Goal: Task Accomplishment & Management: Manage account settings

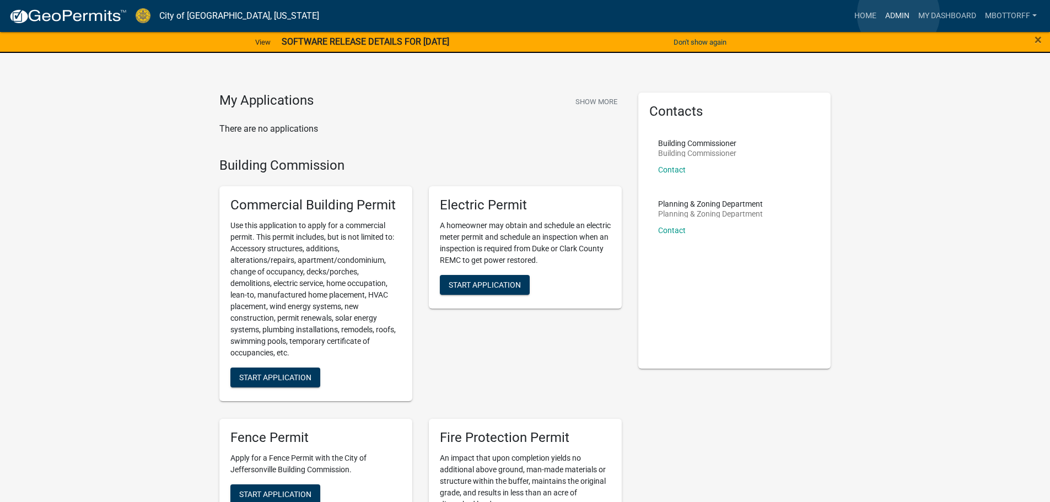
click at [898, 14] on link "Admin" at bounding box center [896, 16] width 33 height 21
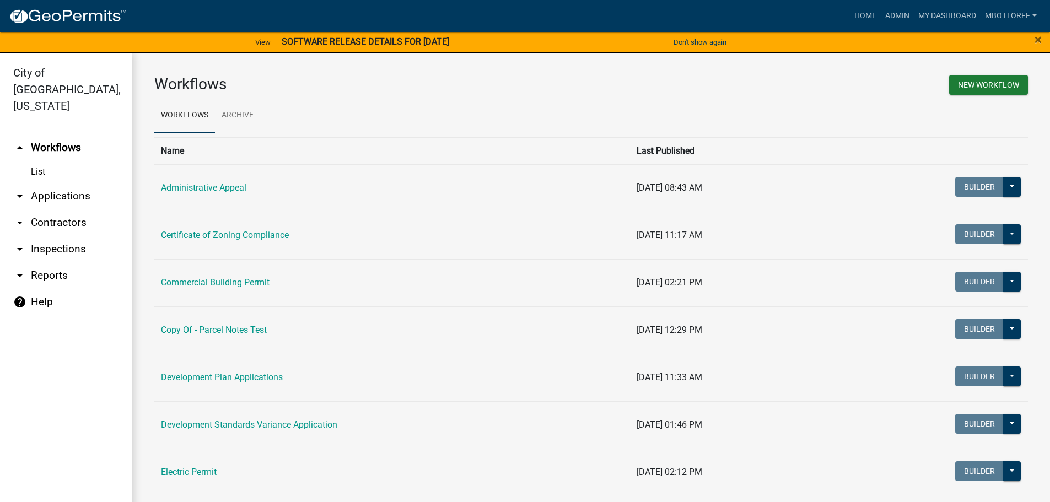
click at [47, 209] on link "arrow_drop_down Contractors" at bounding box center [66, 222] width 132 height 26
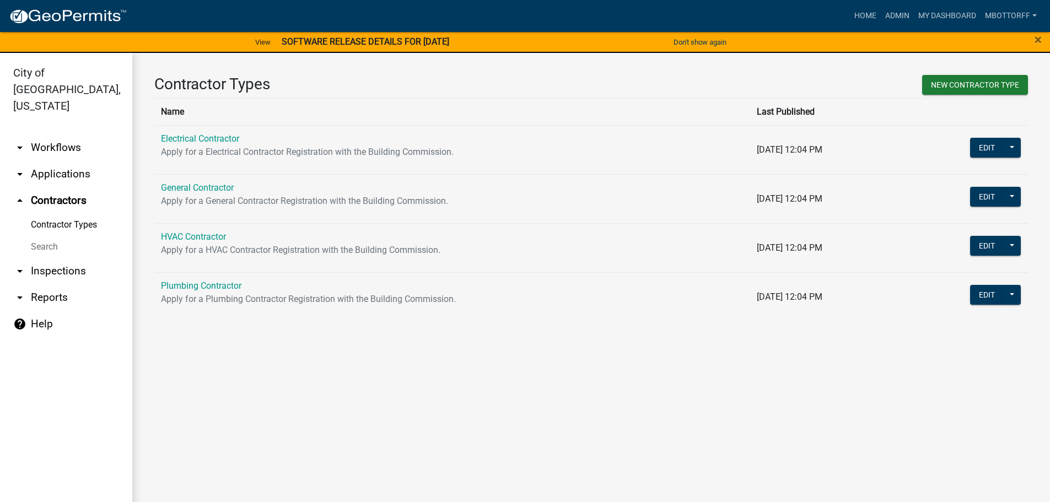
click at [48, 187] on link "arrow_drop_up Contractors" at bounding box center [66, 200] width 132 height 26
click at [53, 161] on link "arrow_drop_down Applications" at bounding box center [66, 174] width 132 height 26
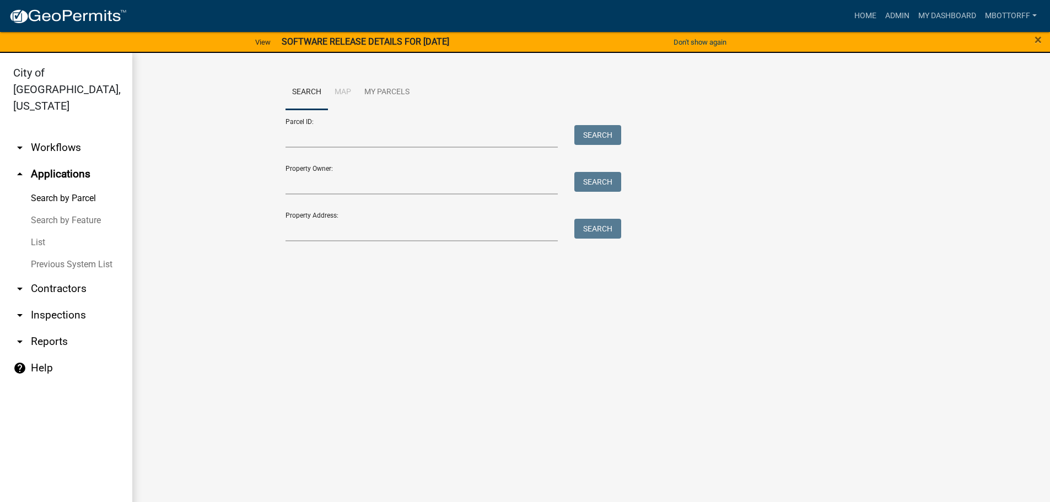
click at [63, 302] on link "arrow_drop_down Inspections" at bounding box center [66, 315] width 132 height 26
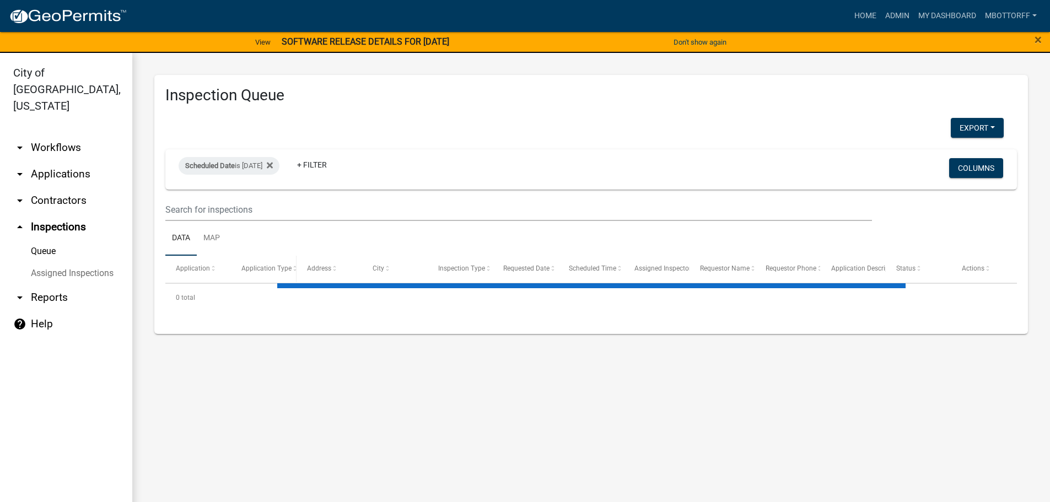
select select "3: 100"
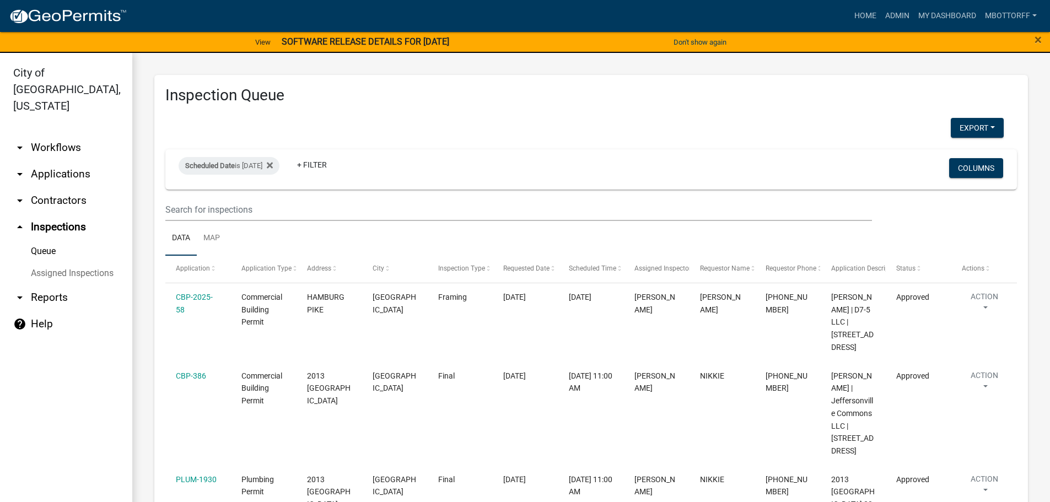
click at [94, 262] on link "Assigned Inspections" at bounding box center [66, 273] width 132 height 22
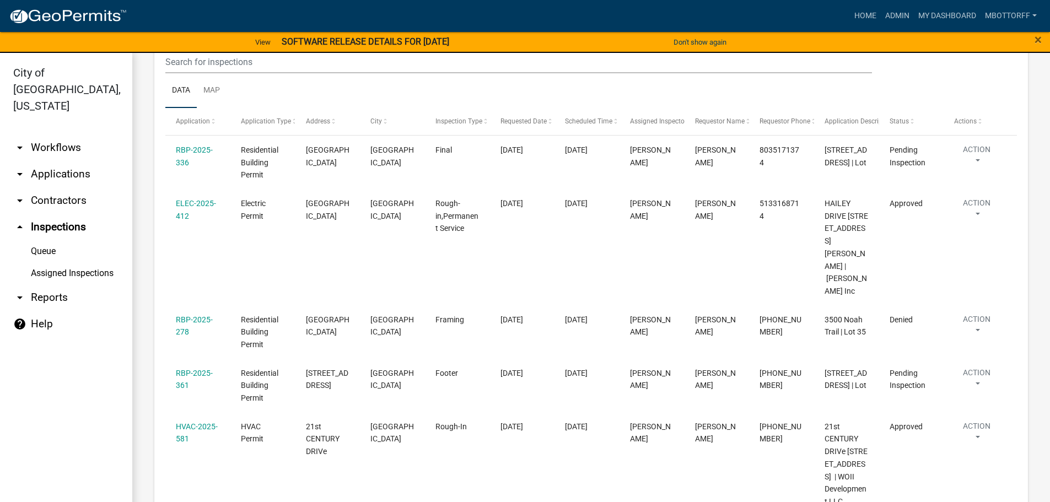
scroll to position [1432, 0]
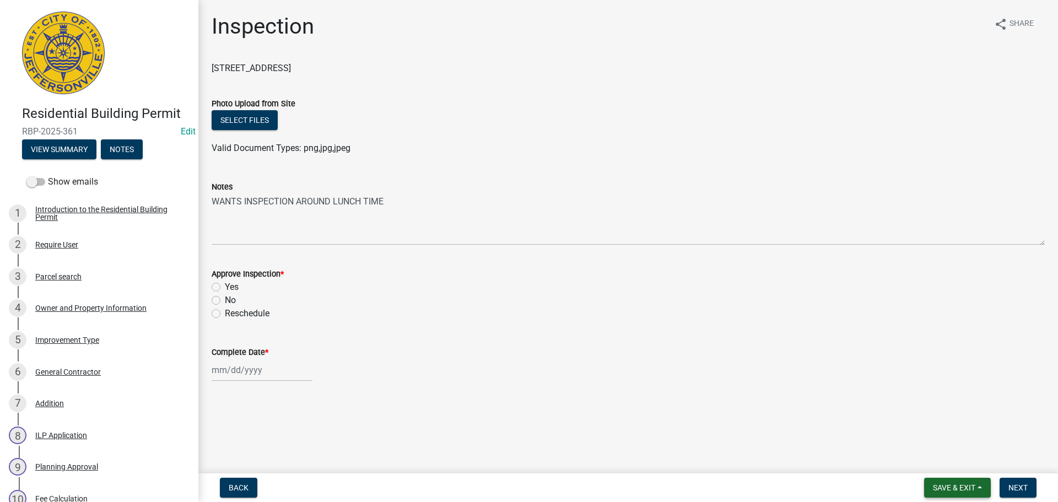
drag, startPoint x: 961, startPoint y: 486, endPoint x: 938, endPoint y: 477, distance: 25.0
click at [942, 478] on button "Save & Exit" at bounding box center [957, 488] width 67 height 20
click at [931, 462] on button "Save & Exit" at bounding box center [946, 459] width 88 height 26
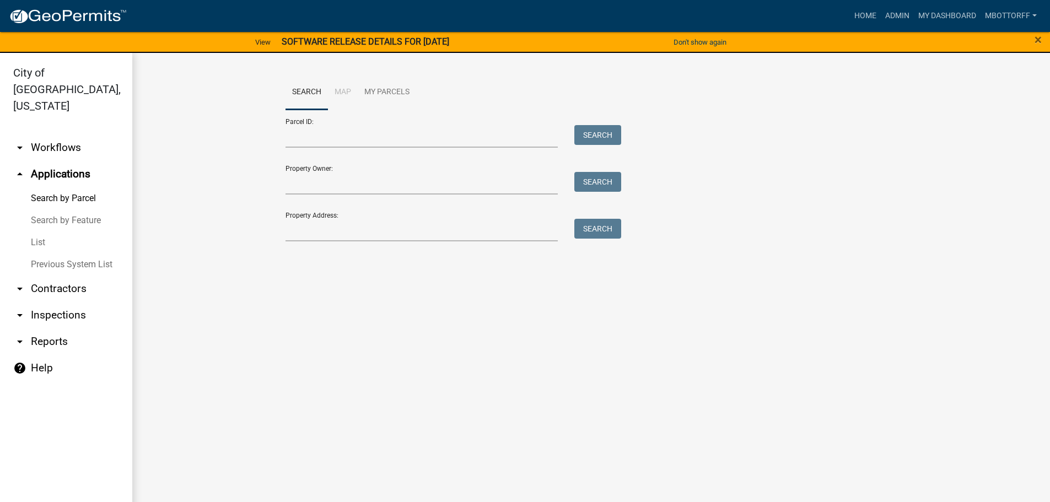
click at [42, 231] on link "List" at bounding box center [66, 242] width 132 height 22
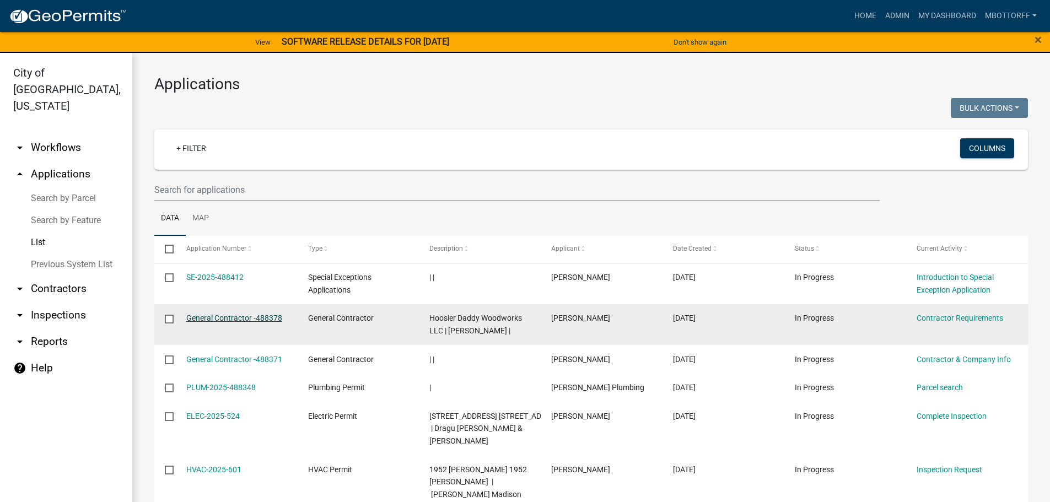
click at [234, 315] on link "General Contractor -488378" at bounding box center [234, 317] width 96 height 9
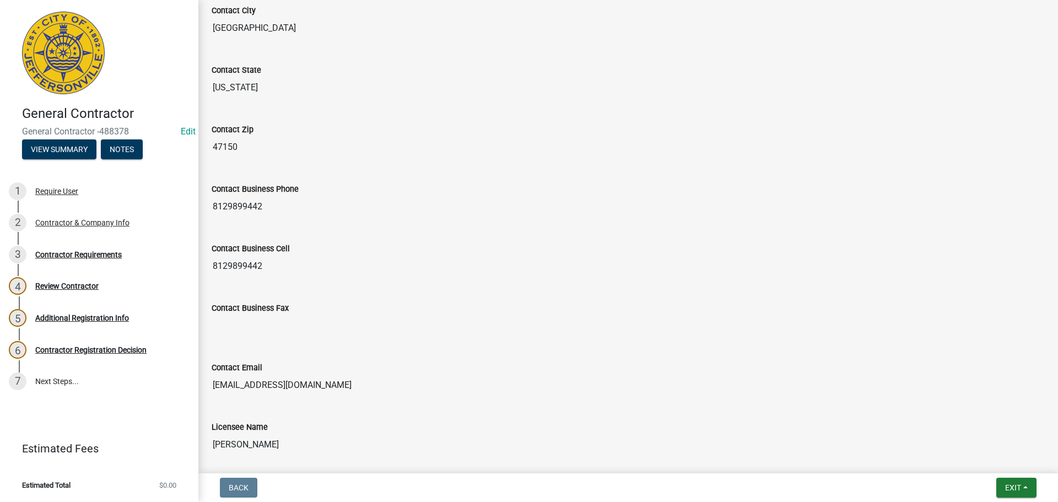
scroll to position [493, 0]
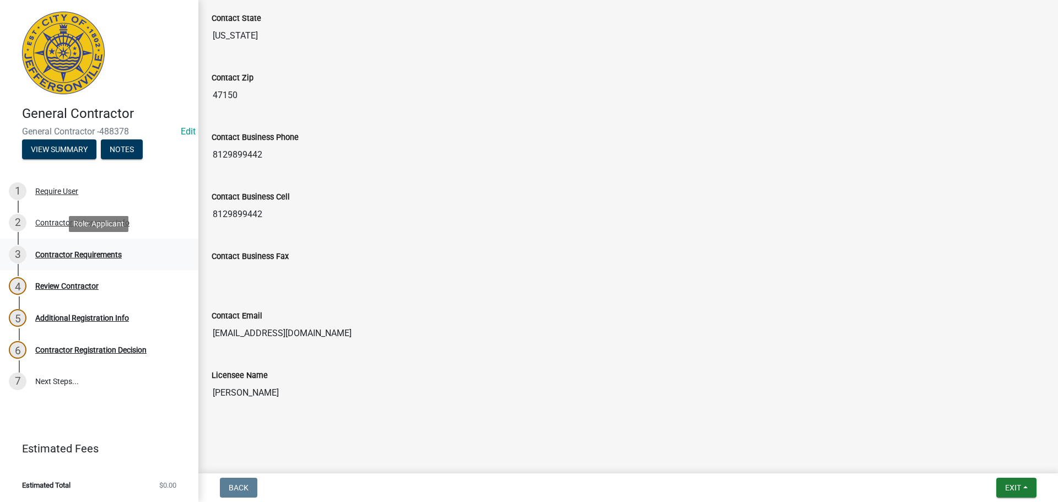
click at [63, 255] on div "Contractor Requirements" at bounding box center [78, 255] width 87 height 8
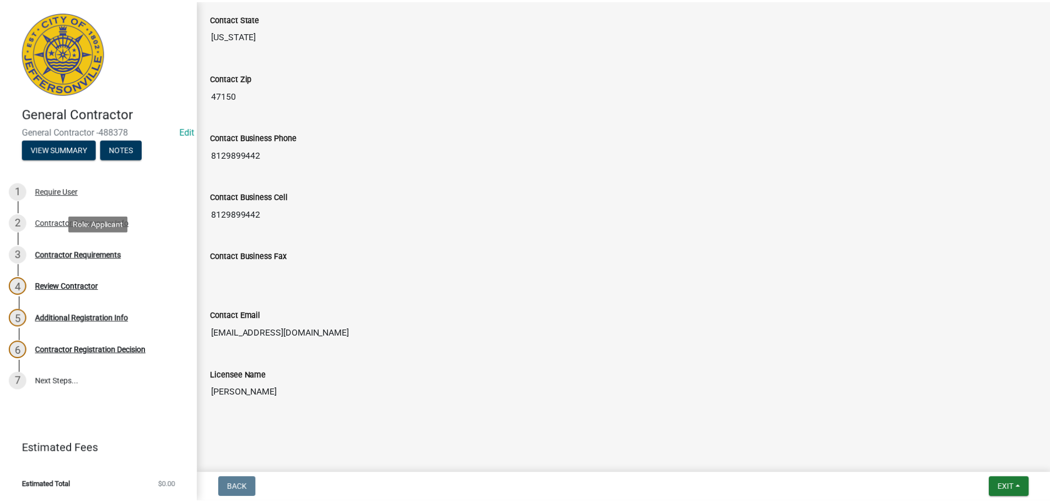
scroll to position [0, 0]
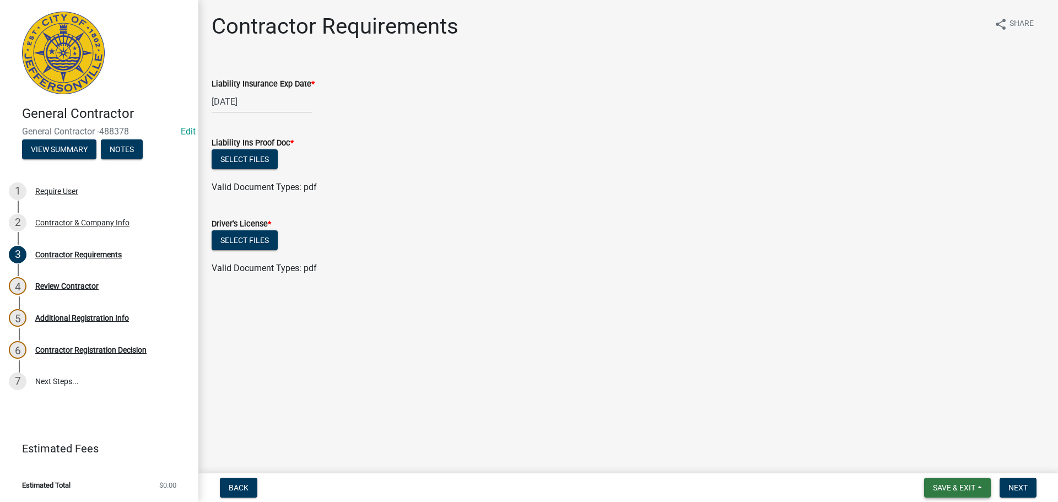
click at [936, 488] on span "Save & Exit" at bounding box center [954, 487] width 42 height 9
drag, startPoint x: 934, startPoint y: 458, endPoint x: 531, endPoint y: 277, distance: 442.2
click at [928, 456] on button "Save & Exit" at bounding box center [946, 459] width 88 height 26
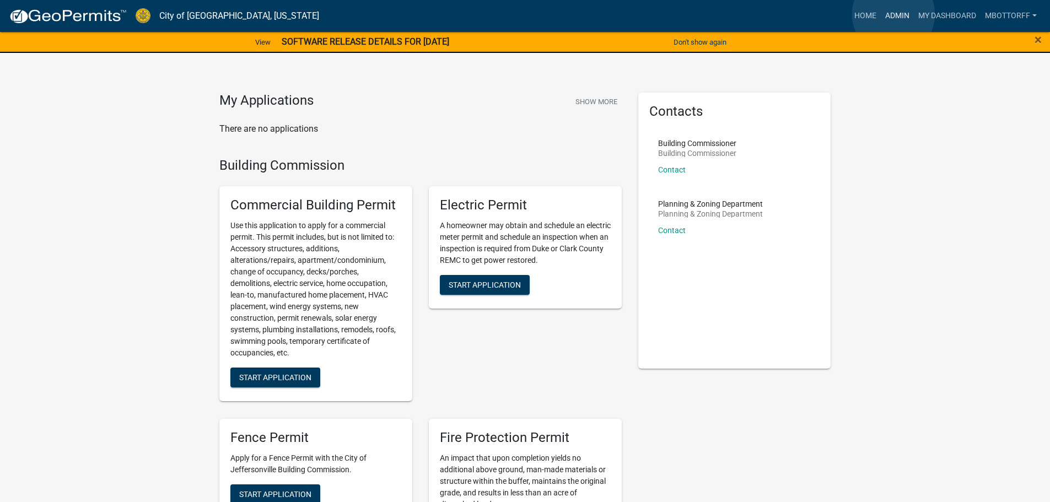
click at [893, 14] on link "Admin" at bounding box center [896, 16] width 33 height 21
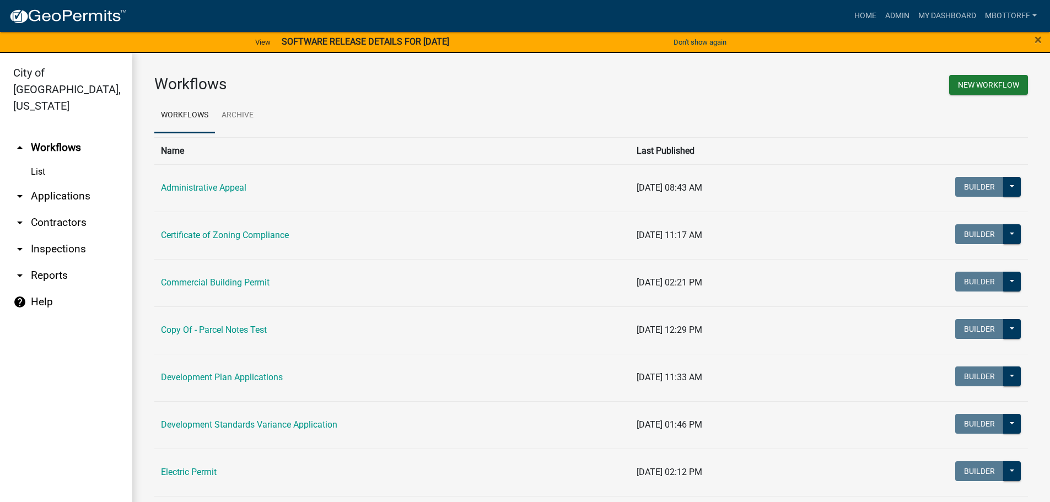
click at [58, 183] on link "arrow_drop_down Applications" at bounding box center [66, 196] width 132 height 26
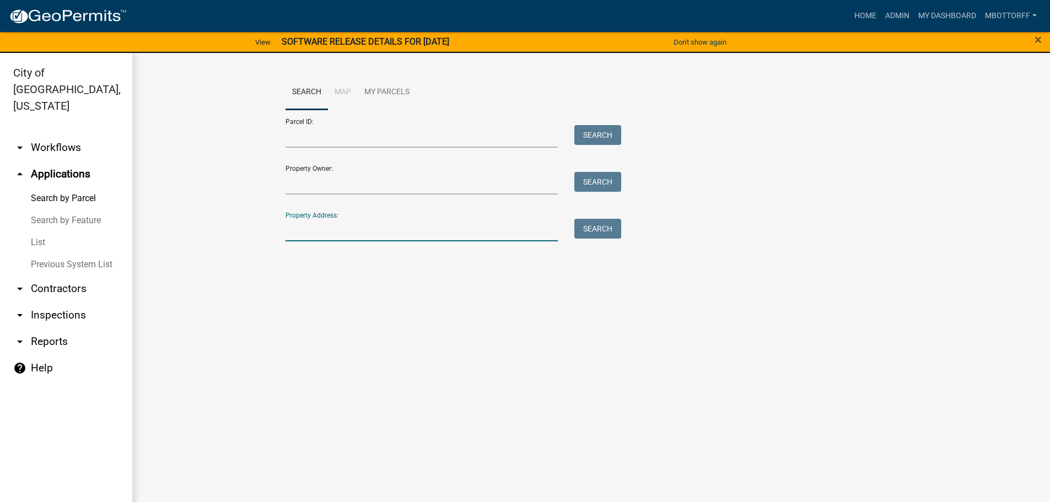
click at [298, 223] on input "Property Address:" at bounding box center [421, 230] width 273 height 23
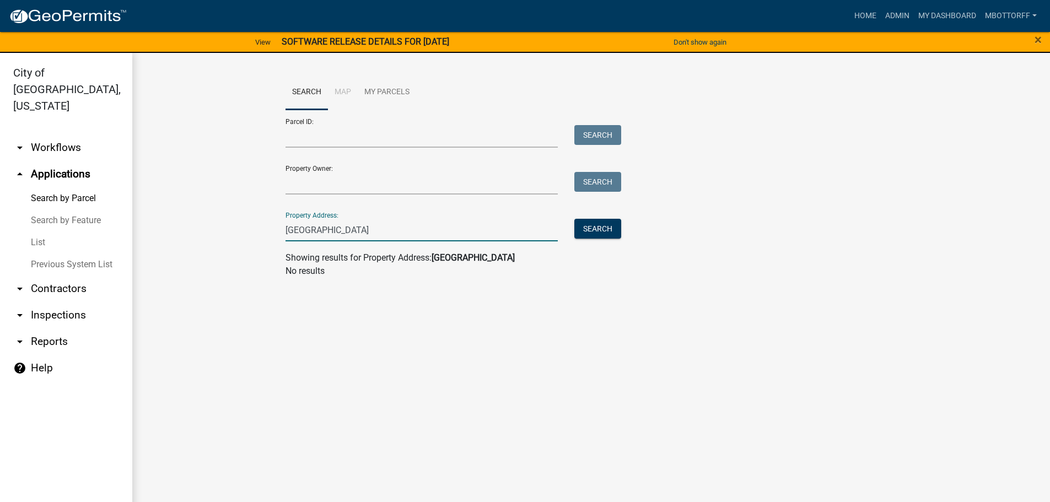
type input "[GEOGRAPHIC_DATA]"
click at [59, 275] on link "arrow_drop_down Contractors" at bounding box center [66, 288] width 132 height 26
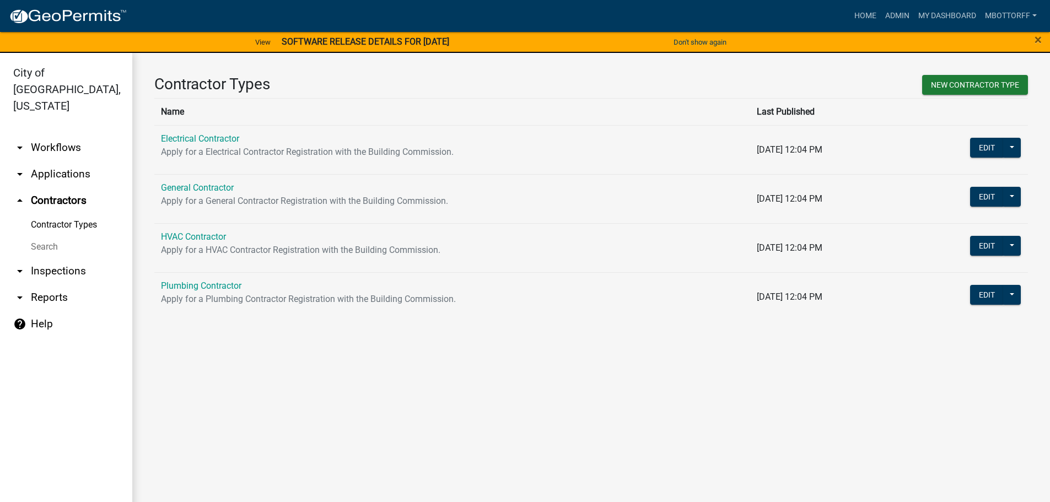
click at [43, 236] on link "Search" at bounding box center [66, 247] width 132 height 22
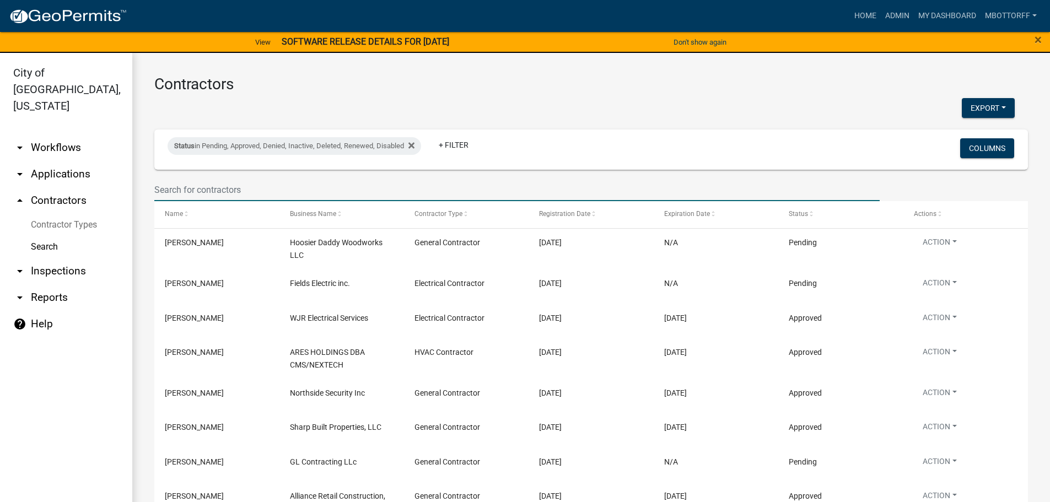
click at [192, 191] on input "text" at bounding box center [516, 190] width 725 height 23
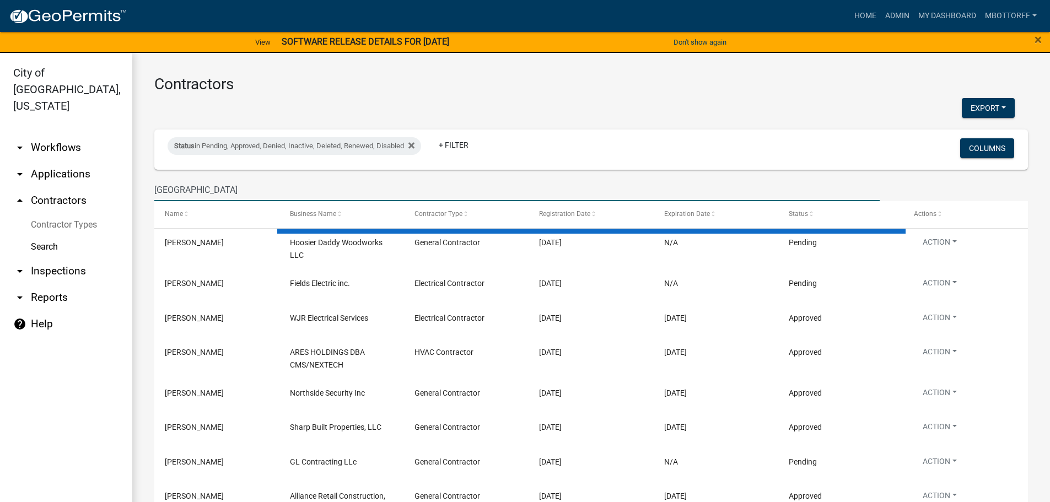
type input "CAMBRIDGE"
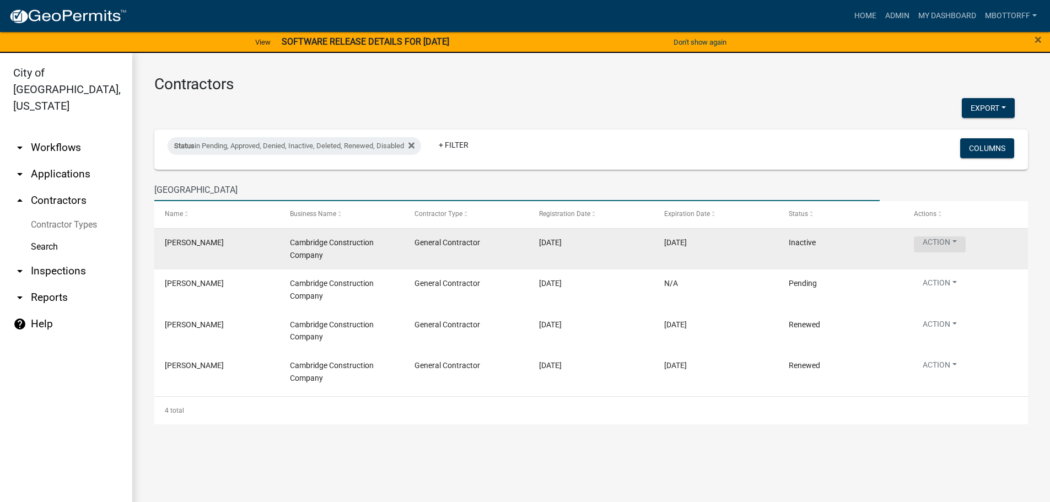
click at [944, 240] on button "Action" at bounding box center [939, 244] width 52 height 16
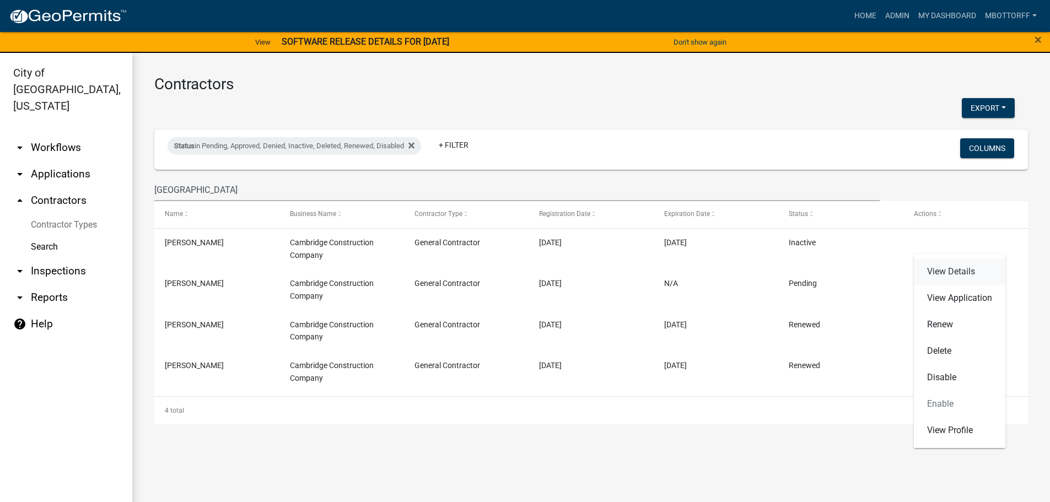
click at [943, 273] on link "View Details" at bounding box center [958, 271] width 91 height 26
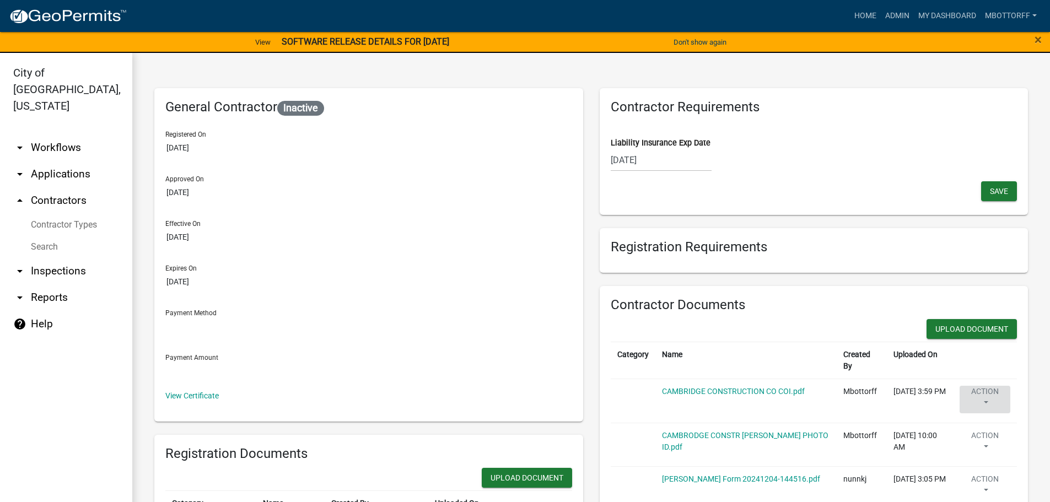
click at [973, 392] on button "Action" at bounding box center [984, 400] width 51 height 28
click at [975, 428] on link "Delete" at bounding box center [1003, 432] width 88 height 26
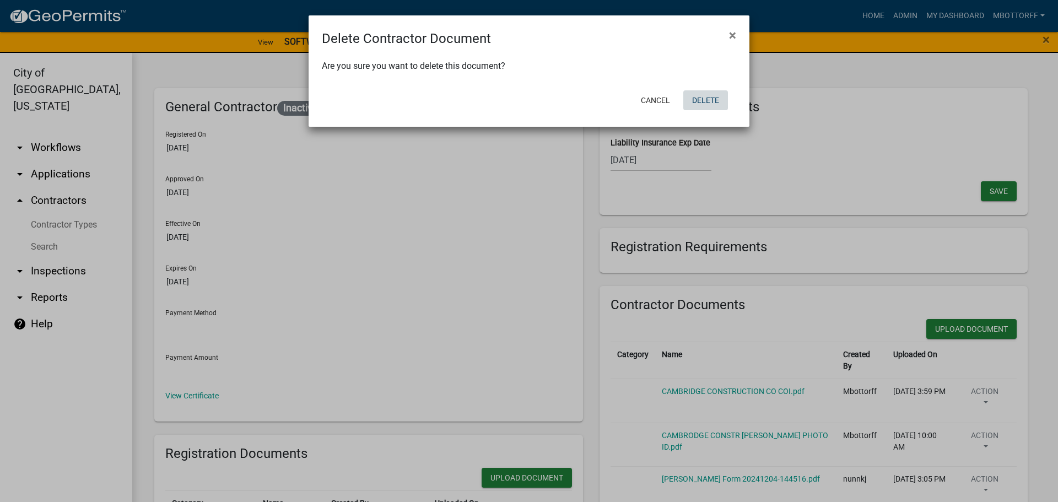
click at [696, 103] on button "Delete" at bounding box center [705, 100] width 45 height 20
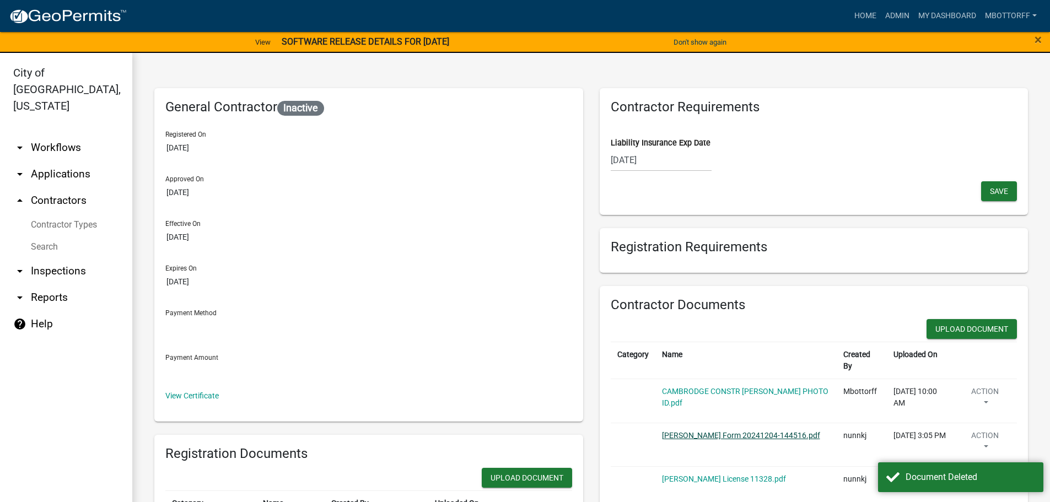
click at [724, 435] on link "ACORD Form 20241204-144516.pdf" at bounding box center [741, 435] width 158 height 9
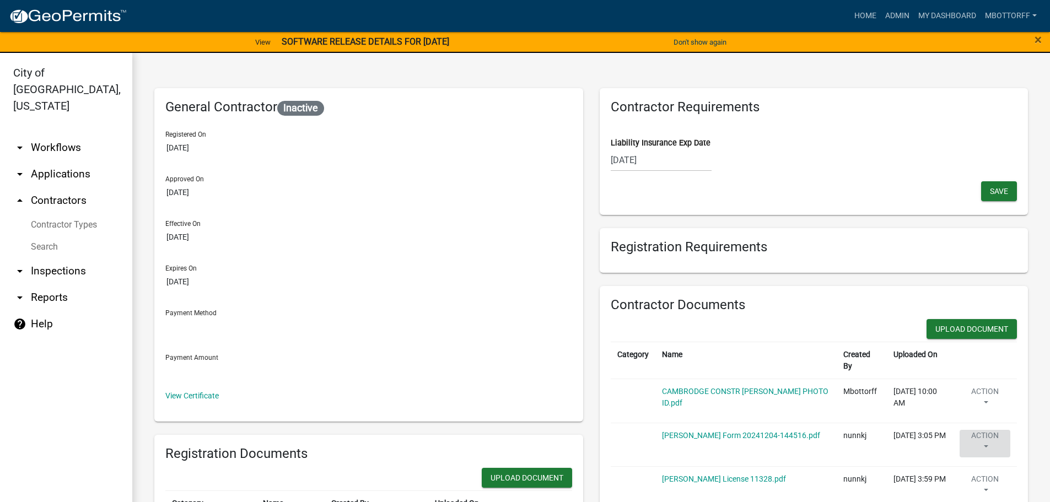
click at [977, 440] on button "Action" at bounding box center [984, 444] width 51 height 28
click at [976, 384] on link "Delete" at bounding box center [1003, 385] width 88 height 26
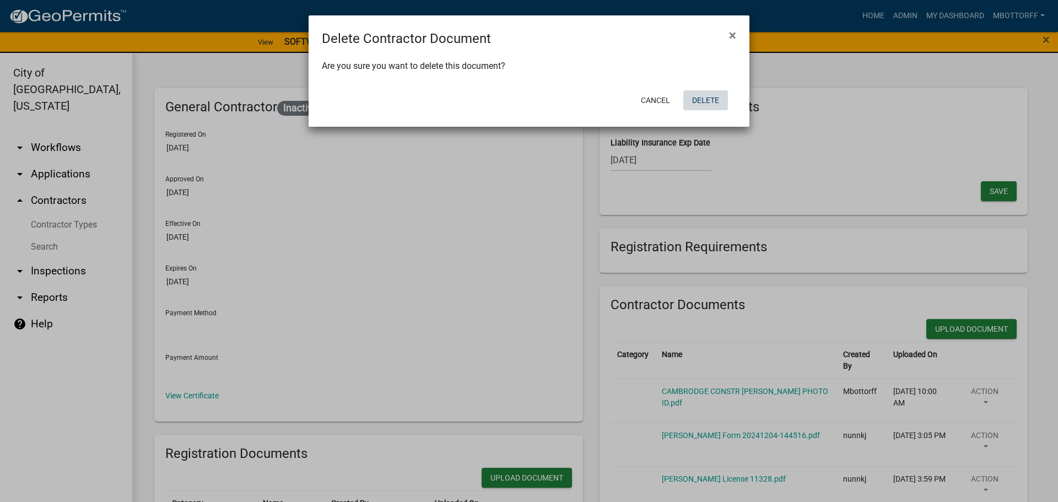
click at [707, 96] on button "Delete" at bounding box center [705, 100] width 45 height 20
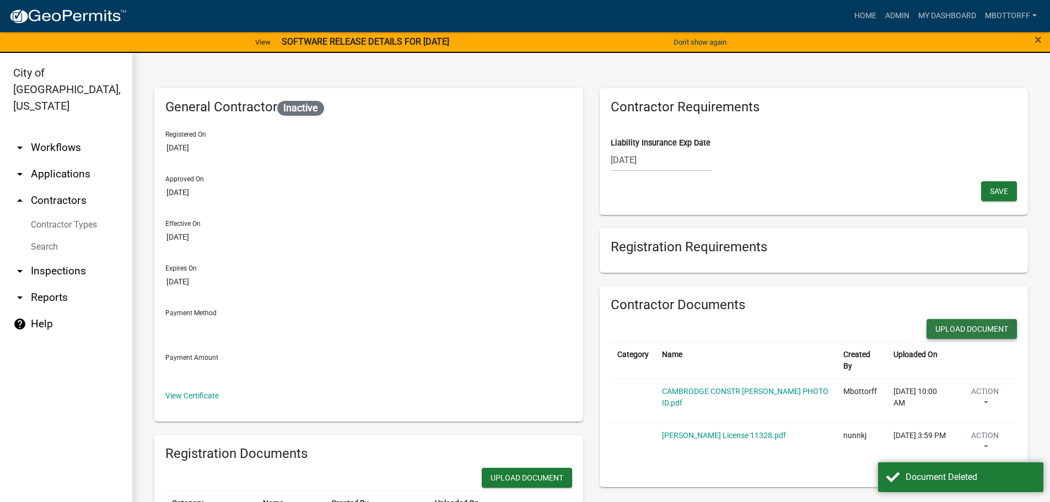
click at [951, 328] on button "Upload Document" at bounding box center [971, 329] width 90 height 20
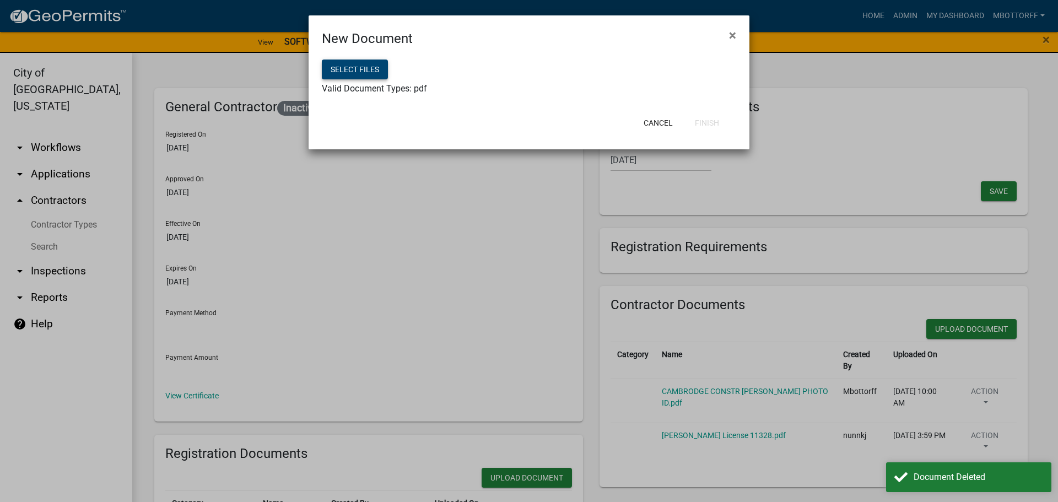
click at [338, 73] on button "Select files" at bounding box center [355, 70] width 66 height 20
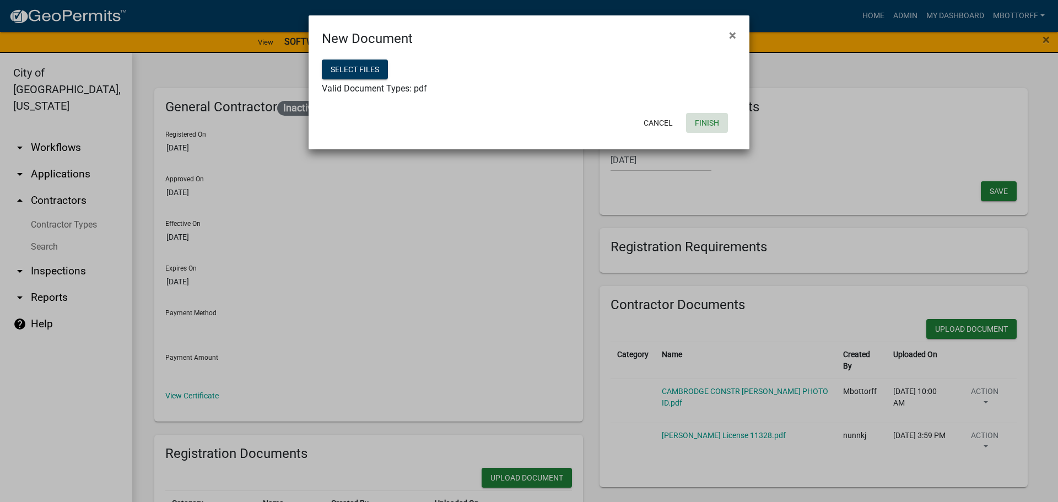
drag, startPoint x: 702, startPoint y: 123, endPoint x: 673, endPoint y: 183, distance: 66.5
click at [702, 123] on button "Finish" at bounding box center [707, 123] width 42 height 20
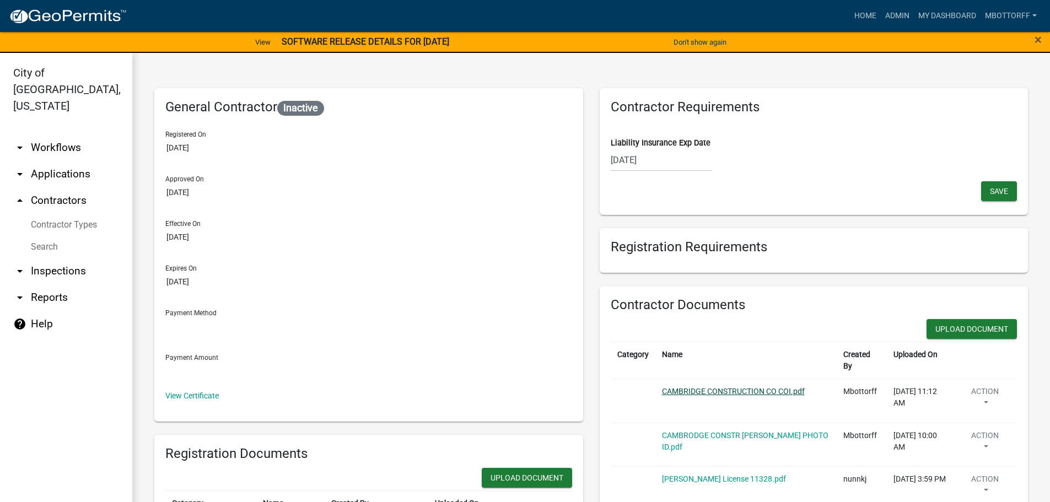
click at [738, 388] on link "CAMBRIDGE CONSTRUCTION CO COI.pdf" at bounding box center [733, 391] width 143 height 9
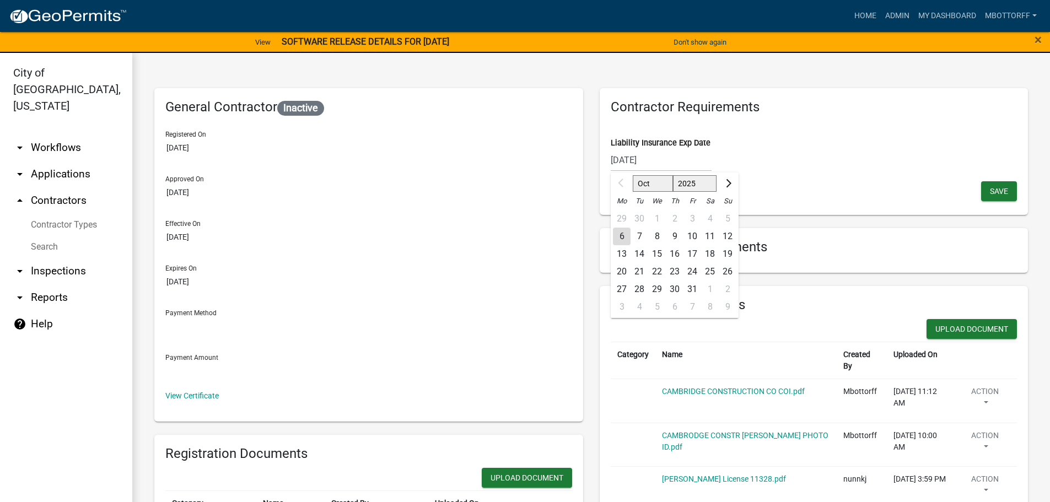
click at [662, 159] on div "09/30/2025 Oct Nov Dec 2025 2026 2027 2028 2029 2030 2031 2032 2033 2034 2035 2…" at bounding box center [660, 160] width 101 height 23
click at [662, 159] on input "09/30/2025" at bounding box center [660, 160] width 101 height 23
type input "09/30/2026"
click at [991, 188] on span "Save" at bounding box center [999, 190] width 18 height 9
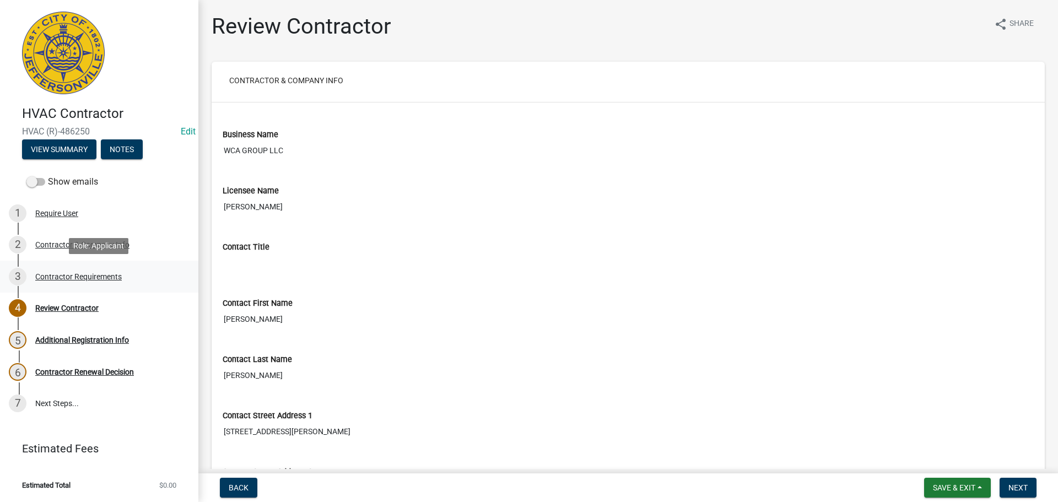
click at [61, 277] on div "Contractor Requirements" at bounding box center [78, 277] width 87 height 8
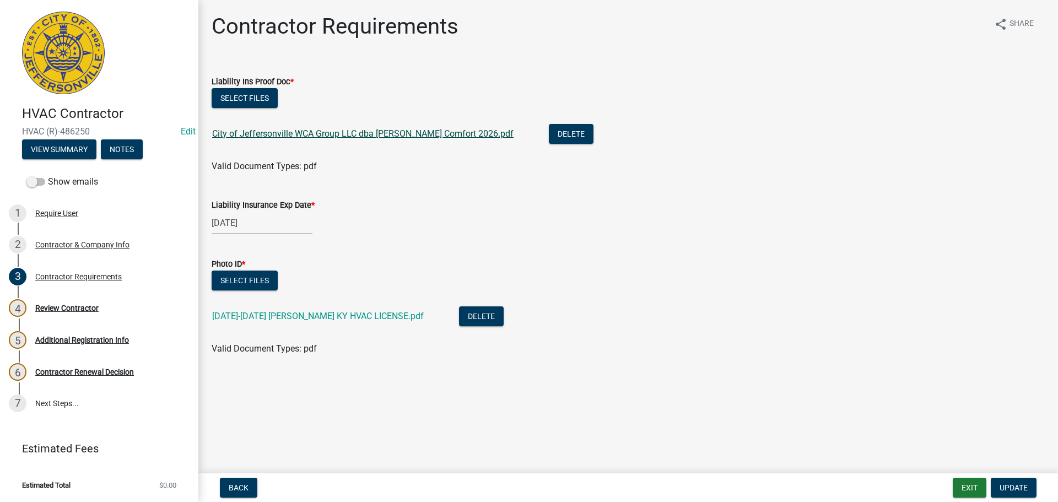
click at [370, 132] on link "City of Jeffersonville WCA Group LLC dba Williams Comfort 2026.pdf" at bounding box center [362, 133] width 301 height 10
click at [65, 244] on div "Contractor & Company Info" at bounding box center [82, 245] width 94 height 8
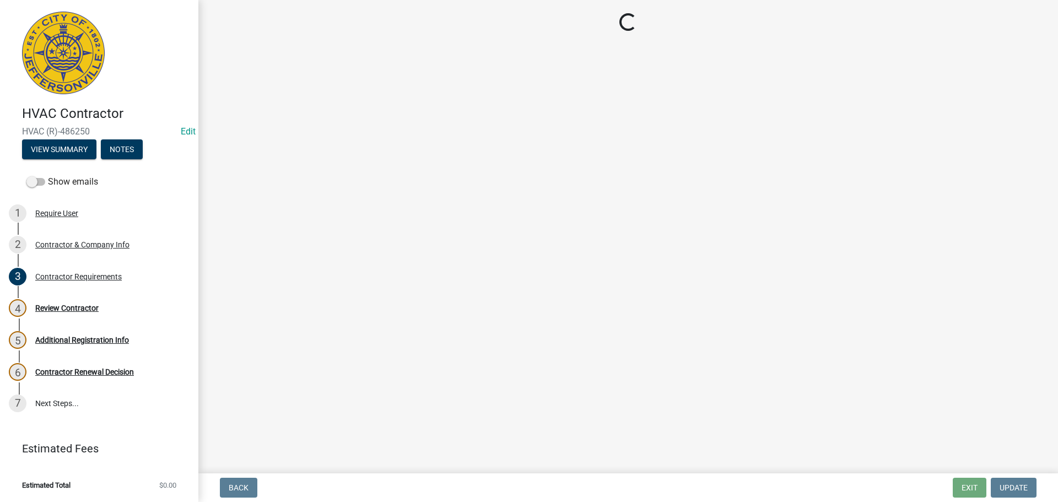
select select "KY"
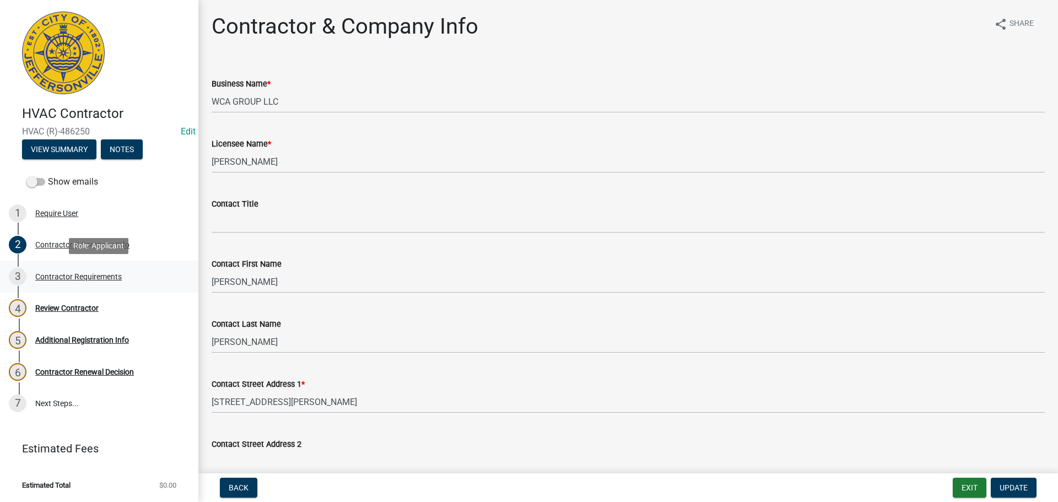
click at [59, 277] on div "Contractor Requirements" at bounding box center [78, 277] width 87 height 8
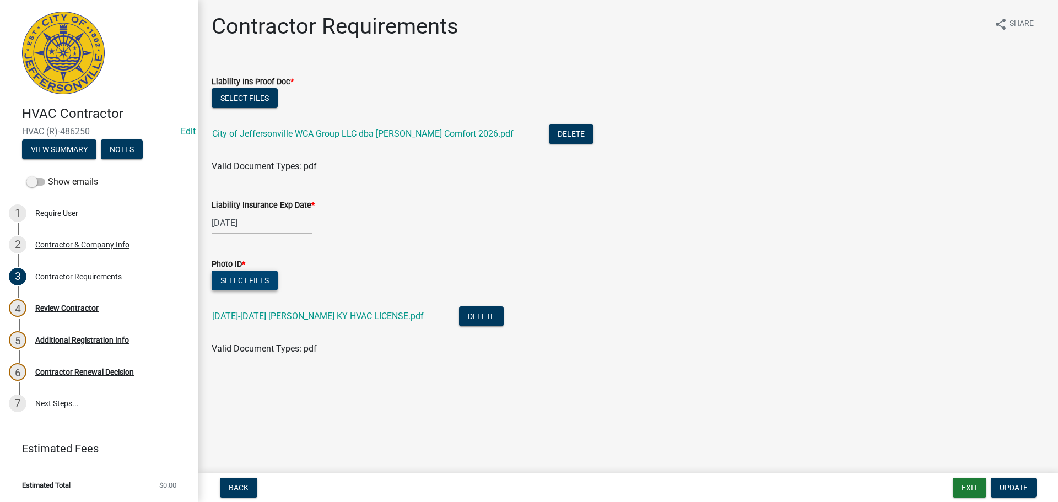
click at [244, 278] on button "Select files" at bounding box center [245, 281] width 66 height 20
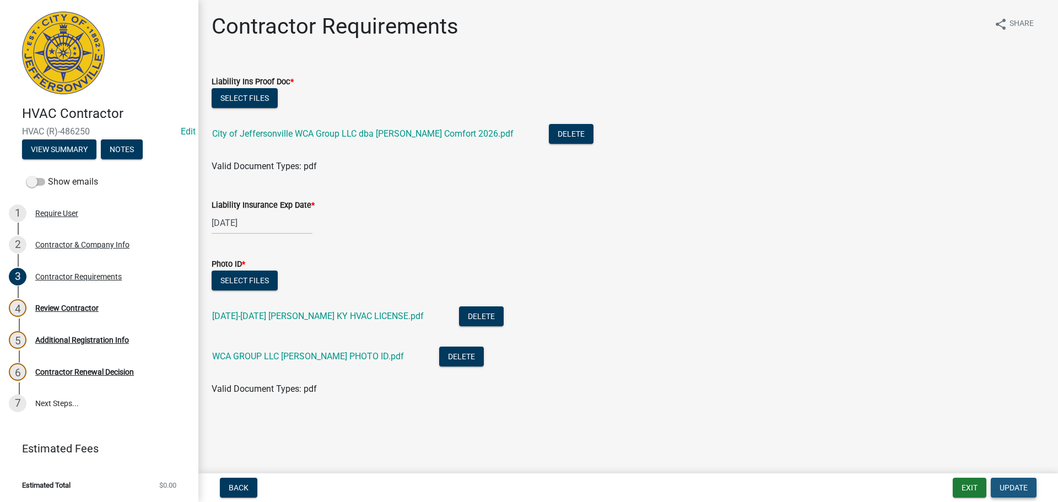
click at [1004, 491] on span "Update" at bounding box center [1013, 487] width 28 height 9
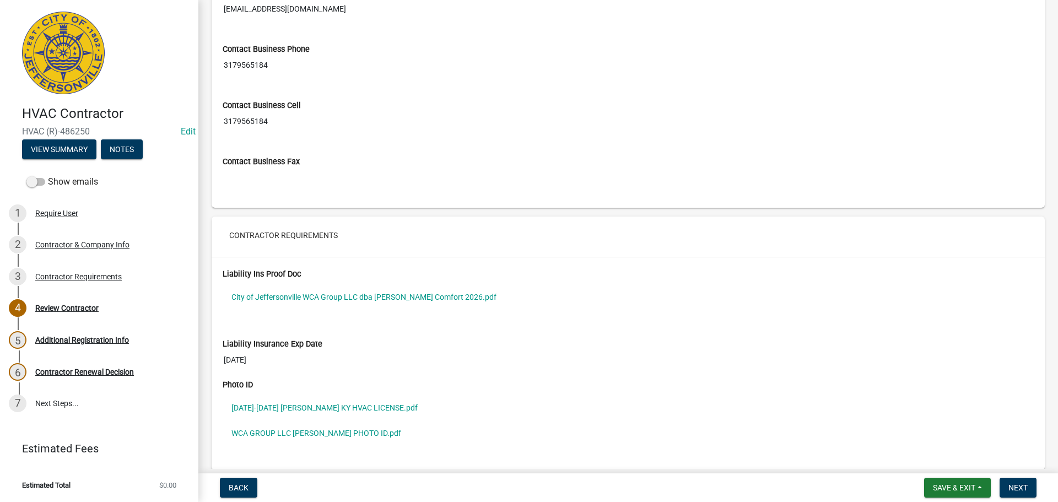
scroll to position [804, 0]
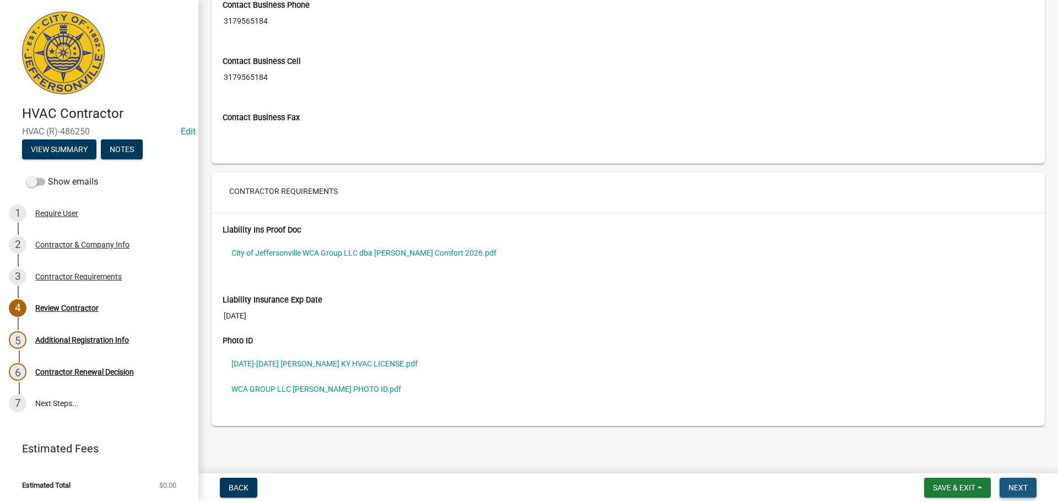
click at [1020, 485] on span "Next" at bounding box center [1017, 487] width 19 height 9
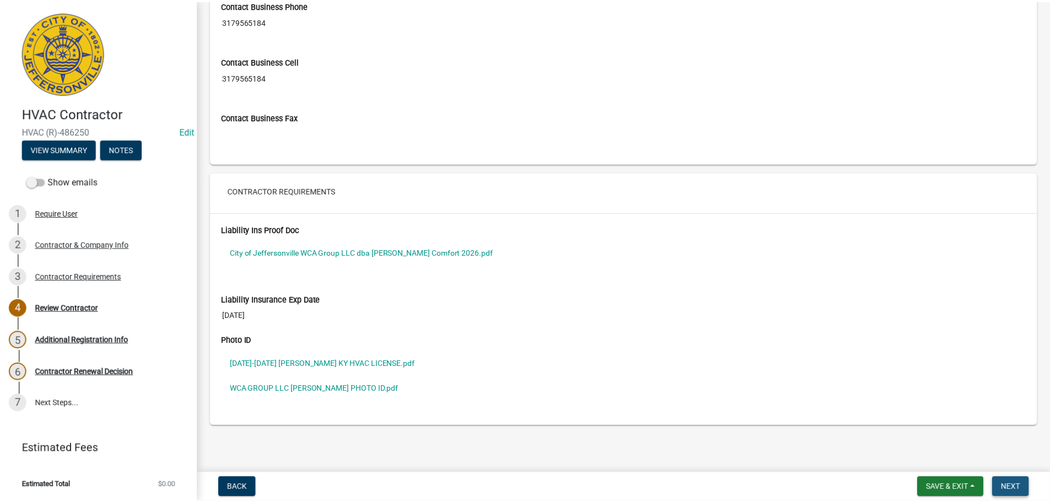
scroll to position [0, 0]
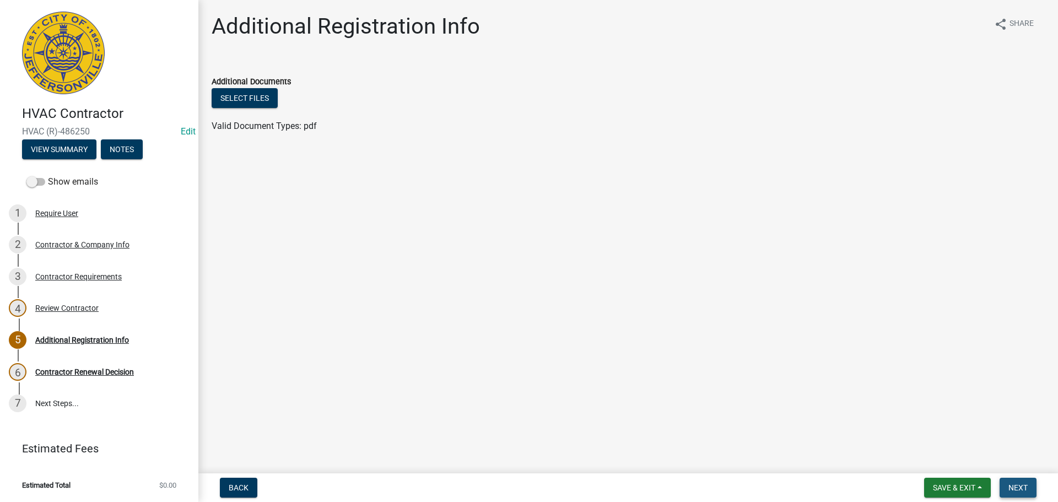
click at [1019, 490] on span "Next" at bounding box center [1017, 487] width 19 height 9
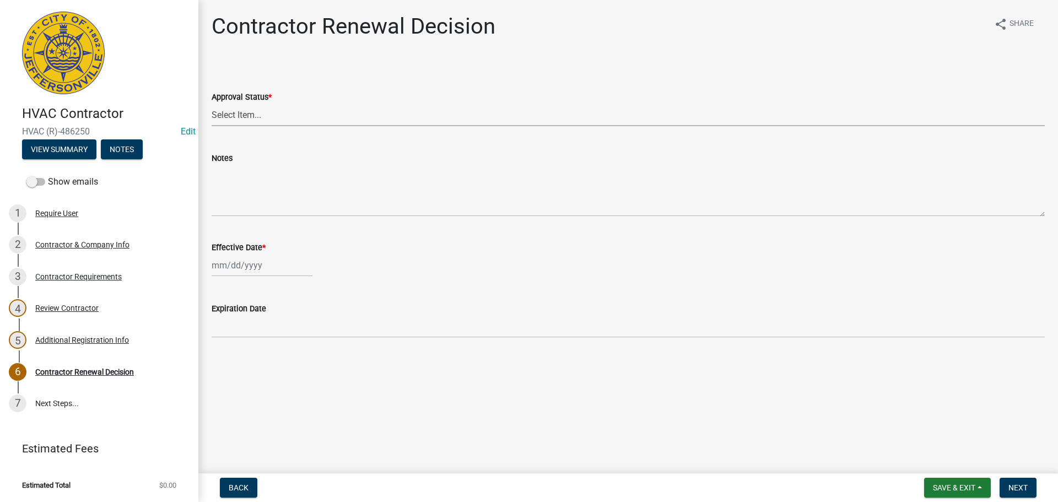
click at [230, 116] on select "Select Item... Approved Denied" at bounding box center [628, 115] width 833 height 23
click at [212, 104] on select "Select Item... Approved Denied" at bounding box center [628, 115] width 833 height 23
select select "30db8998-795d-4bbe-8e49-f1ade8865815"
click at [231, 262] on div at bounding box center [262, 265] width 101 height 23
select select "10"
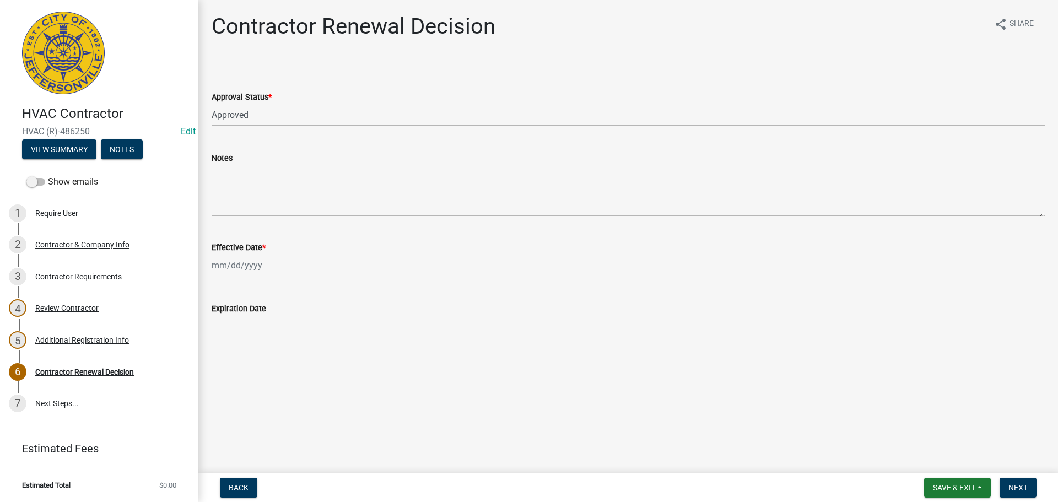
select select "2025"
click at [224, 339] on div "6" at bounding box center [223, 342] width 18 height 18
type input "10/06/2025"
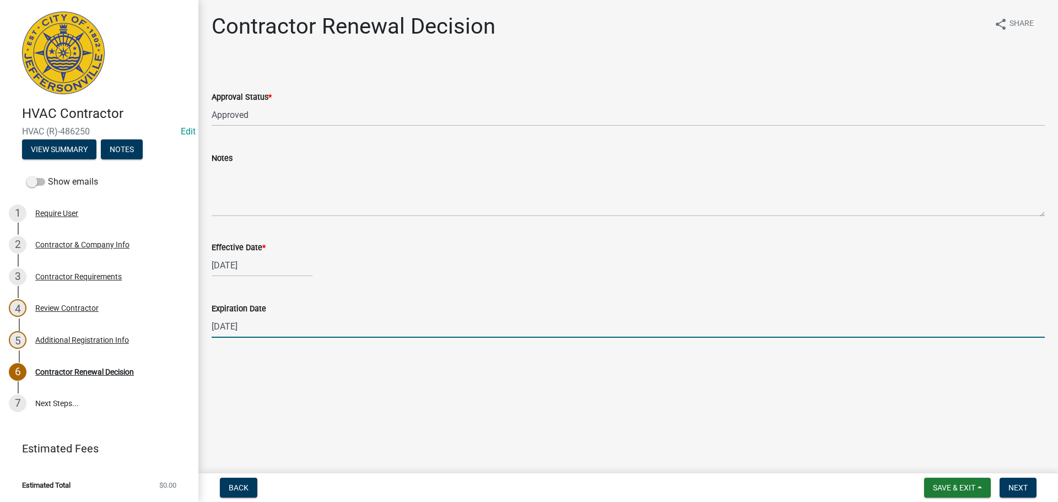
click at [534, 316] on input "12/31/2025" at bounding box center [628, 326] width 833 height 23
click at [1024, 489] on span "Next" at bounding box center [1017, 487] width 19 height 9
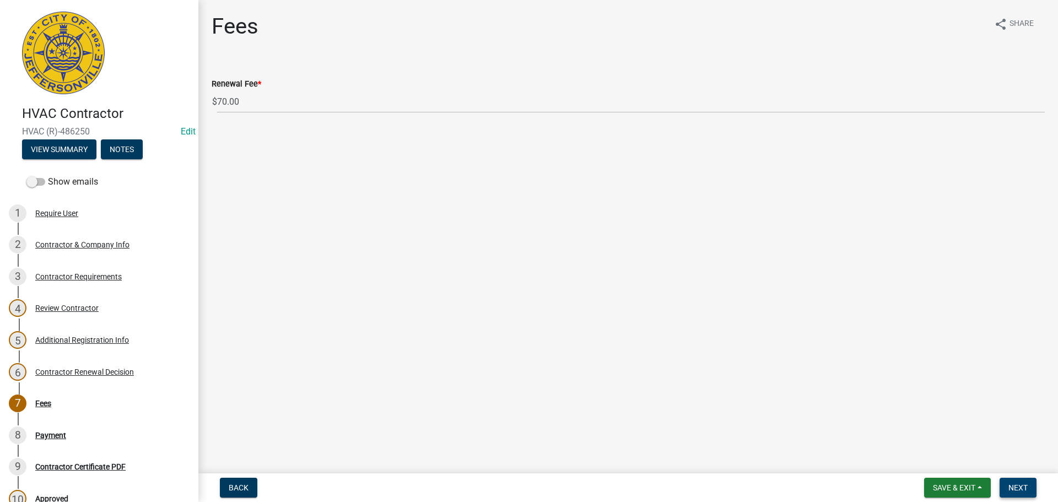
click at [1017, 486] on span "Next" at bounding box center [1017, 487] width 19 height 9
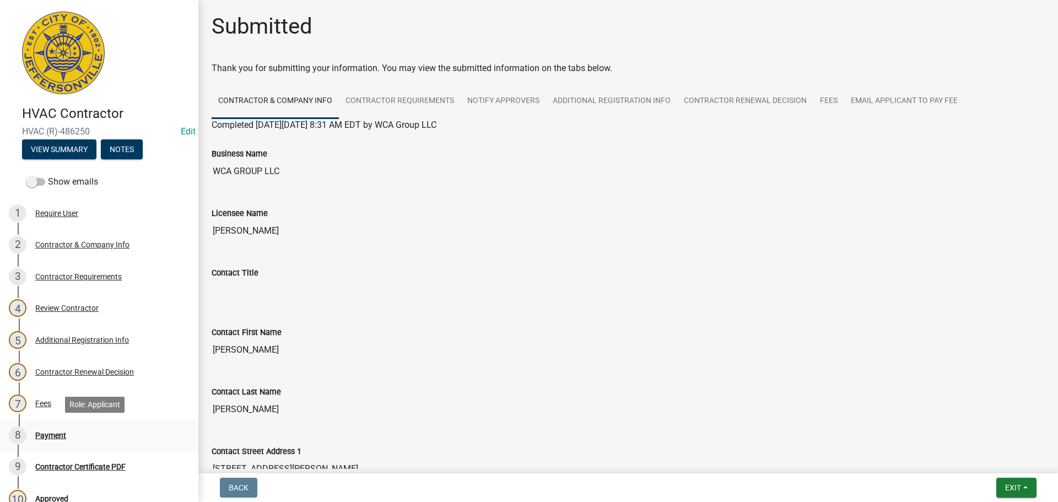
click at [56, 434] on div "Payment" at bounding box center [50, 435] width 31 height 8
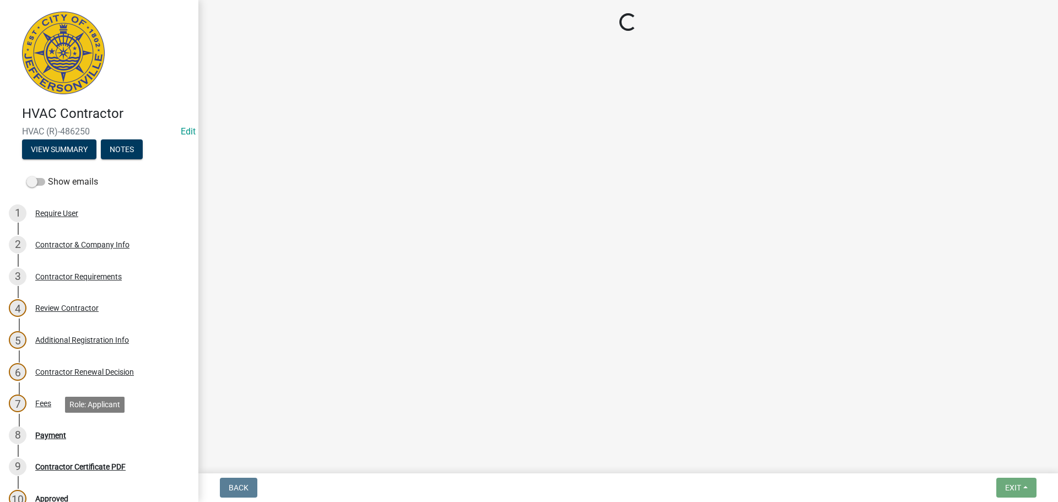
select select "3: 3"
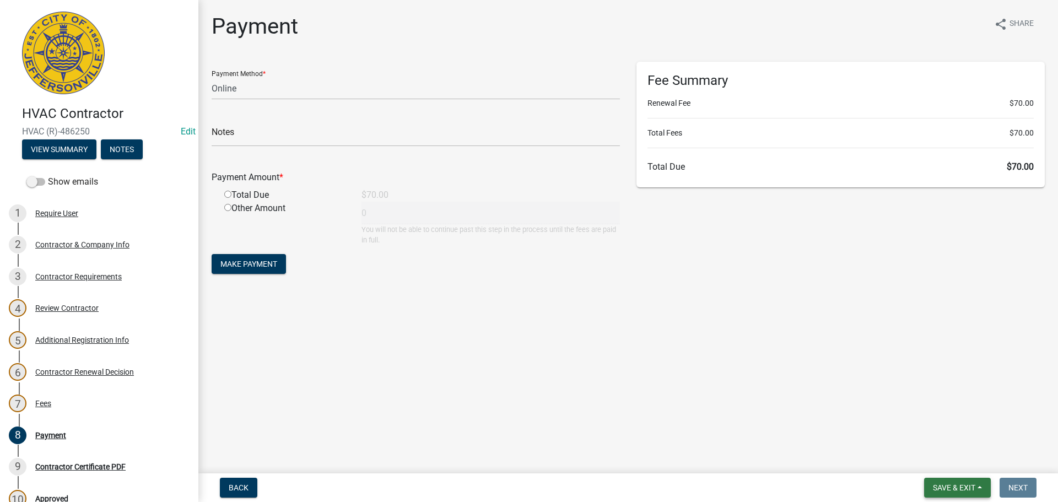
click at [946, 487] on span "Save & Exit" at bounding box center [954, 487] width 42 height 9
click at [943, 459] on button "Save & Exit" at bounding box center [946, 459] width 88 height 26
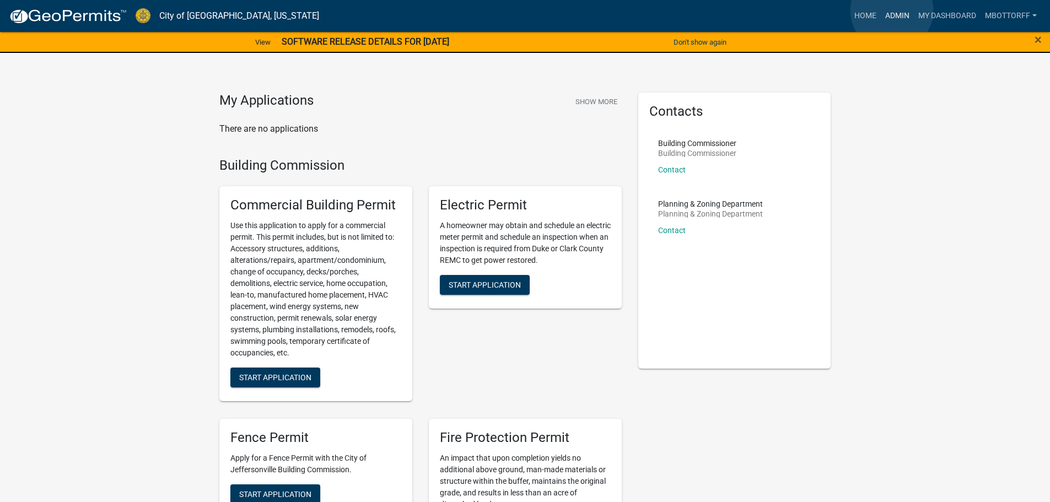
click at [891, 10] on link "Admin" at bounding box center [896, 16] width 33 height 21
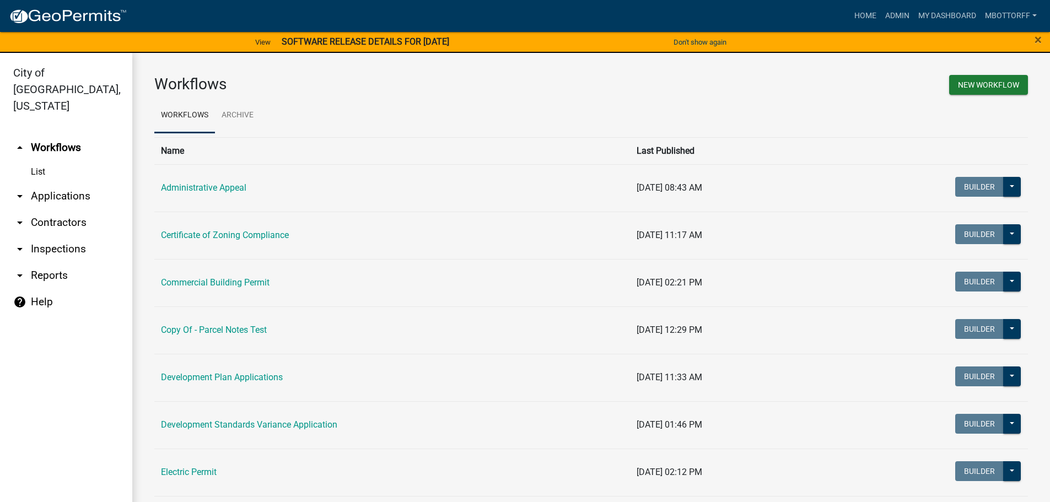
click at [62, 209] on link "arrow_drop_down Contractors" at bounding box center [66, 222] width 132 height 26
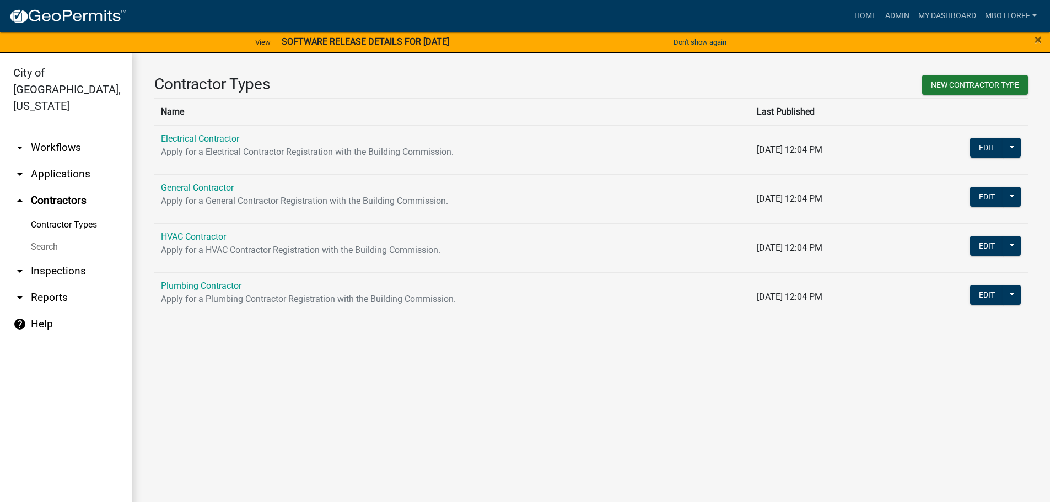
click at [42, 236] on link "Search" at bounding box center [66, 247] width 132 height 22
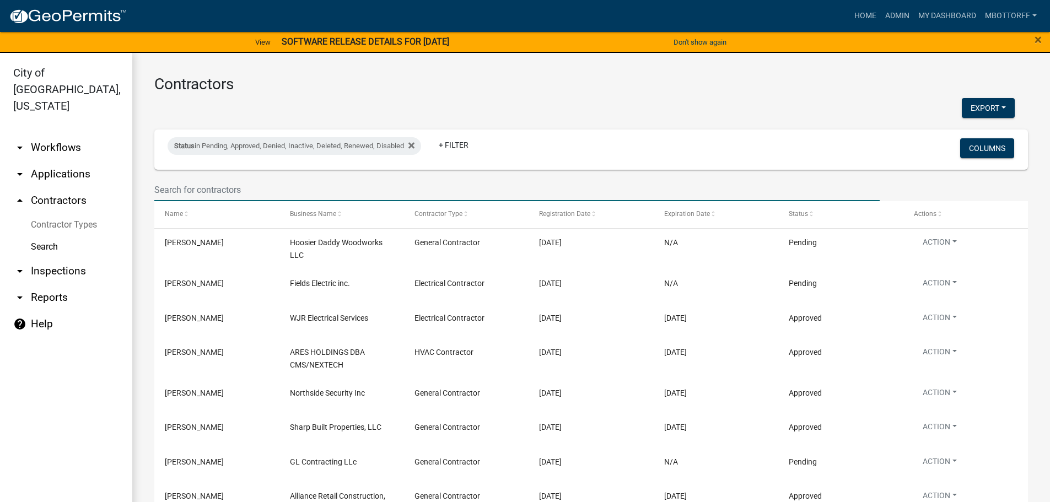
click at [186, 187] on input "text" at bounding box center [516, 190] width 725 height 23
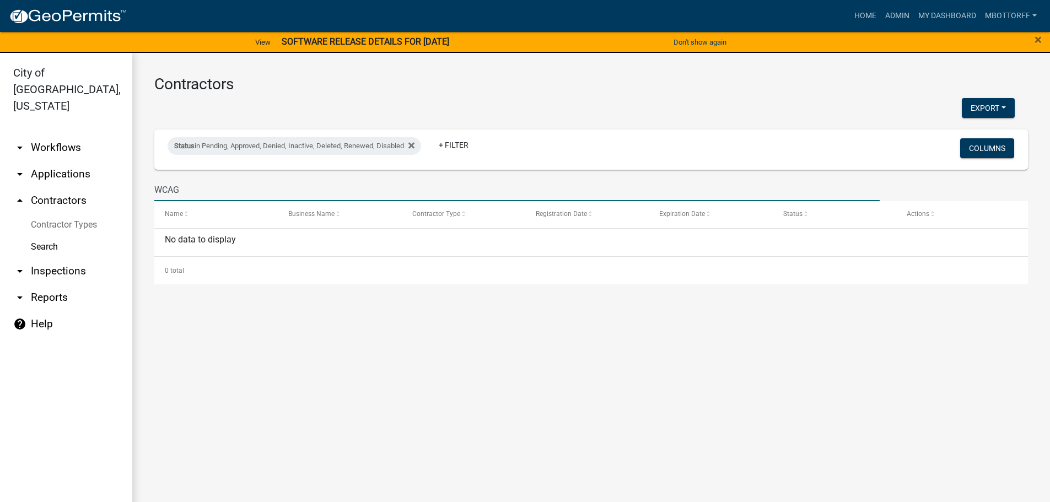
type input "WCA"
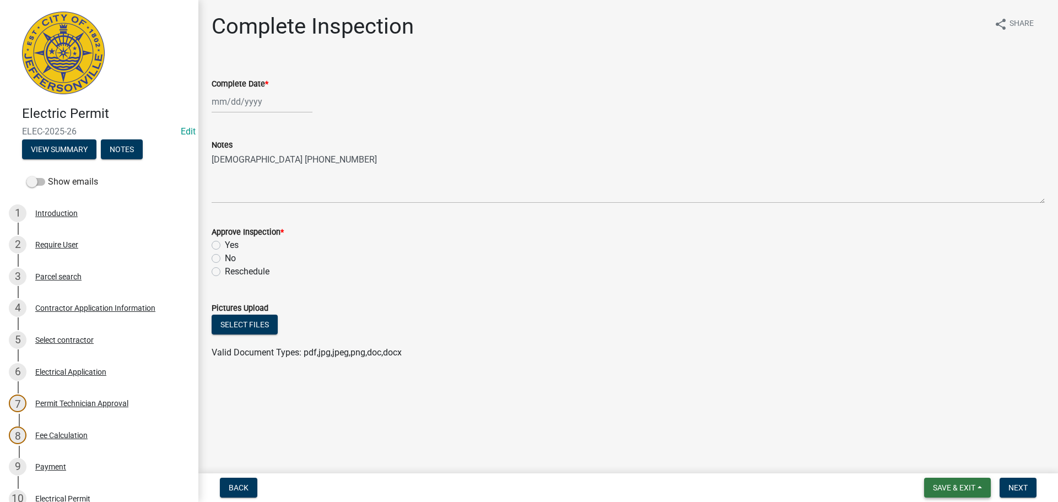
click at [951, 489] on span "Save & Exit" at bounding box center [954, 487] width 42 height 9
click at [949, 464] on button "Save & Exit" at bounding box center [946, 459] width 88 height 26
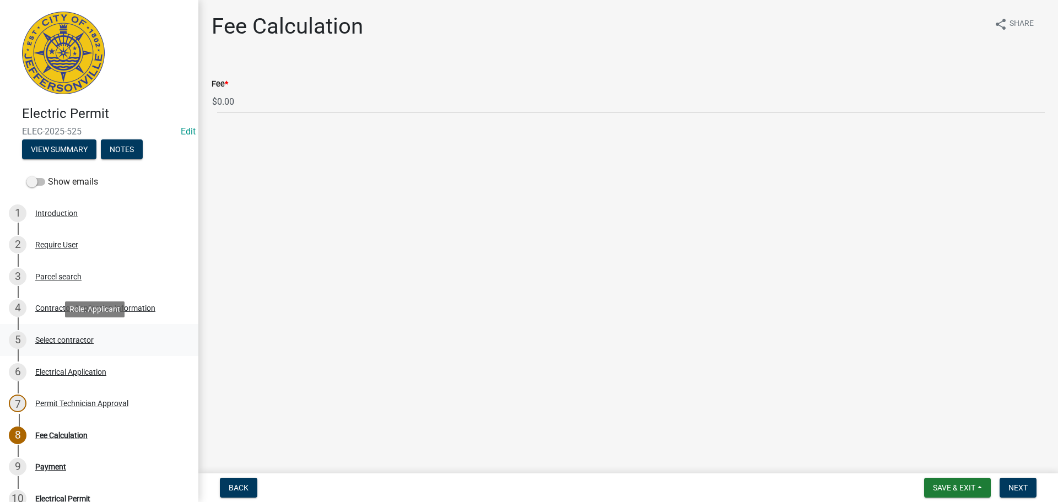
click at [64, 338] on div "Select contractor" at bounding box center [64, 340] width 58 height 8
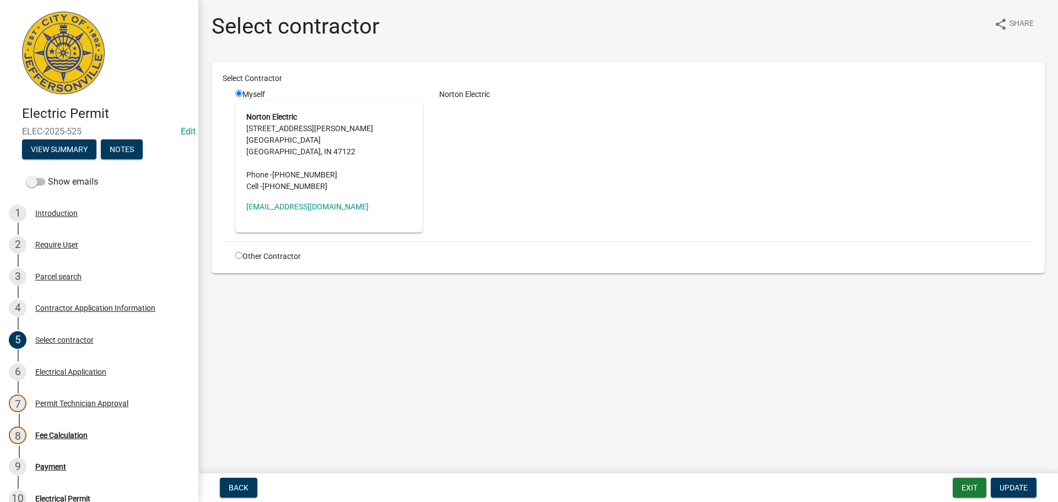
scroll to position [217, 0]
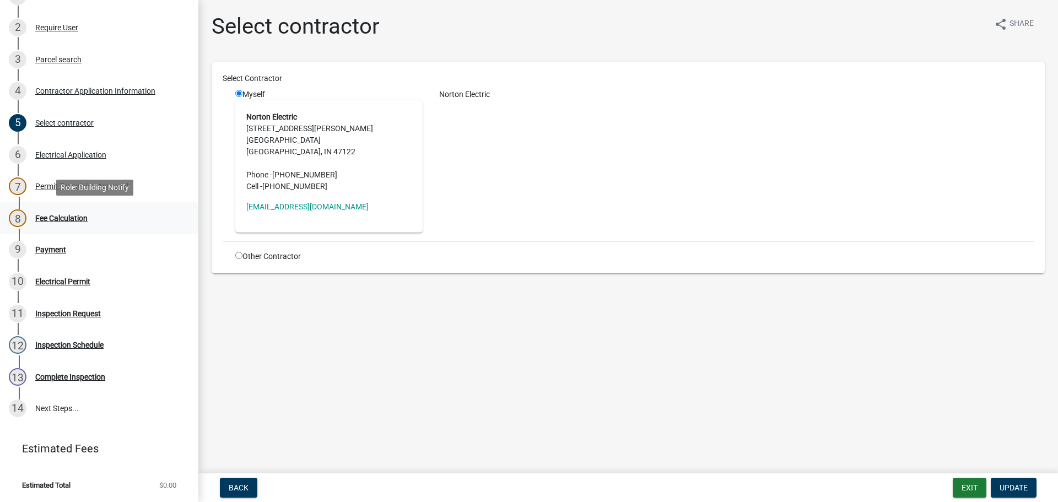
click at [56, 219] on div "Fee Calculation" at bounding box center [61, 218] width 52 height 8
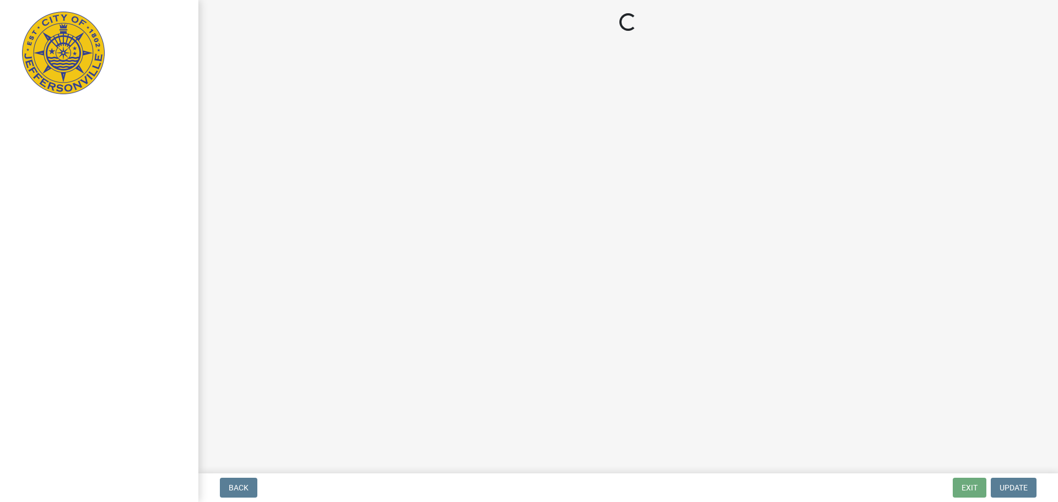
select select "3: 3"
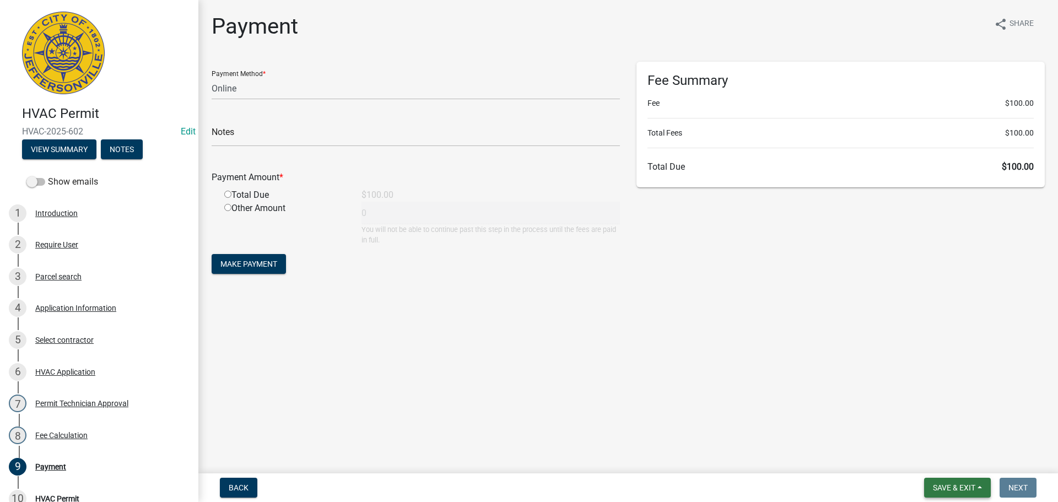
click at [948, 484] on span "Save & Exit" at bounding box center [954, 487] width 42 height 9
click at [945, 465] on button "Save & Exit" at bounding box center [946, 459] width 88 height 26
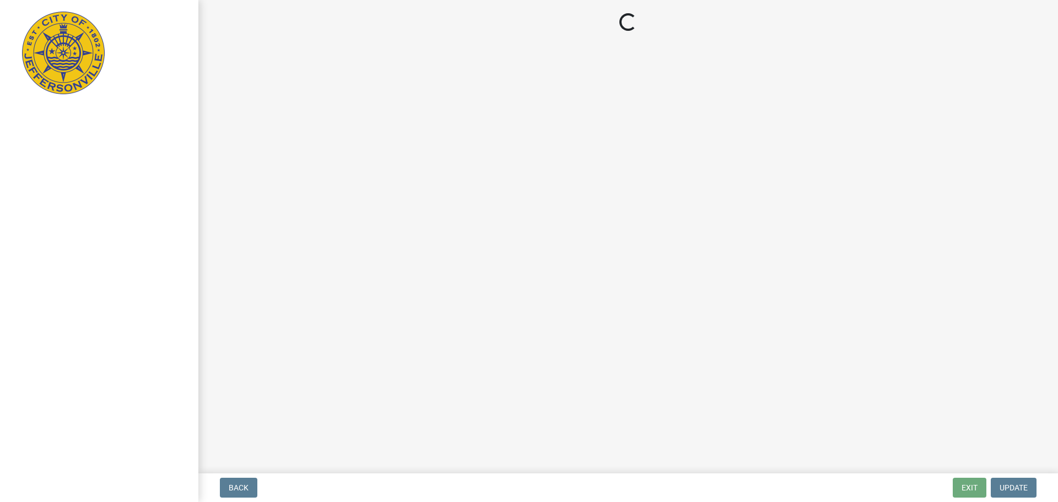
select select "3: 3"
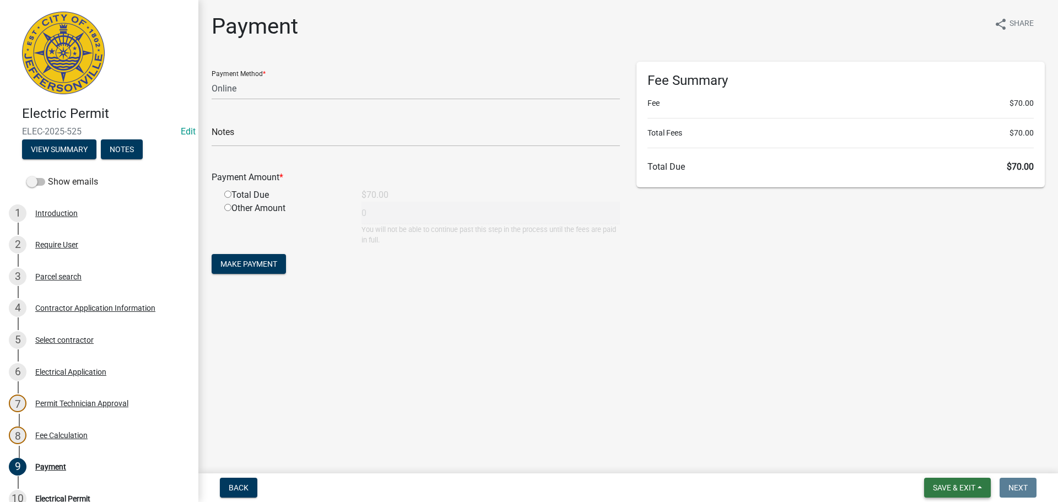
click at [930, 489] on button "Save & Exit" at bounding box center [957, 488] width 67 height 20
click at [925, 458] on button "Save & Exit" at bounding box center [946, 459] width 88 height 26
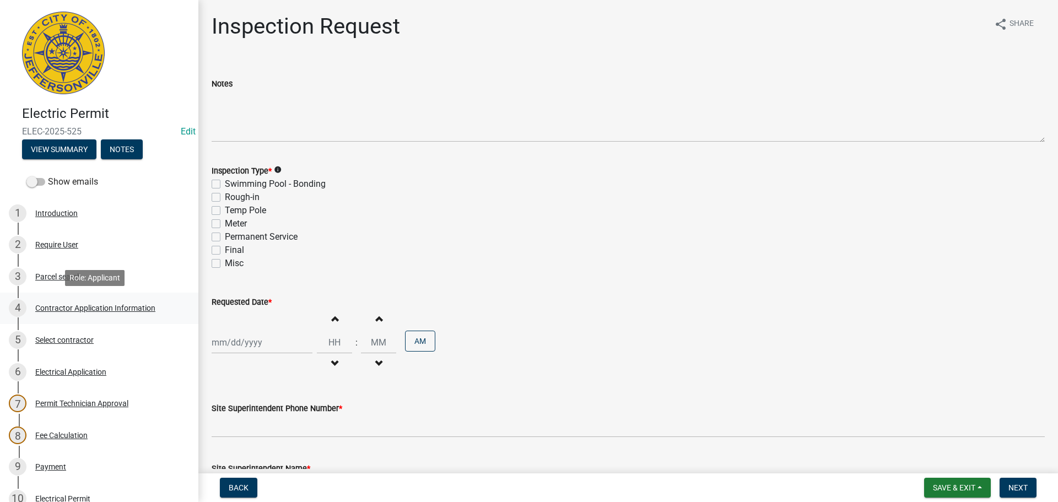
click at [73, 305] on div "Contractor Application Information" at bounding box center [95, 308] width 120 height 8
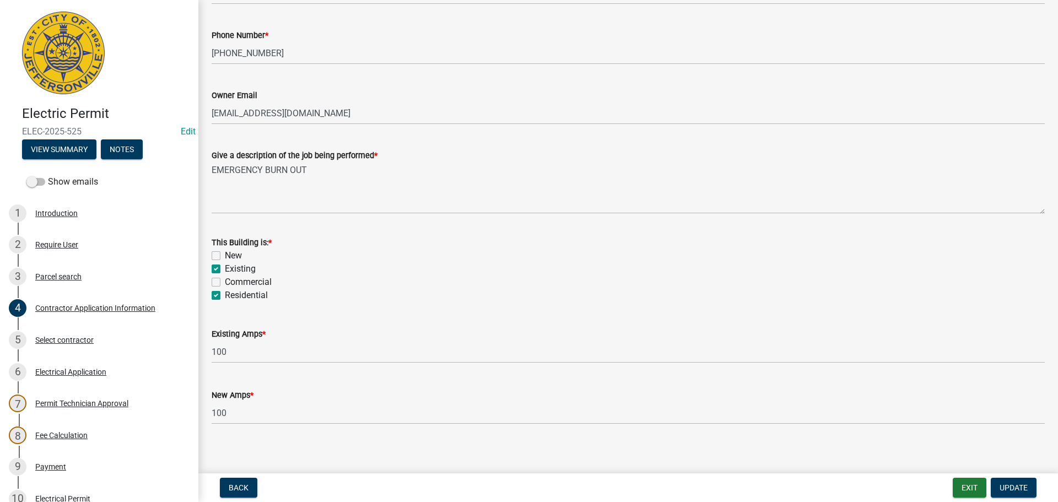
scroll to position [445, 0]
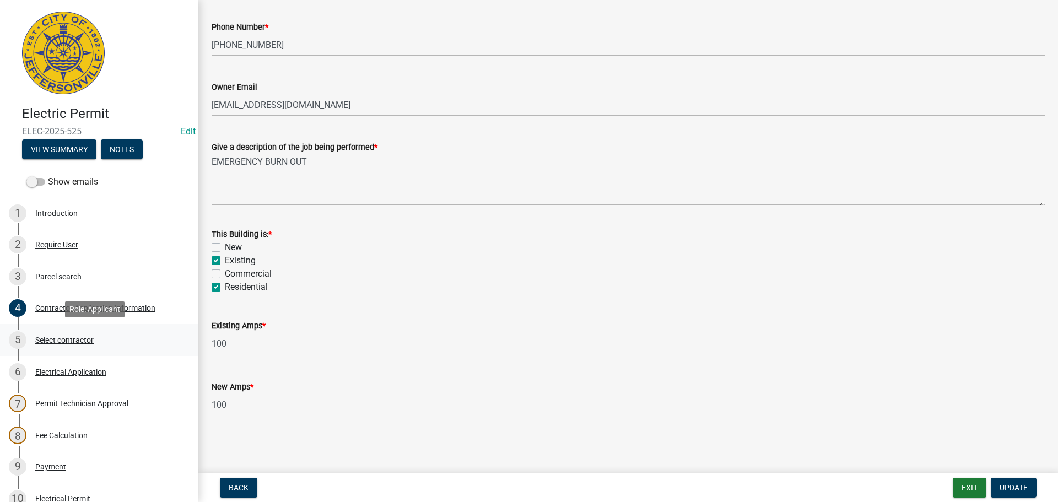
click at [66, 340] on div "Select contractor" at bounding box center [64, 340] width 58 height 8
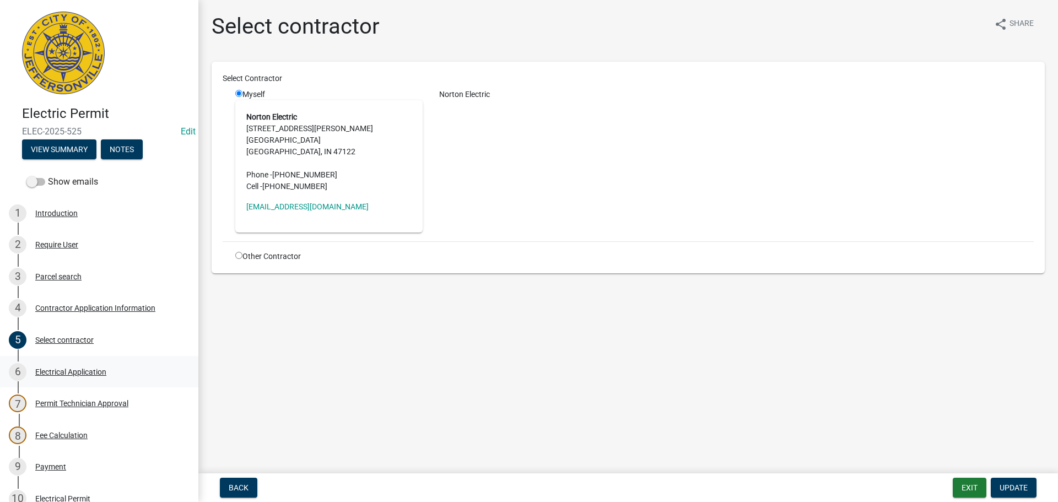
click at [61, 371] on div "Electrical Application" at bounding box center [70, 372] width 71 height 8
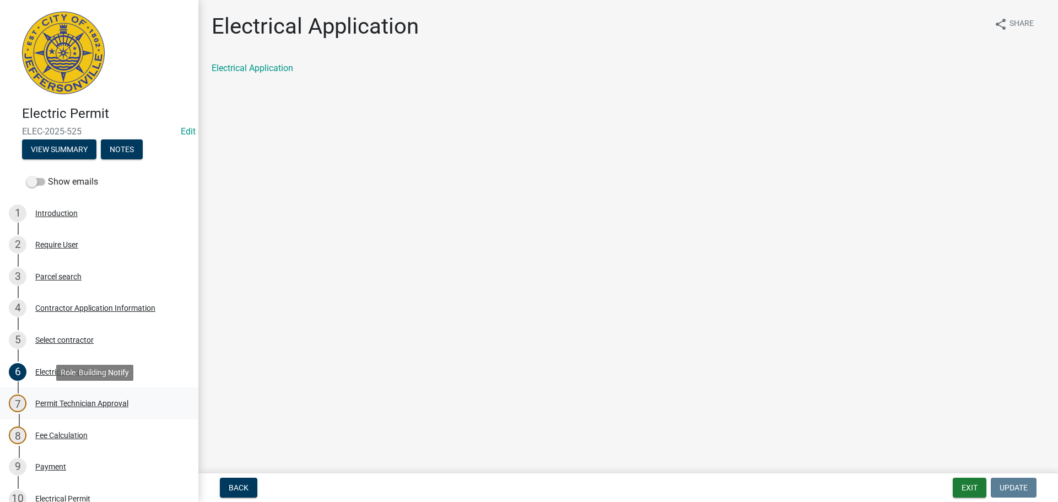
click at [93, 402] on div "Permit Technician Approval" at bounding box center [81, 403] width 93 height 8
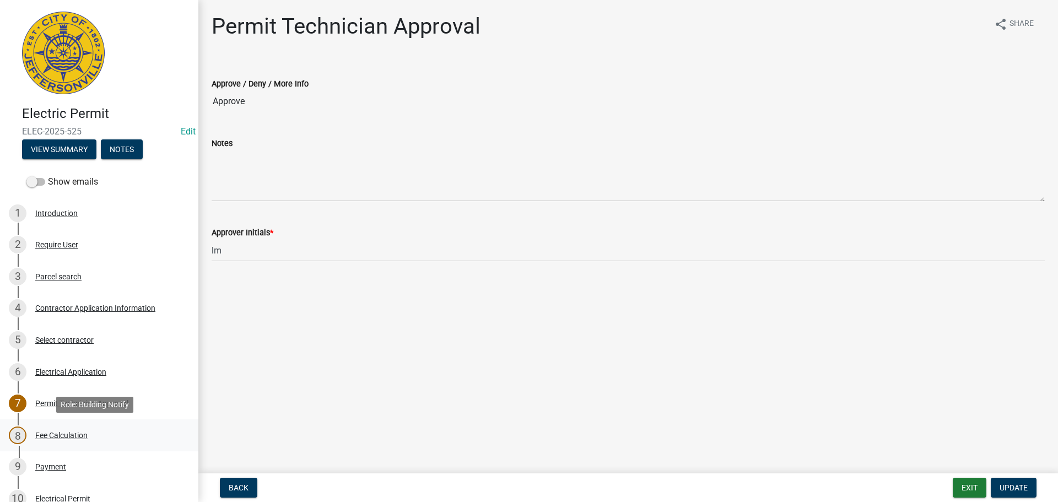
click at [57, 433] on div "Fee Calculation" at bounding box center [61, 435] width 52 height 8
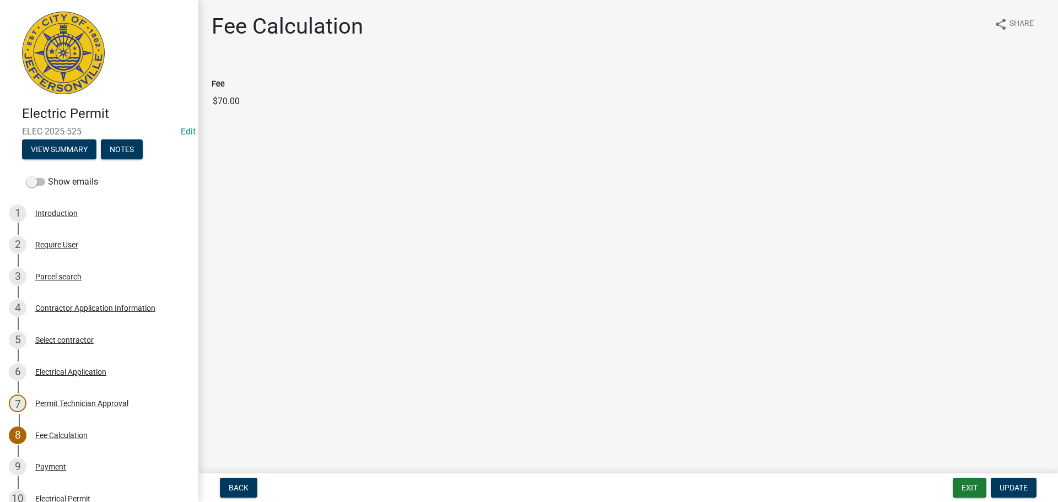
scroll to position [242, 0]
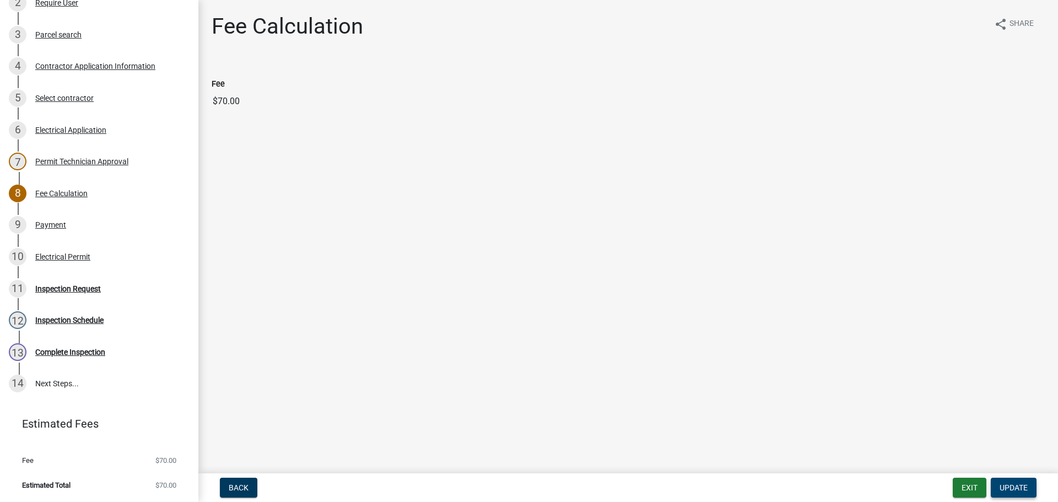
click at [999, 485] on span "Update" at bounding box center [1013, 487] width 28 height 9
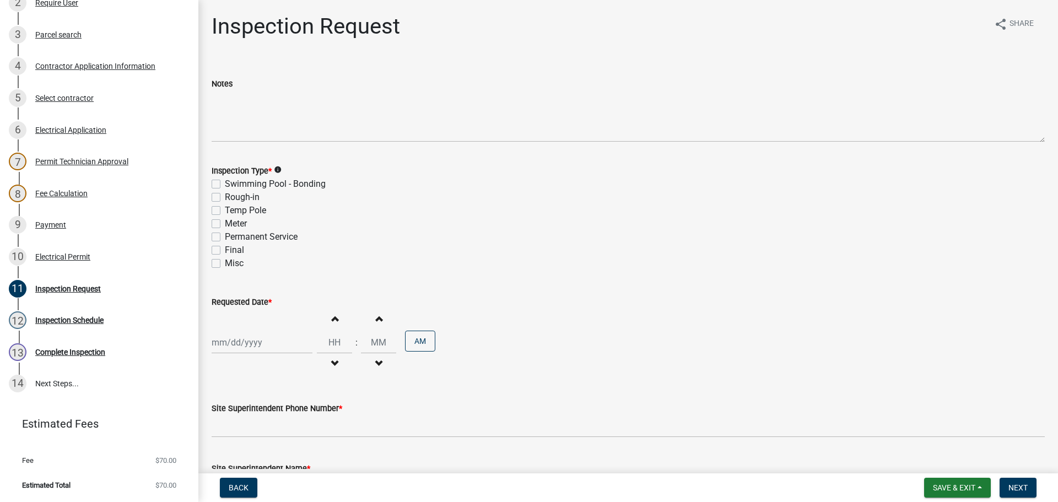
click at [225, 250] on label "Final" at bounding box center [234, 250] width 19 height 13
click at [225, 250] on input "Final" at bounding box center [228, 247] width 7 height 7
checkbox input "true"
checkbox input "false"
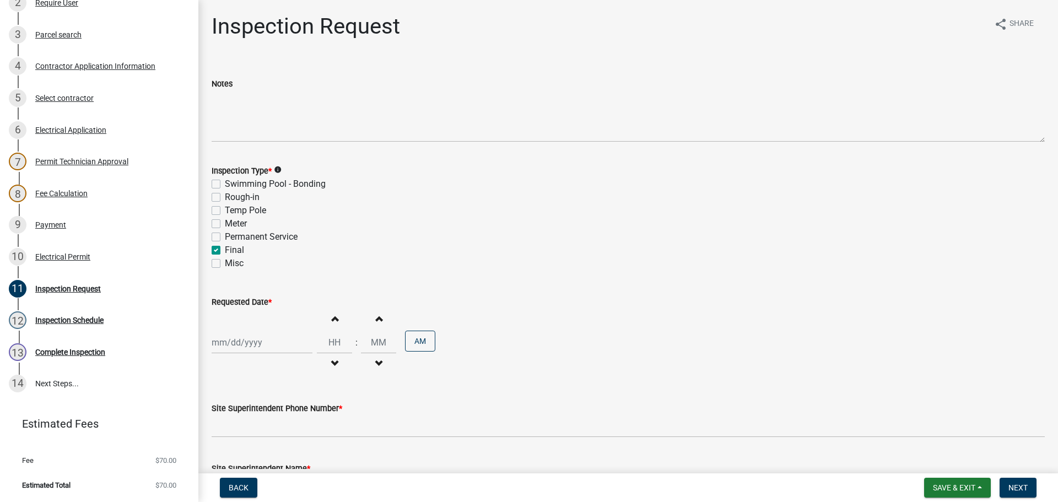
checkbox input "false"
checkbox input "true"
checkbox input "false"
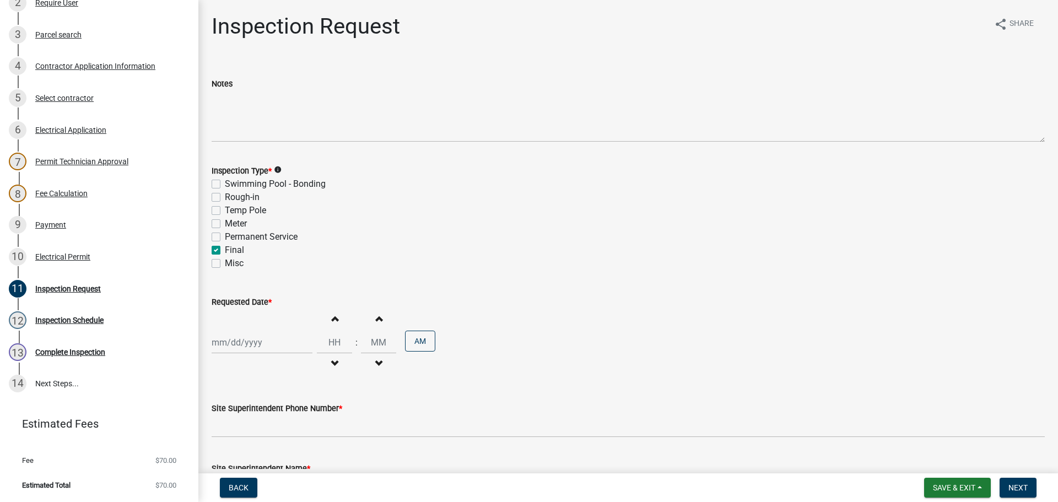
click at [248, 347] on div at bounding box center [262, 342] width 101 height 23
select select "10"
select select "2025"
click at [223, 251] on div "6" at bounding box center [223, 249] width 18 height 18
type input "[DATE]"
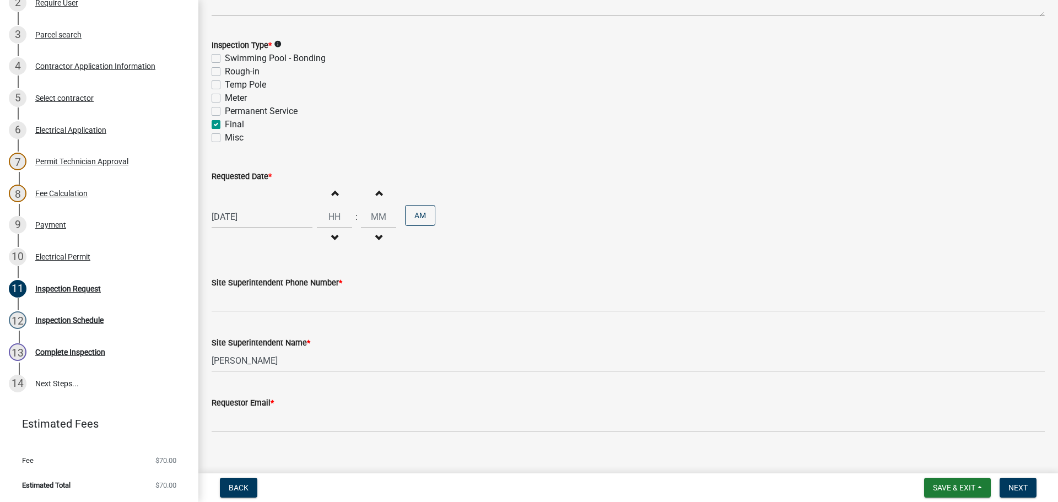
scroll to position [140, 0]
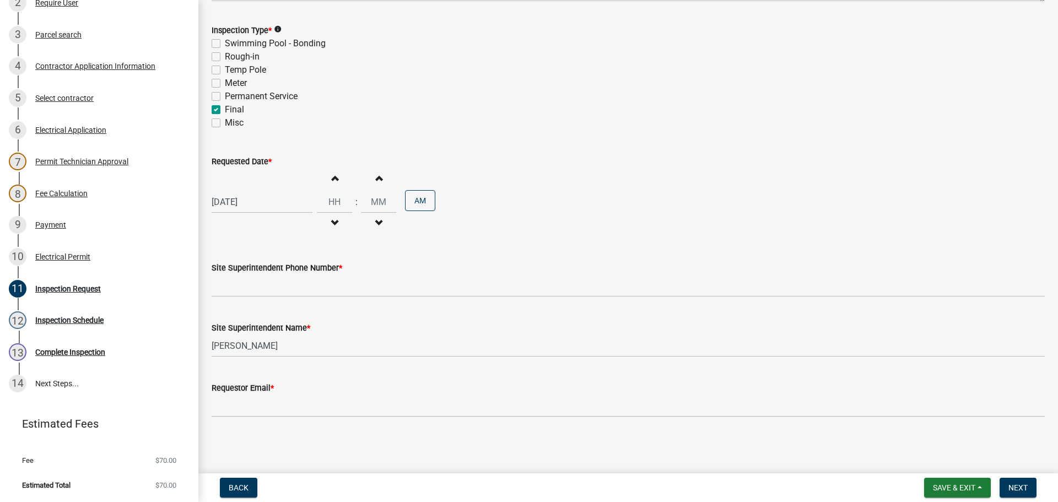
click at [244, 298] on wm-data-entity-input "Site Superintendent Phone Number *" at bounding box center [628, 276] width 833 height 60
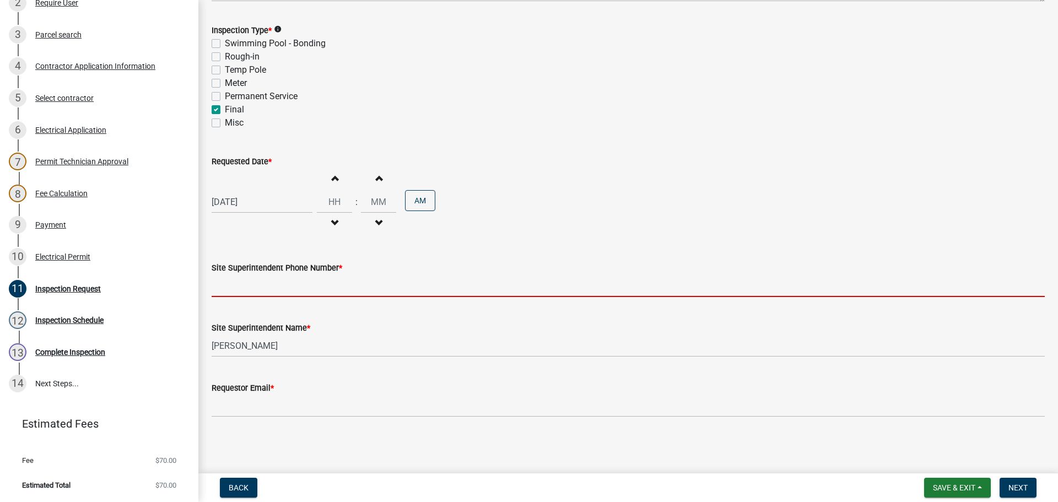
click at [248, 289] on input "Site Superintendent Phone Number *" at bounding box center [628, 285] width 833 height 23
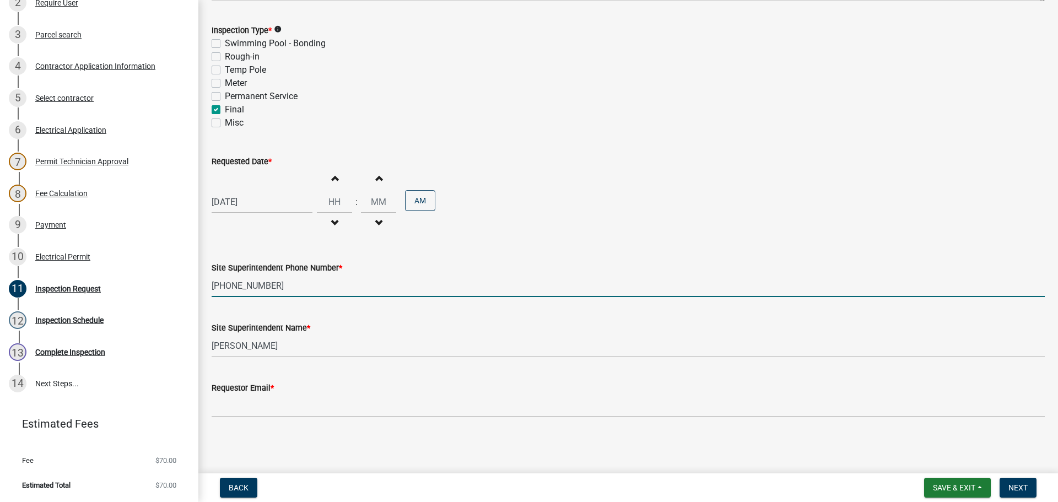
type input "502-823-4409"
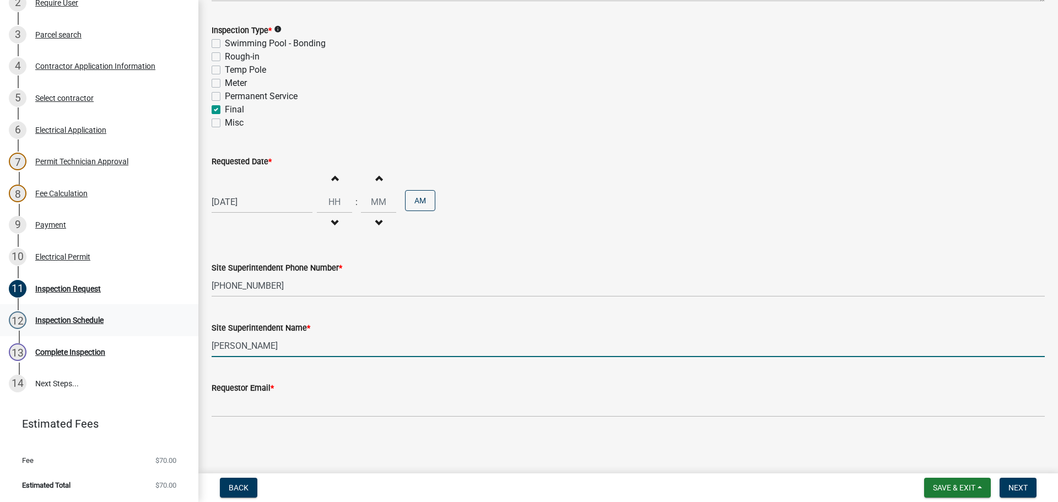
drag, startPoint x: 263, startPoint y: 345, endPoint x: 106, endPoint y: 313, distance: 159.8
click at [119, 316] on div "Electric Permit ELEC-2025-525 Edit View Summary Notes Show emails 1 Introductio…" at bounding box center [529, 251] width 1058 height 502
type input "daniel"
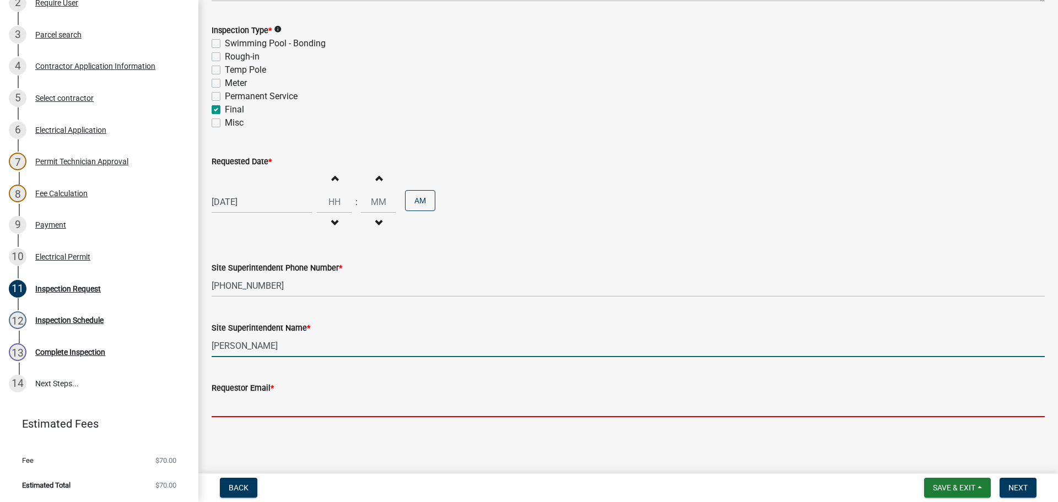
click at [242, 406] on input "Requestor Email *" at bounding box center [628, 405] width 833 height 23
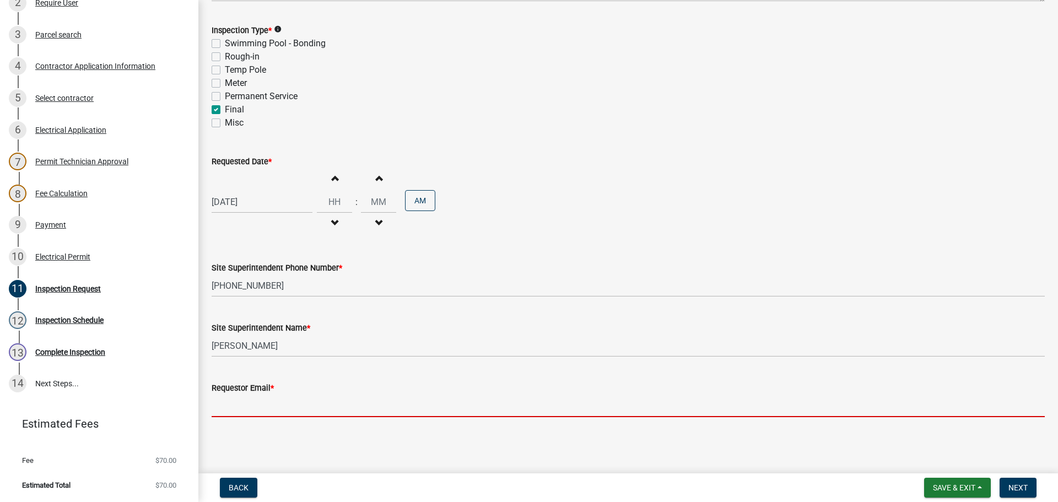
type input "mbottorff@cityofjeff.net"
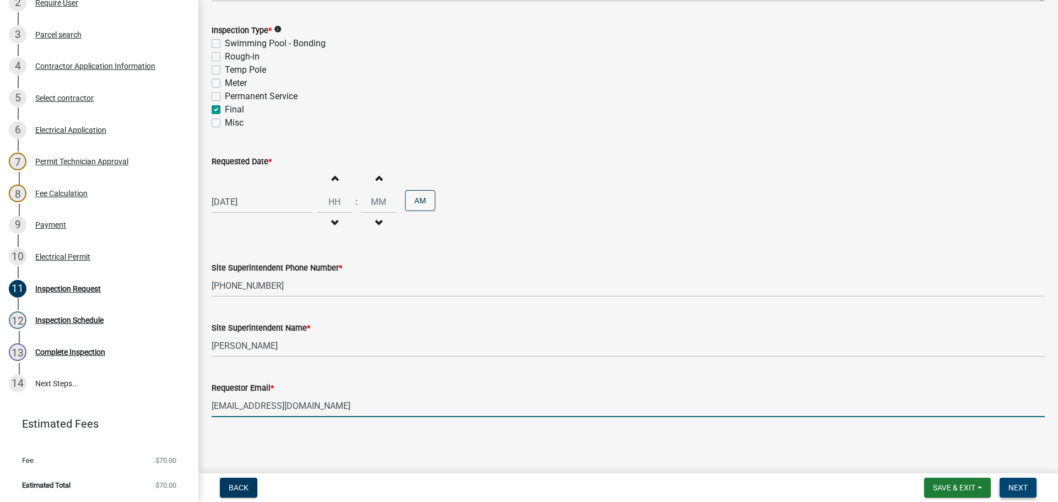
click at [1020, 484] on span "Next" at bounding box center [1017, 487] width 19 height 9
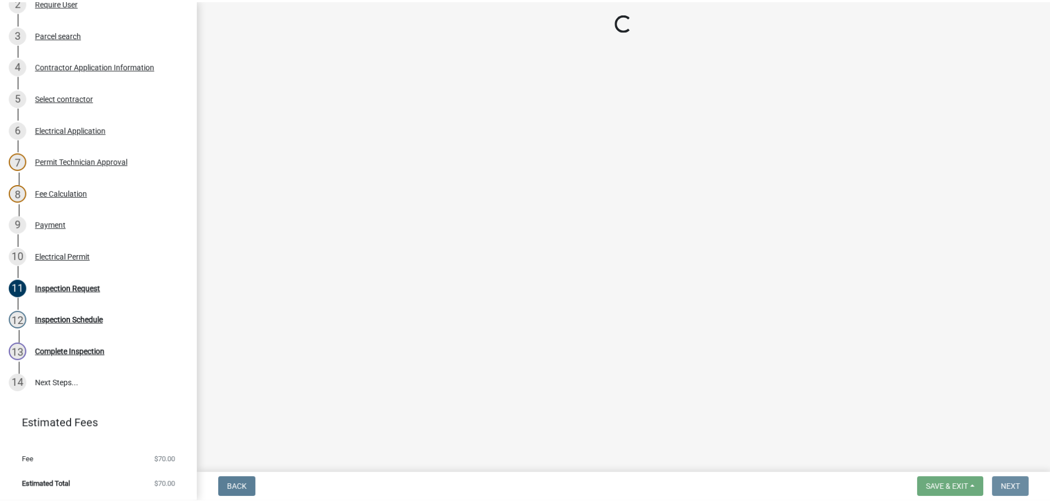
scroll to position [0, 0]
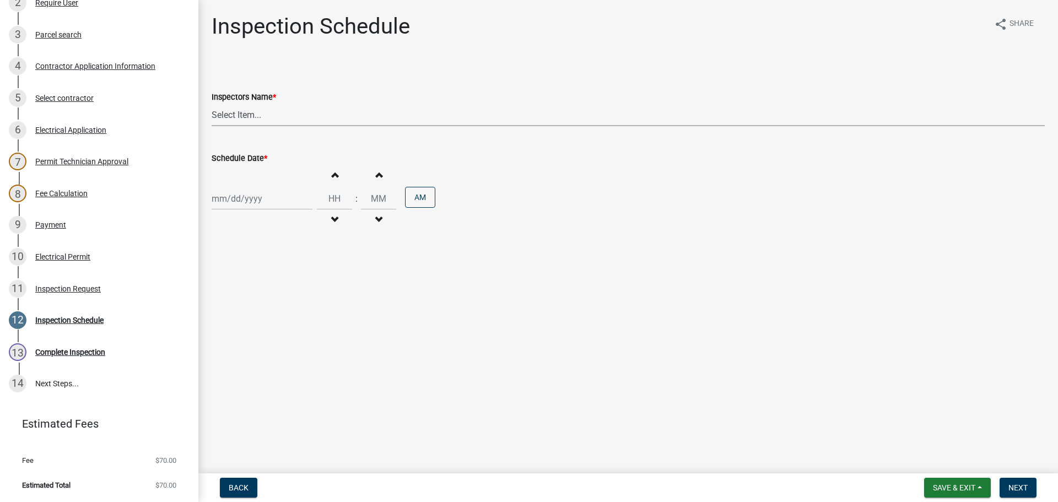
click at [231, 111] on select "Select Item... jramsey (Jeremy Ramsey) MaryFrey (Mary Frey) mkruer (Mike Kruer)…" at bounding box center [628, 115] width 833 height 23
select select "7b0b9f25-f402-4148-9522-9b9b34b3e885"
click at [212, 104] on select "Select Item... jramsey (Jeremy Ramsey) MaryFrey (Mary Frey) mkruer (Mike Kruer)…" at bounding box center [628, 115] width 833 height 23
select select "10"
select select "2025"
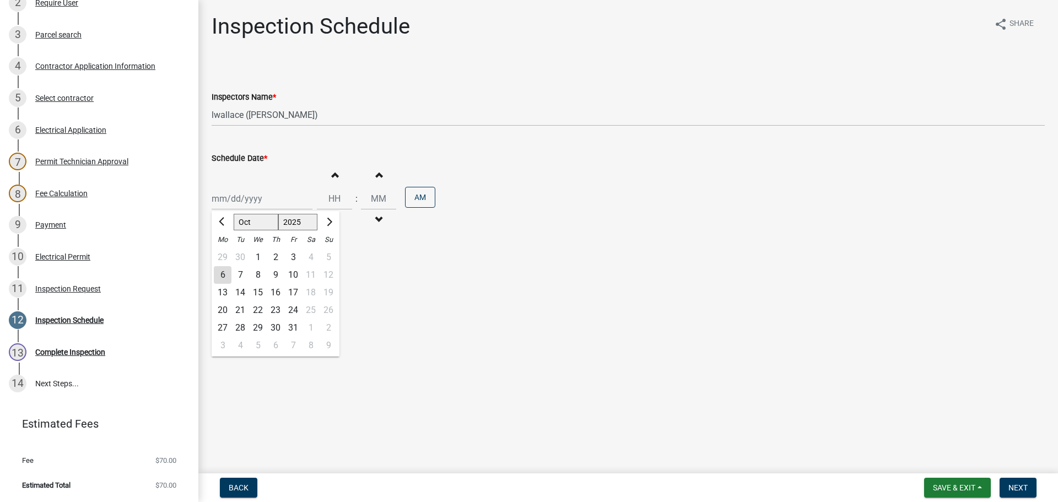
click at [237, 197] on div "Jan Feb Mar Apr May Jun Jul Aug Sep Oct Nov Dec 1525 1526 1527 1528 1529 1530 1…" at bounding box center [262, 198] width 101 height 23
click at [223, 275] on div "6" at bounding box center [223, 275] width 18 height 18
type input "[DATE]"
click at [336, 197] on input "Hours" at bounding box center [334, 198] width 35 height 23
type input "03"
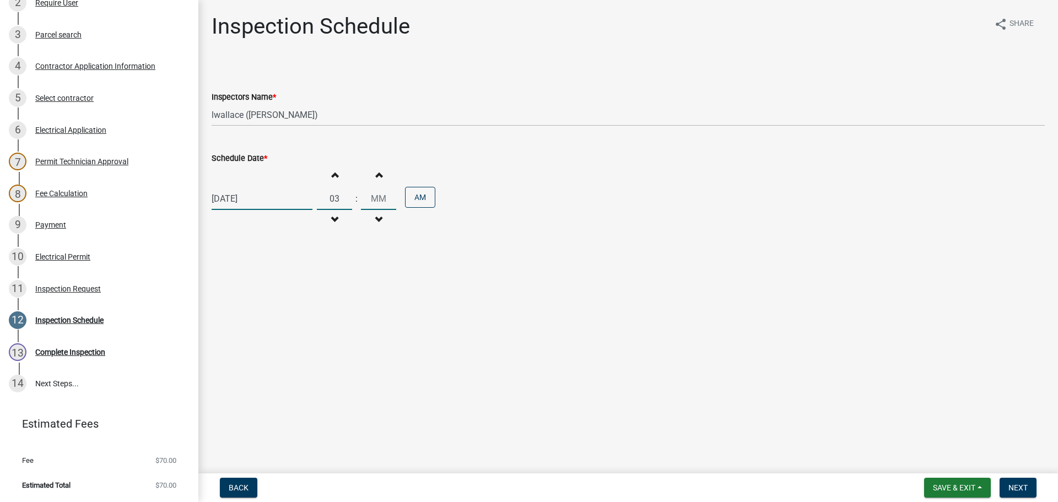
type input "00"
click at [416, 196] on button "AM" at bounding box center [420, 197] width 30 height 21
click at [1024, 485] on span "Next" at bounding box center [1017, 487] width 19 height 9
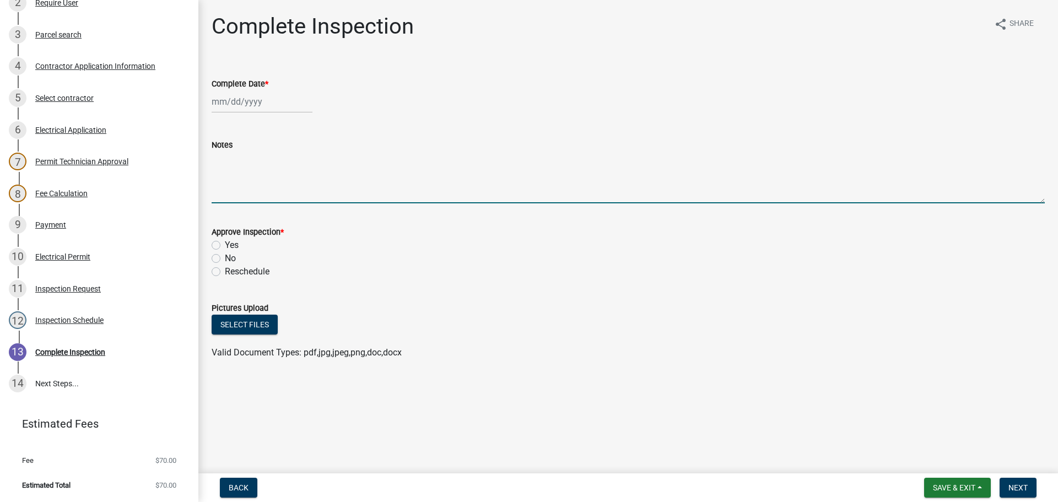
click at [305, 169] on textarea "Notes" at bounding box center [628, 178] width 833 height 52
type textarea "DANIEL 502-823-4409"
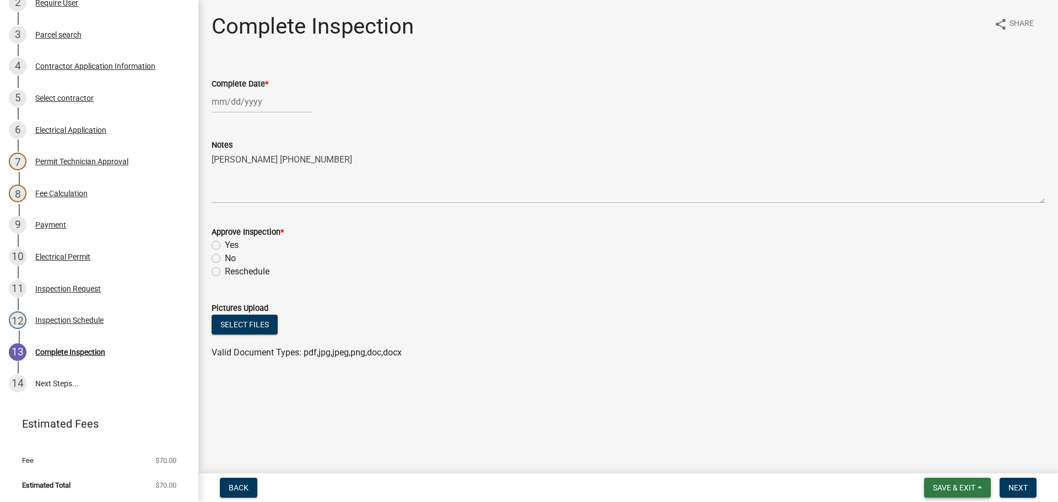
click at [942, 483] on span "Save & Exit" at bounding box center [954, 487] width 42 height 9
click at [940, 456] on button "Save & Exit" at bounding box center [946, 459] width 88 height 26
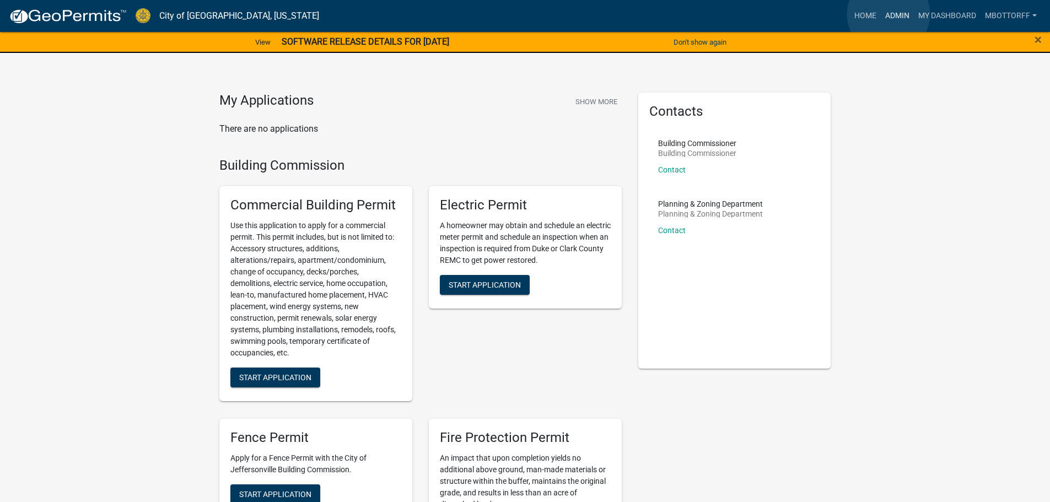
click at [888, 14] on link "Admin" at bounding box center [896, 16] width 33 height 21
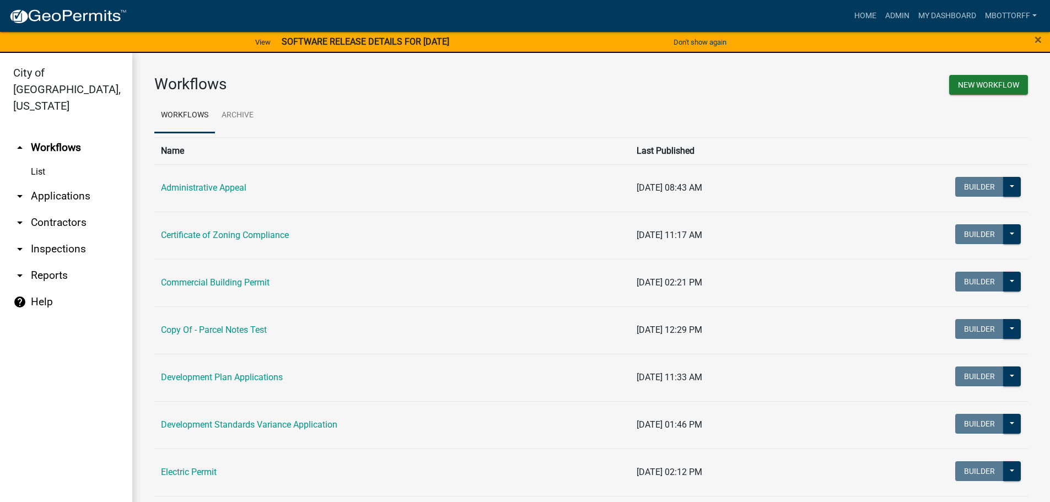
click at [60, 183] on link "arrow_drop_down Applications" at bounding box center [66, 196] width 132 height 26
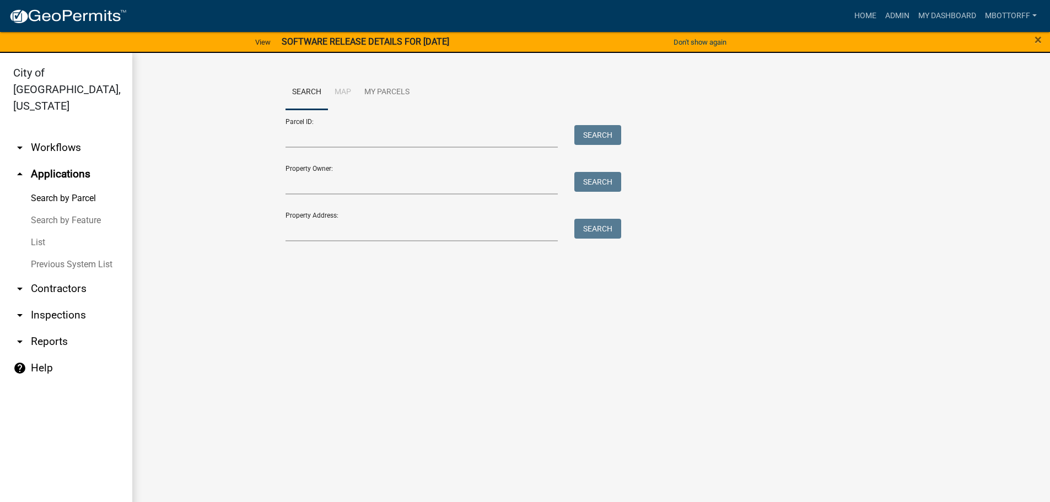
click at [53, 302] on link "arrow_drop_down Inspections" at bounding box center [66, 315] width 132 height 26
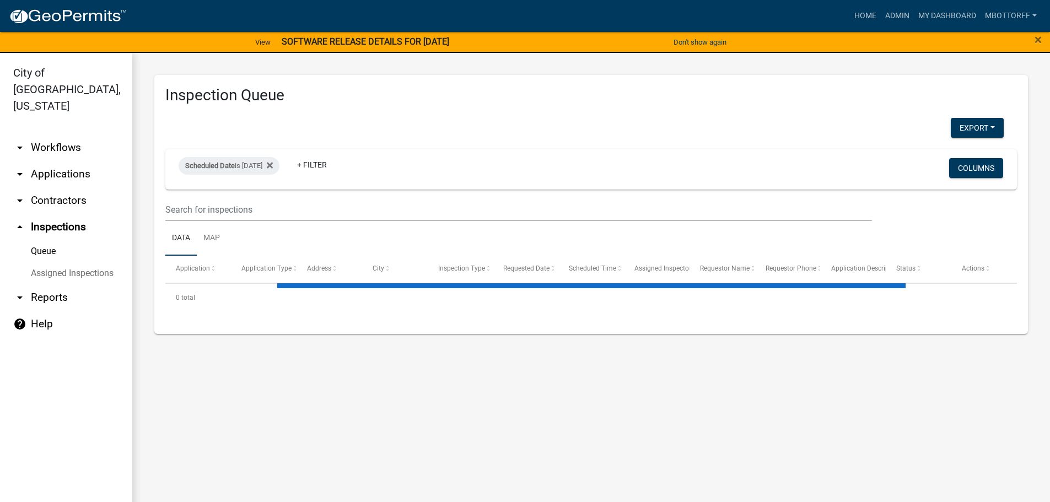
select select "3: 100"
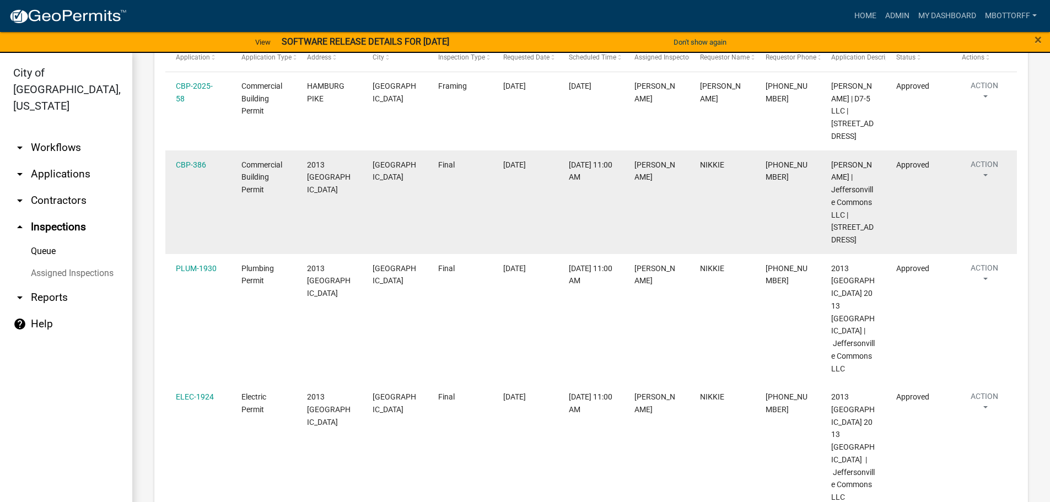
scroll to position [220, 0]
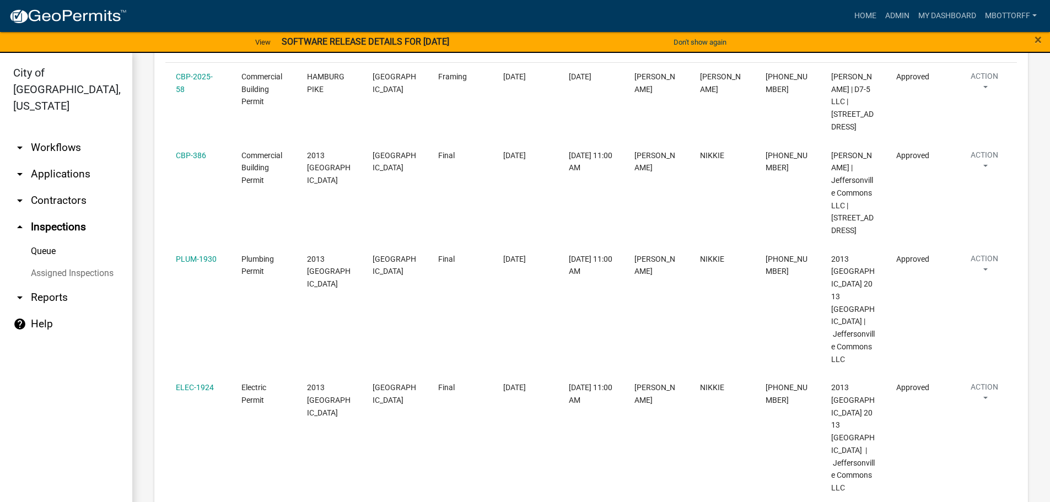
click at [48, 262] on link "Assigned Inspections" at bounding box center [66, 273] width 132 height 22
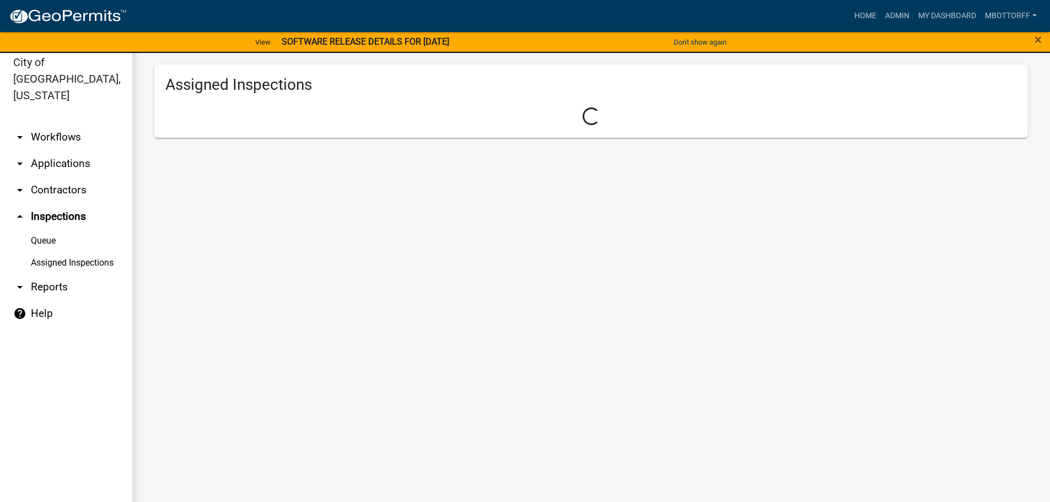
scroll to position [13, 0]
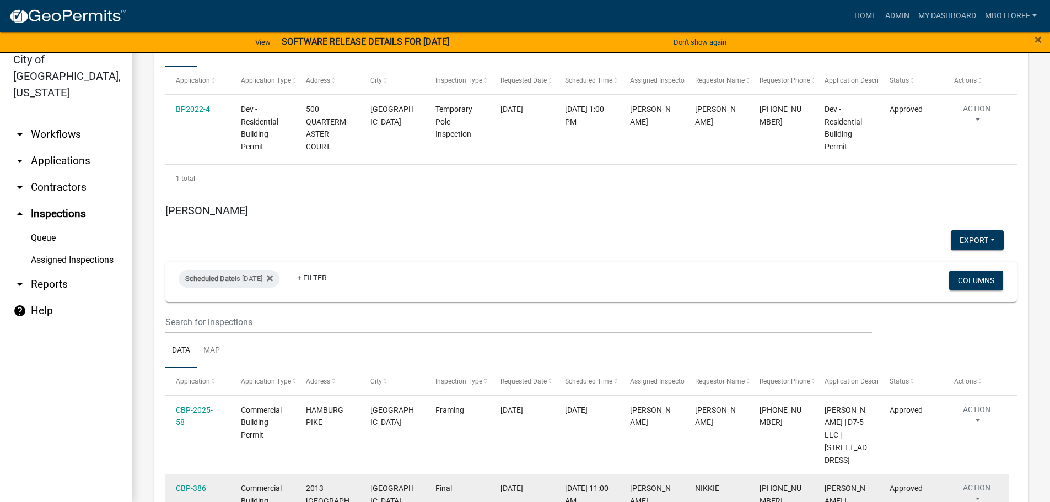
scroll to position [2265, 0]
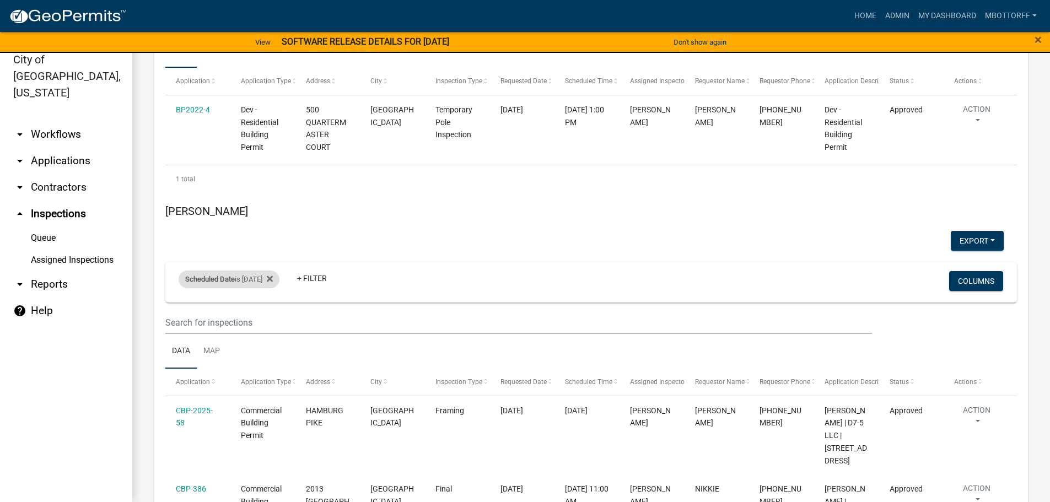
click at [258, 271] on div "Scheduled Date is 10/03/2025" at bounding box center [229, 280] width 101 height 18
click at [274, 293] on input "2025-10-03" at bounding box center [238, 295] width 77 height 23
type input "2025-10-06"
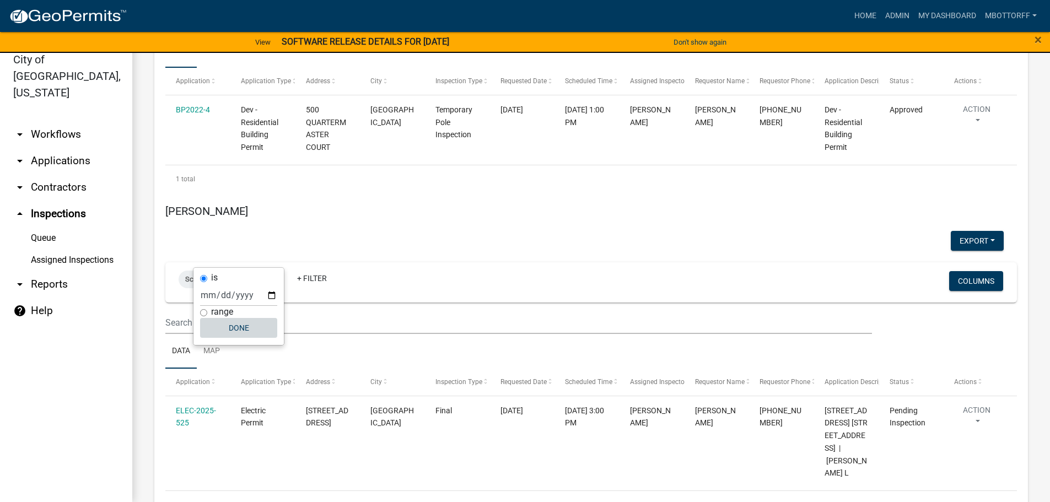
click at [236, 325] on button "Done" at bounding box center [238, 328] width 77 height 20
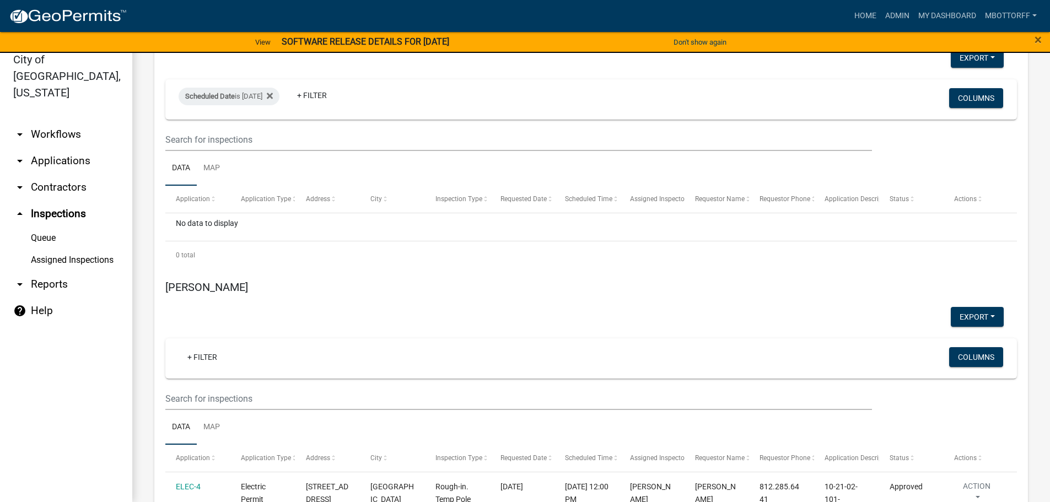
scroll to position [2816, 0]
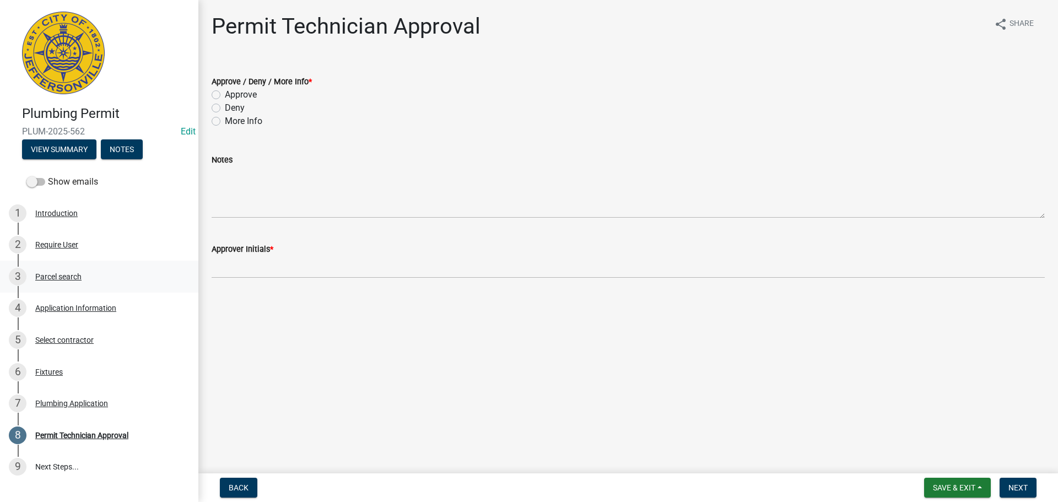
click at [64, 278] on div "Parcel search" at bounding box center [58, 277] width 46 height 8
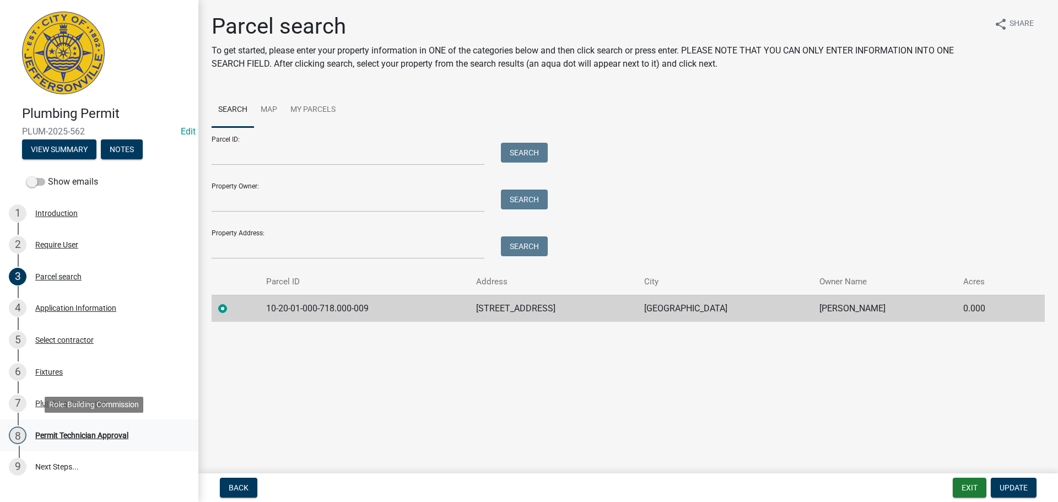
click at [96, 431] on div "Permit Technician Approval" at bounding box center [81, 435] width 93 height 8
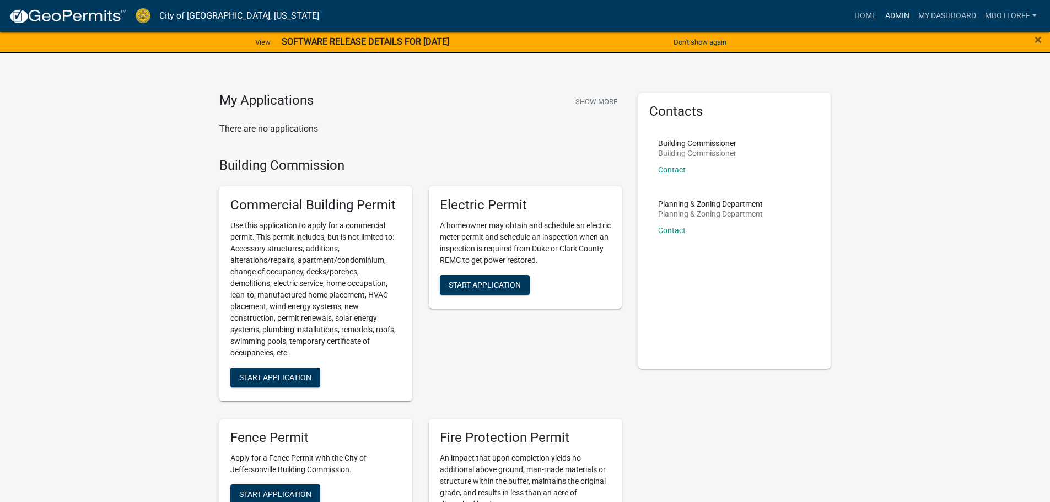
click at [897, 15] on link "Admin" at bounding box center [896, 16] width 33 height 21
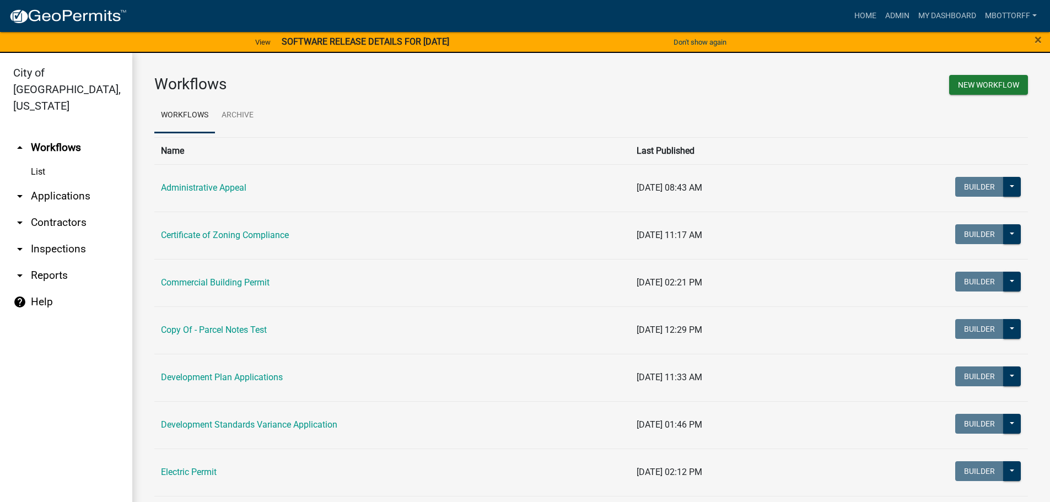
click at [52, 209] on link "arrow_drop_down Contractors" at bounding box center [66, 222] width 132 height 26
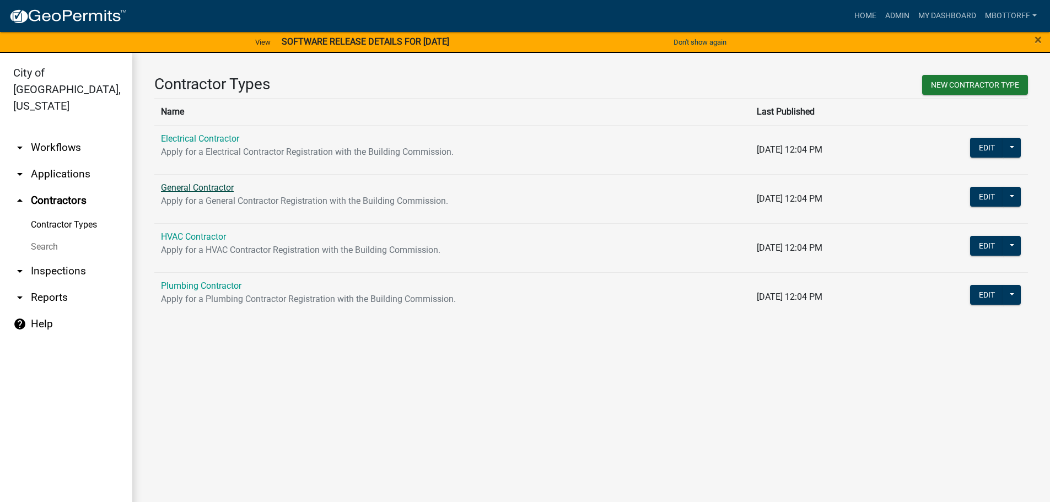
click at [202, 185] on link "General Contractor" at bounding box center [197, 187] width 73 height 10
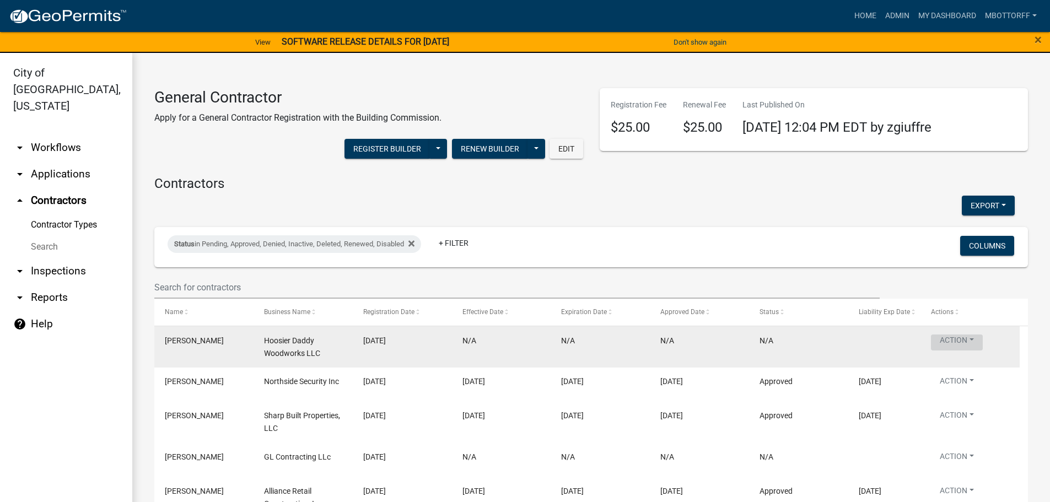
click at [965, 338] on button "Action" at bounding box center [957, 342] width 52 height 16
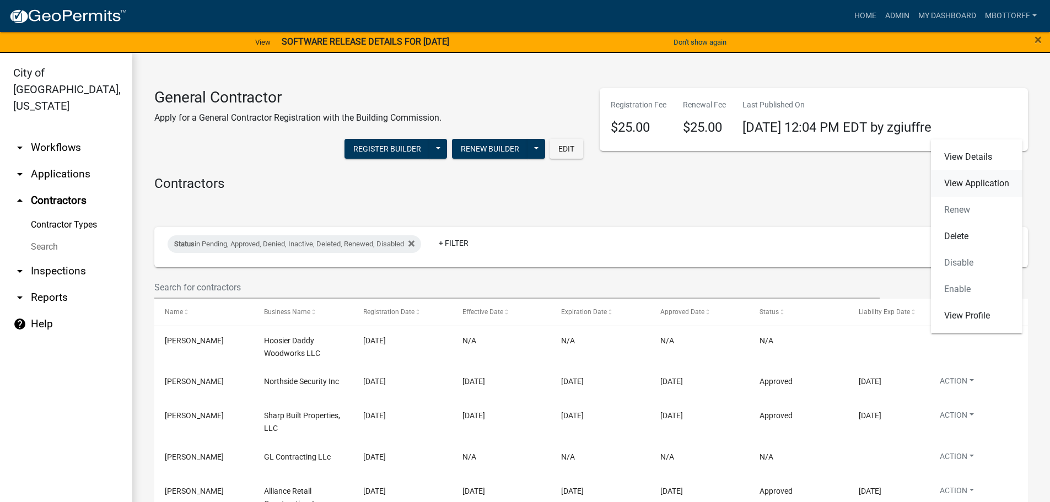
click at [967, 182] on link "View Application" at bounding box center [976, 183] width 91 height 26
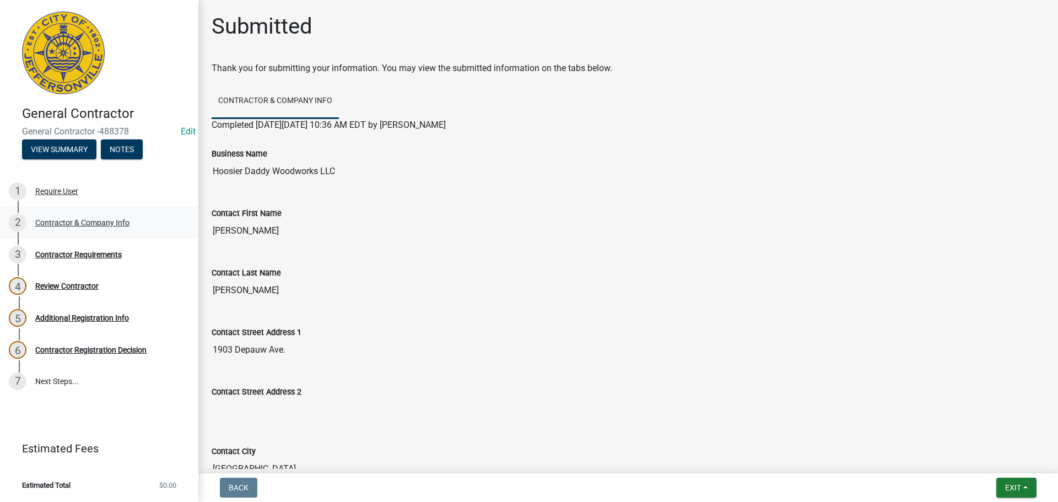
click at [74, 219] on div "Contractor & Company Info" at bounding box center [82, 223] width 94 height 8
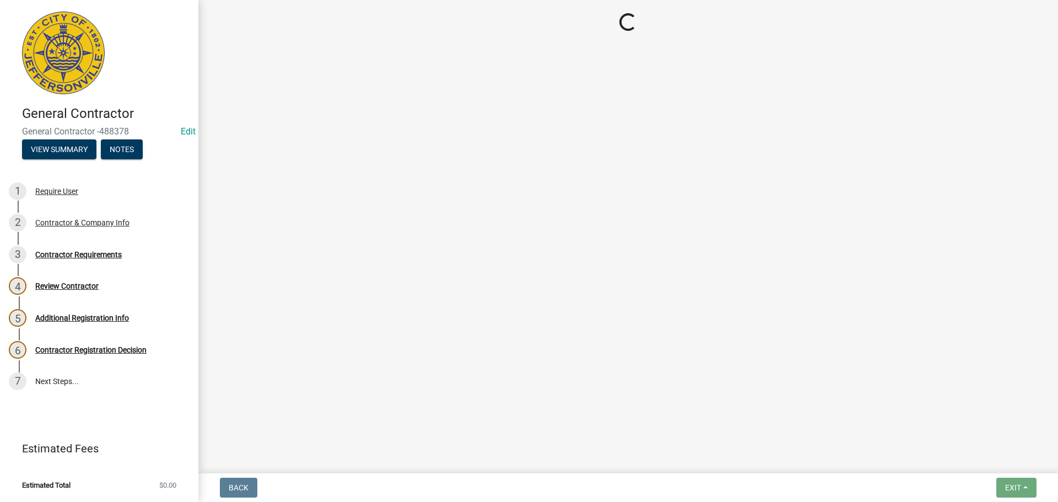
select select "IN"
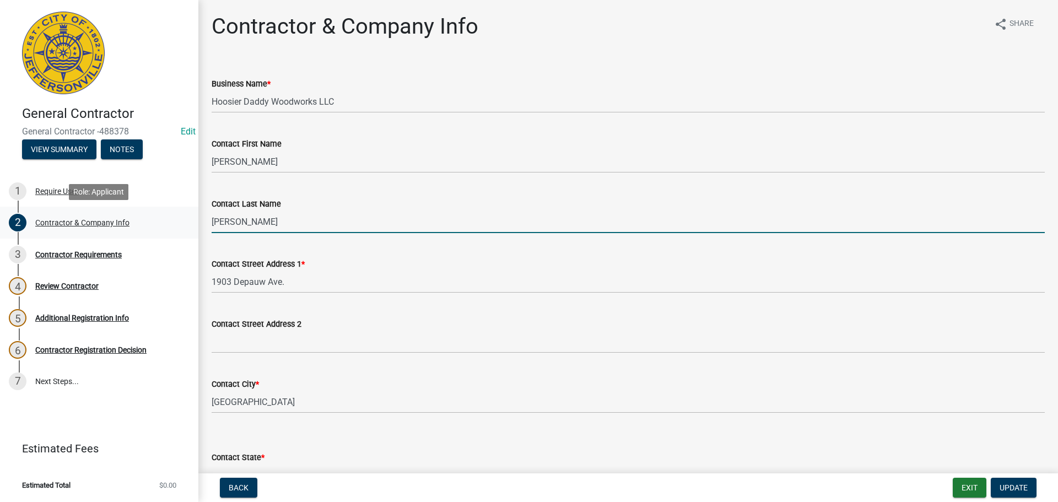
drag, startPoint x: 246, startPoint y: 224, endPoint x: 179, endPoint y: 215, distance: 68.4
click at [179, 215] on div "General Contractor General Contractor -488378 Edit View Summary Notes 1 Require…" at bounding box center [529, 251] width 1058 height 502
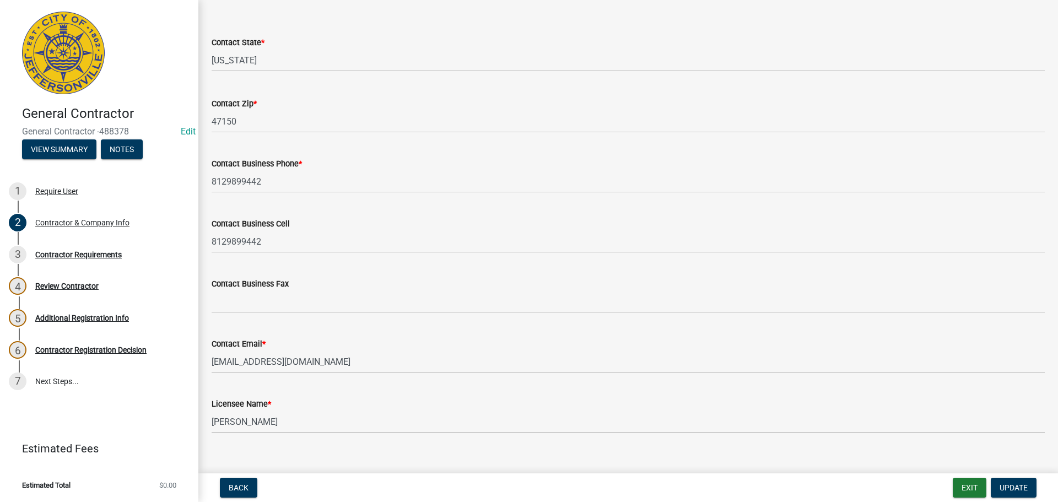
scroll to position [431, 0]
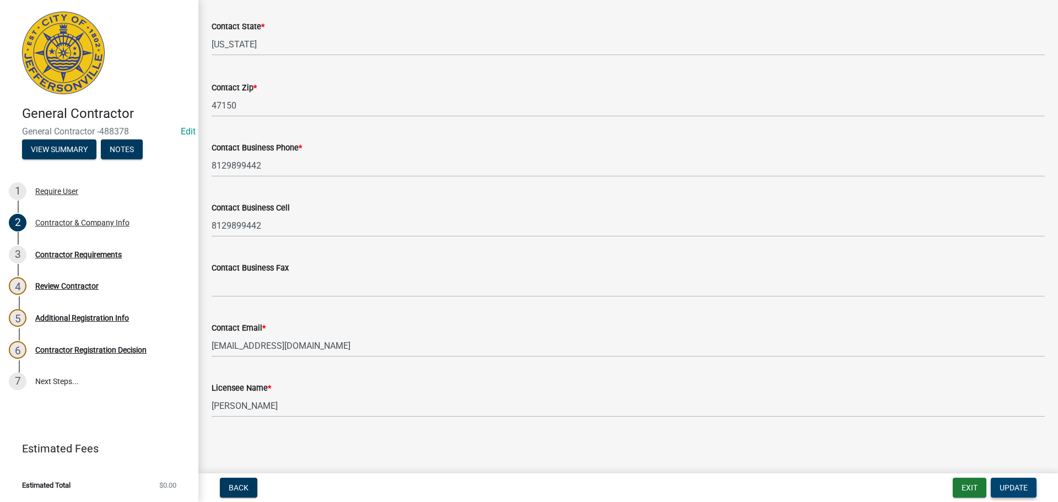
type input "[PERSON_NAME]"
click at [1020, 487] on span "Update" at bounding box center [1013, 487] width 28 height 9
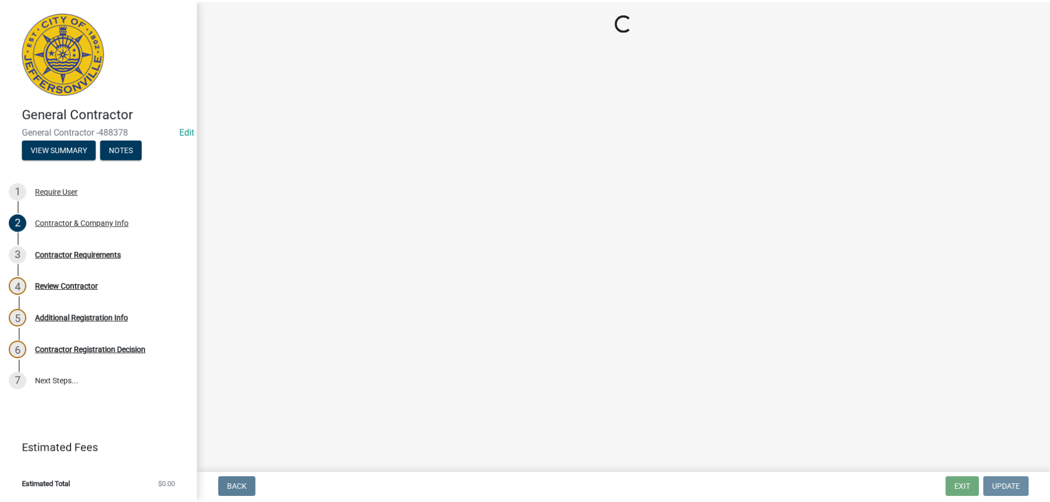
scroll to position [0, 0]
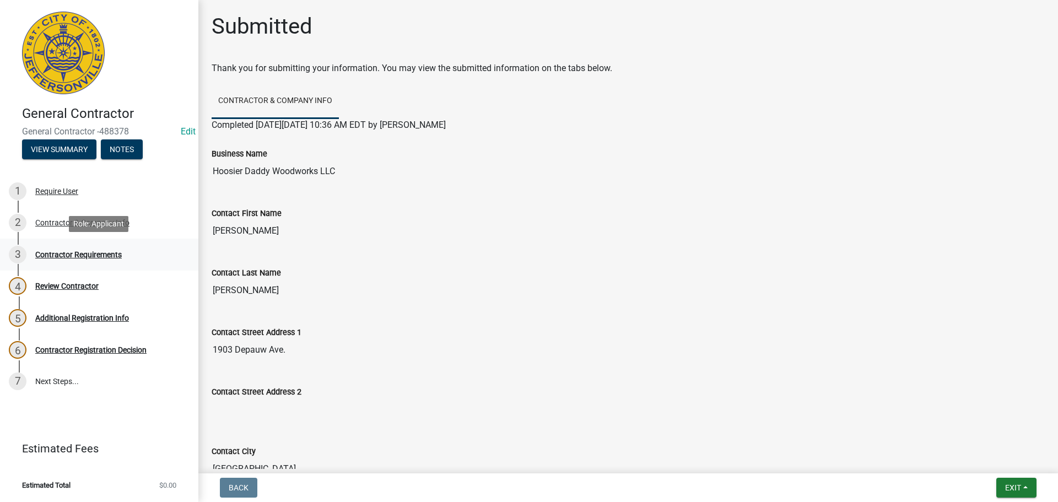
click at [73, 254] on div "Contractor Requirements" at bounding box center [78, 255] width 87 height 8
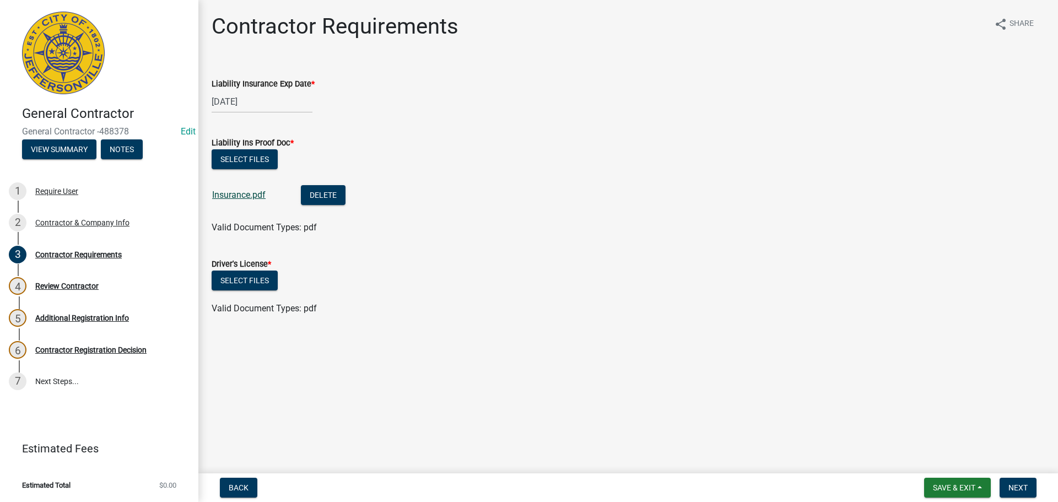
click at [250, 193] on link "Insurance.pdf" at bounding box center [238, 195] width 53 height 10
click at [240, 278] on button "Select files" at bounding box center [245, 281] width 66 height 20
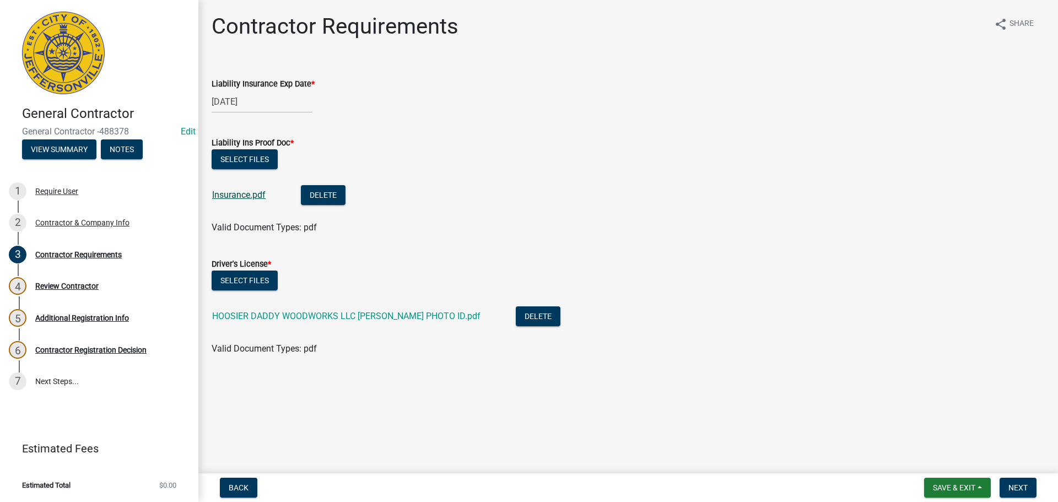
click at [240, 192] on link "Insurance.pdf" at bounding box center [238, 195] width 53 height 10
click at [949, 490] on span "Save & Exit" at bounding box center [954, 487] width 42 height 9
click at [915, 460] on button "Save & Exit" at bounding box center [946, 459] width 88 height 26
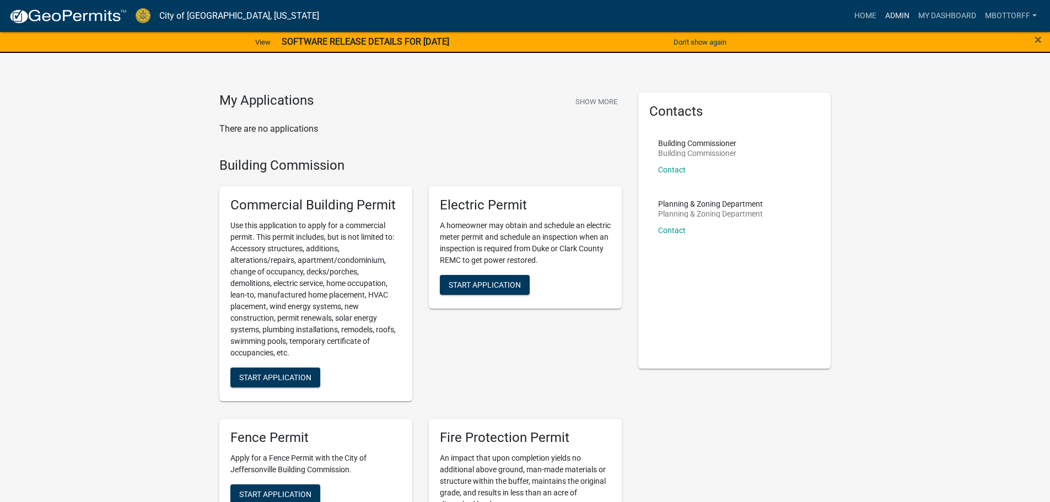
click at [893, 13] on link "Admin" at bounding box center [896, 16] width 33 height 21
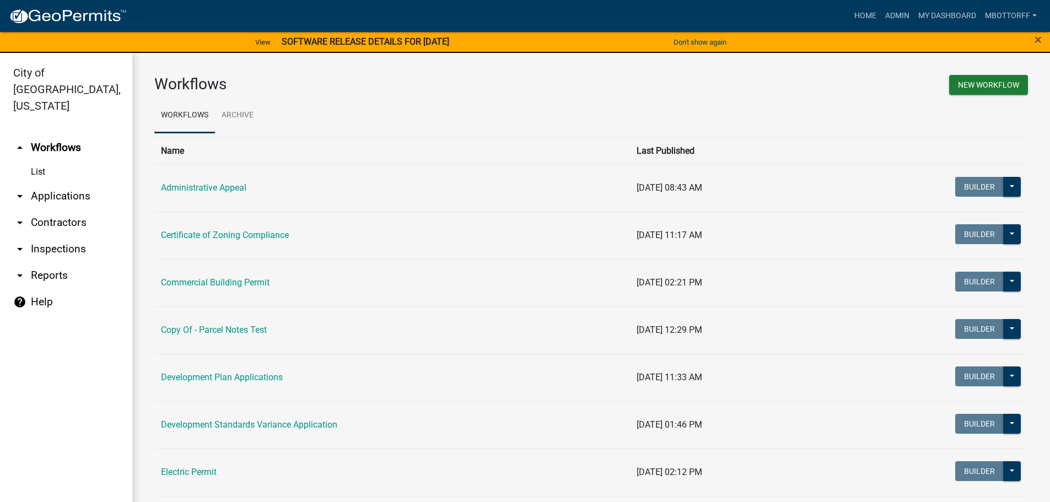
click at [44, 209] on link "arrow_drop_down Contractors" at bounding box center [66, 222] width 132 height 26
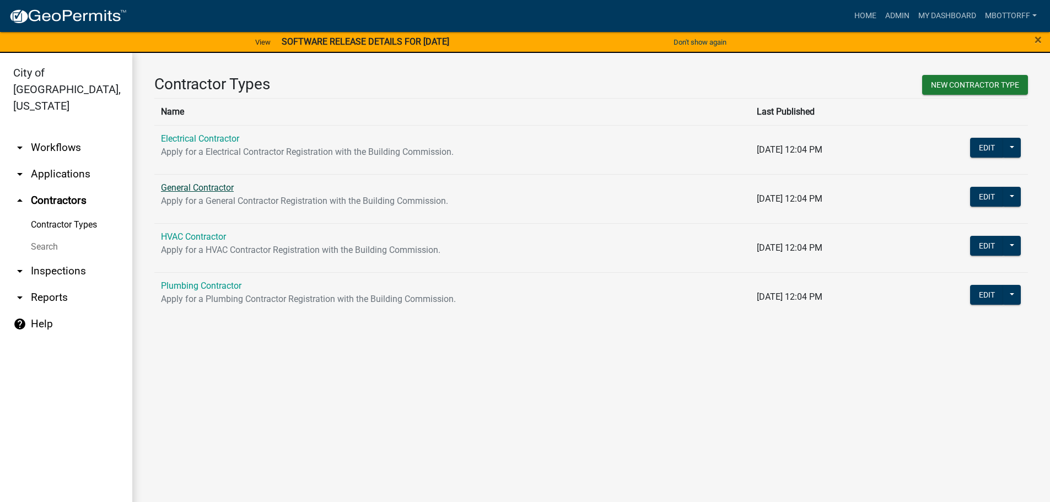
click at [199, 190] on link "General Contractor" at bounding box center [197, 187] width 73 height 10
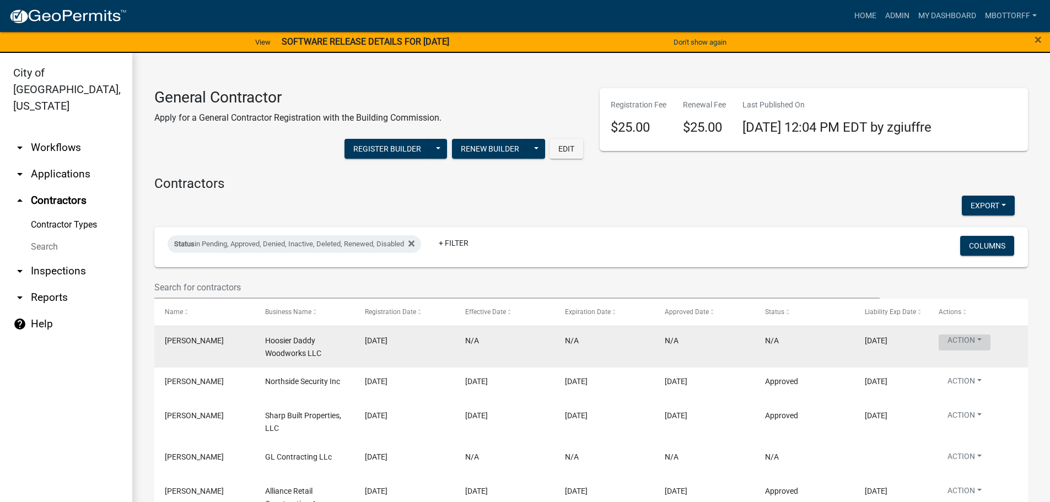
click at [978, 339] on button "Action" at bounding box center [964, 342] width 52 height 16
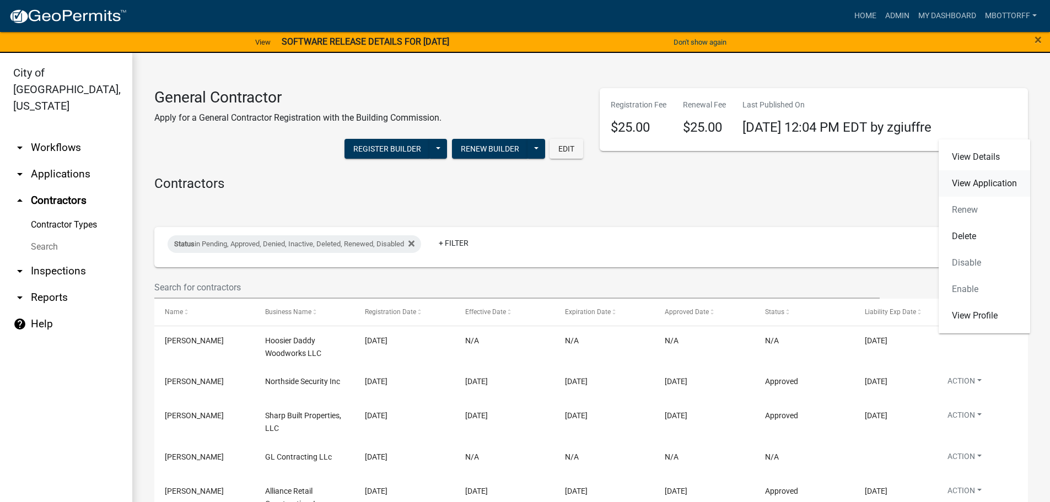
click at [969, 181] on link "View Application" at bounding box center [983, 183] width 91 height 26
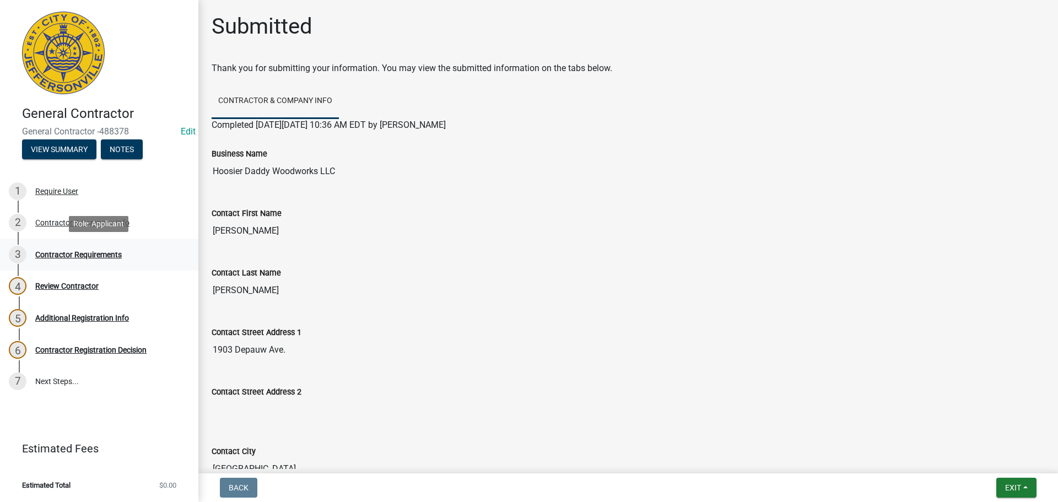
click at [61, 257] on div "Contractor Requirements" at bounding box center [78, 255] width 87 height 8
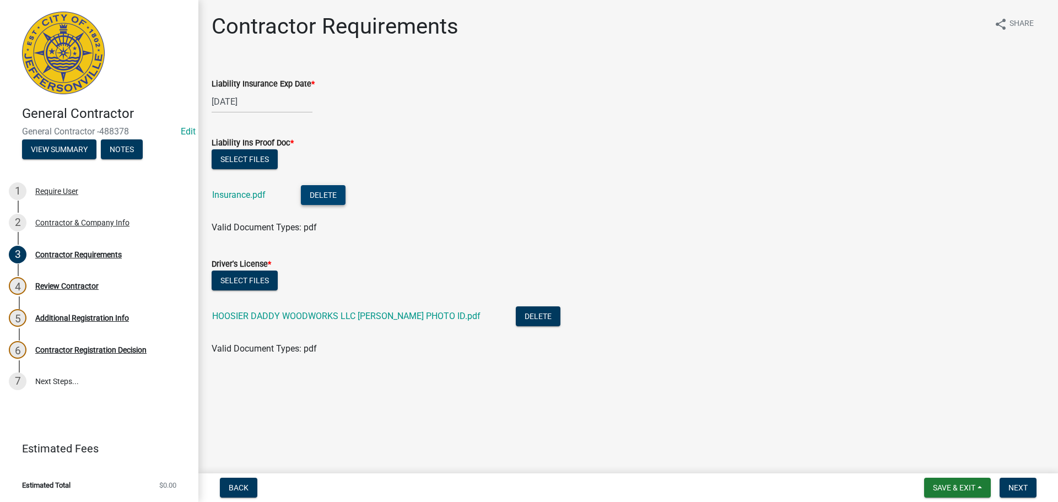
click at [329, 196] on button "Delete" at bounding box center [323, 195] width 45 height 20
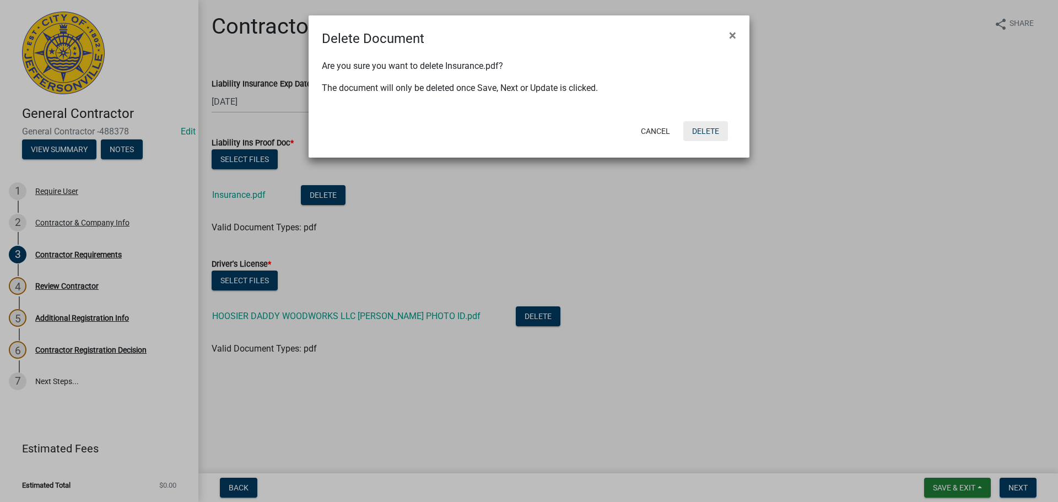
click at [711, 133] on button "Delete" at bounding box center [705, 131] width 45 height 20
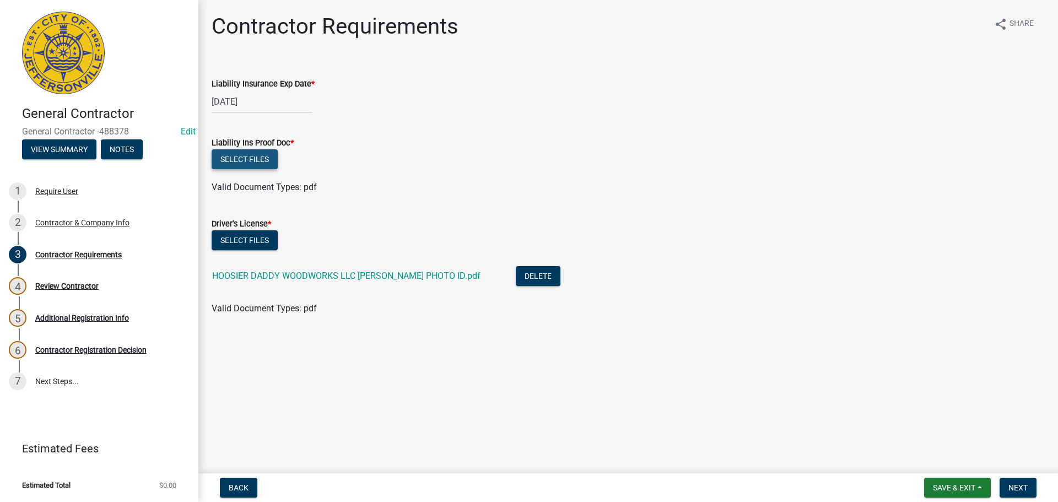
click at [234, 158] on button "Select files" at bounding box center [245, 159] width 66 height 20
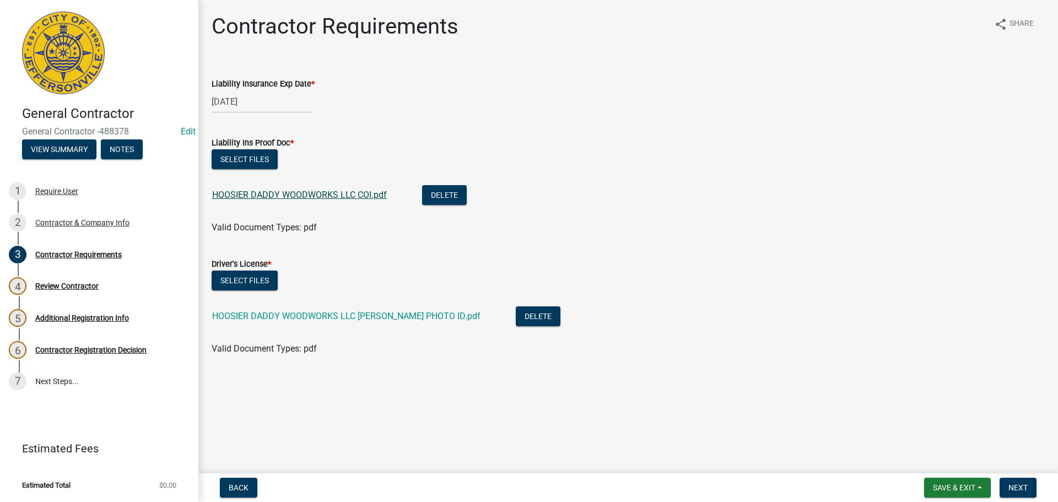
click at [302, 197] on link "HOOSIER DADDY WOODWORKS LLC COI.pdf" at bounding box center [299, 195] width 175 height 10
click at [1017, 489] on span "Next" at bounding box center [1017, 487] width 19 height 9
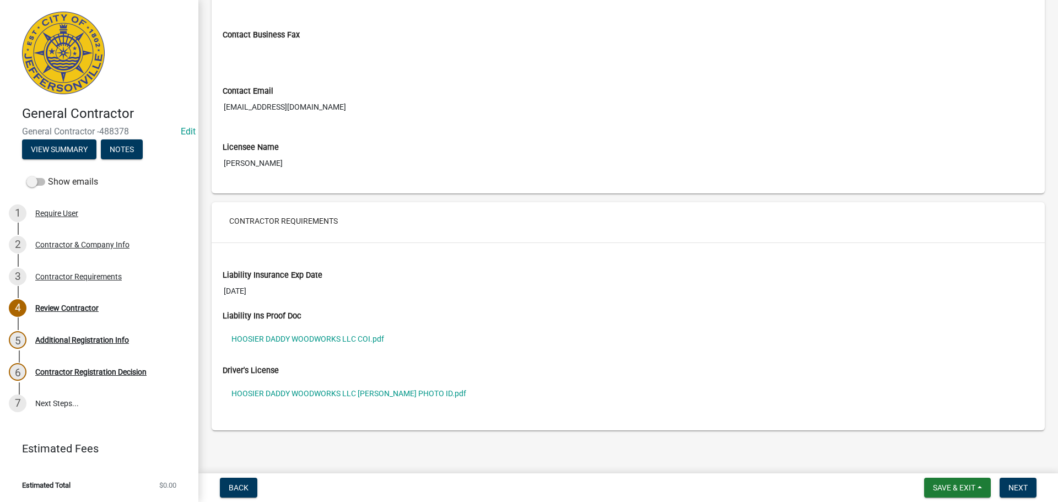
scroll to position [666, 0]
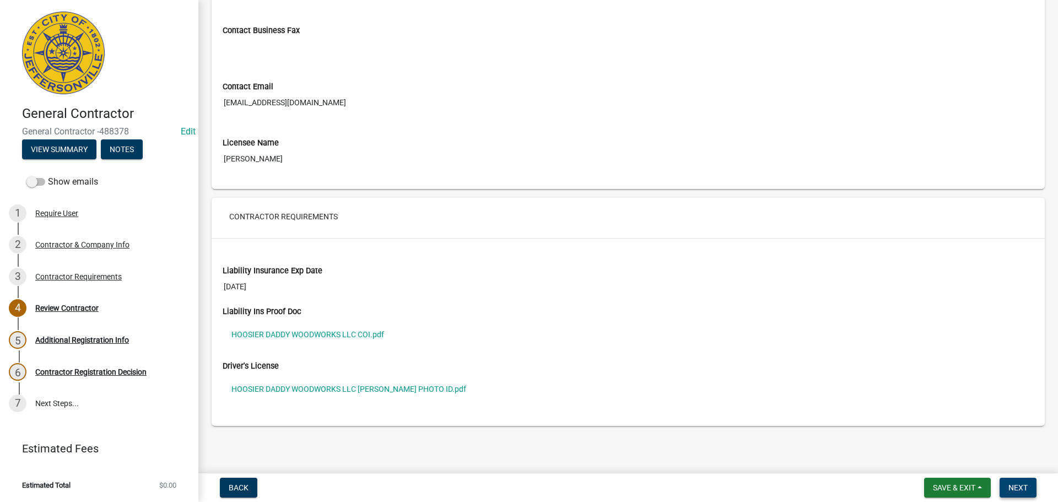
click at [1023, 488] on span "Next" at bounding box center [1017, 487] width 19 height 9
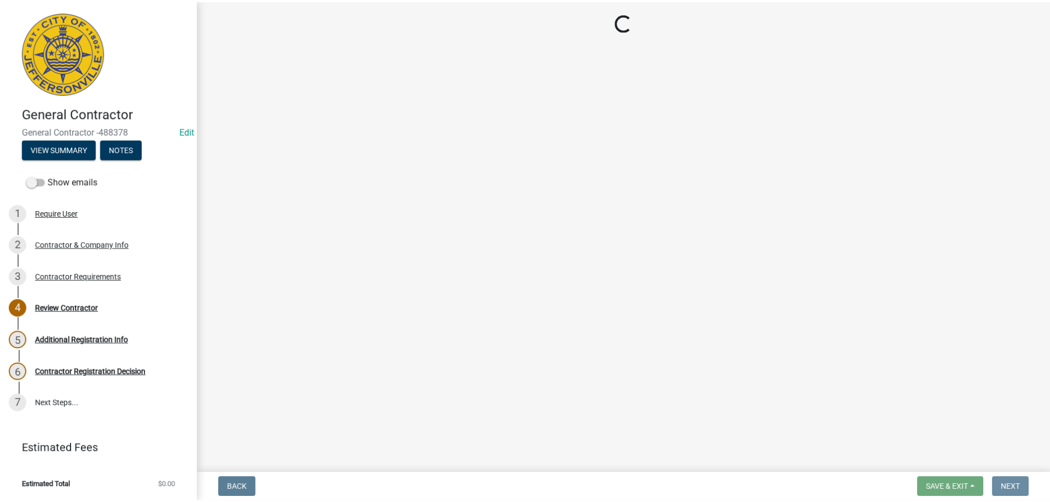
scroll to position [0, 0]
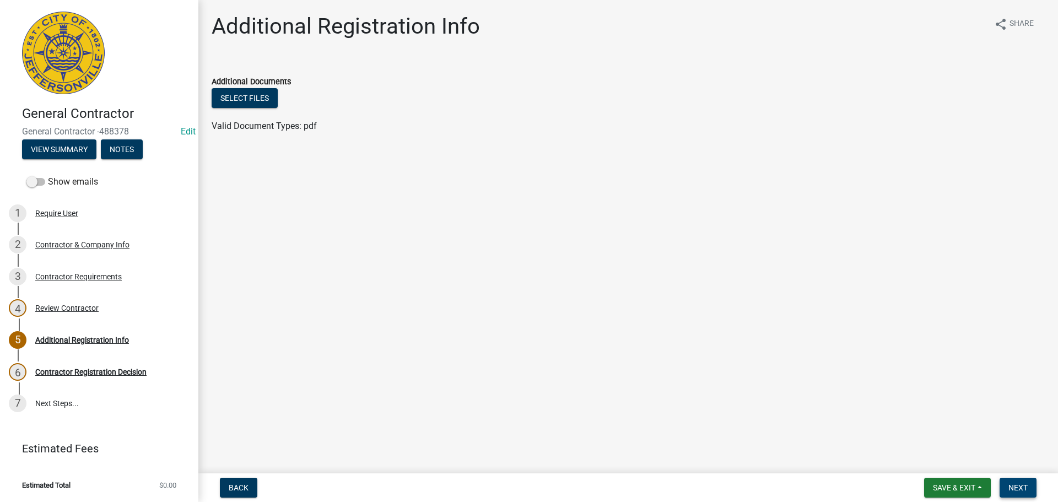
click at [1023, 485] on span "Next" at bounding box center [1017, 487] width 19 height 9
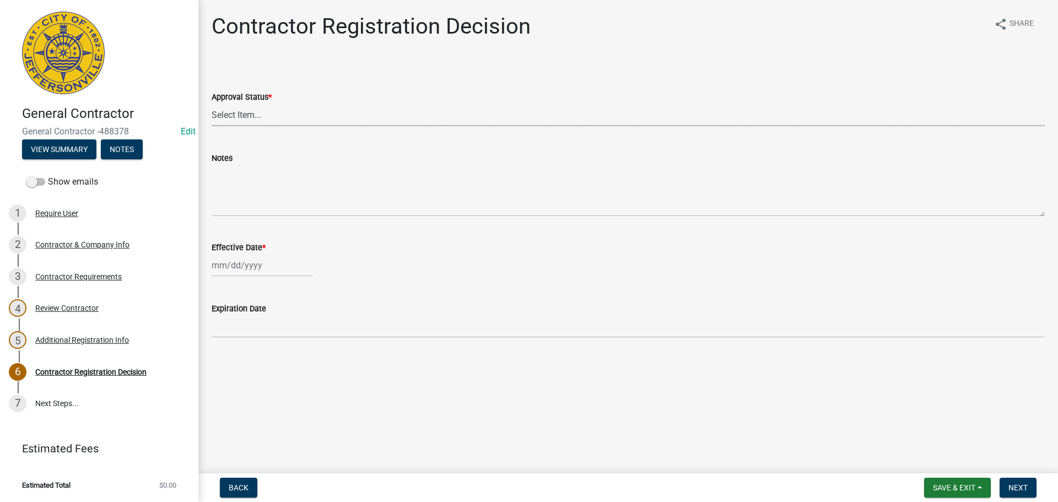
click at [219, 118] on select "Select Item... Approved Denied" at bounding box center [628, 115] width 833 height 23
click at [212, 104] on select "Select Item... Approved Denied" at bounding box center [628, 115] width 833 height 23
select select "4b86b809-39dd-4c68-9f3d-fdb3e7050482"
click at [242, 272] on div at bounding box center [262, 265] width 101 height 23
select select "10"
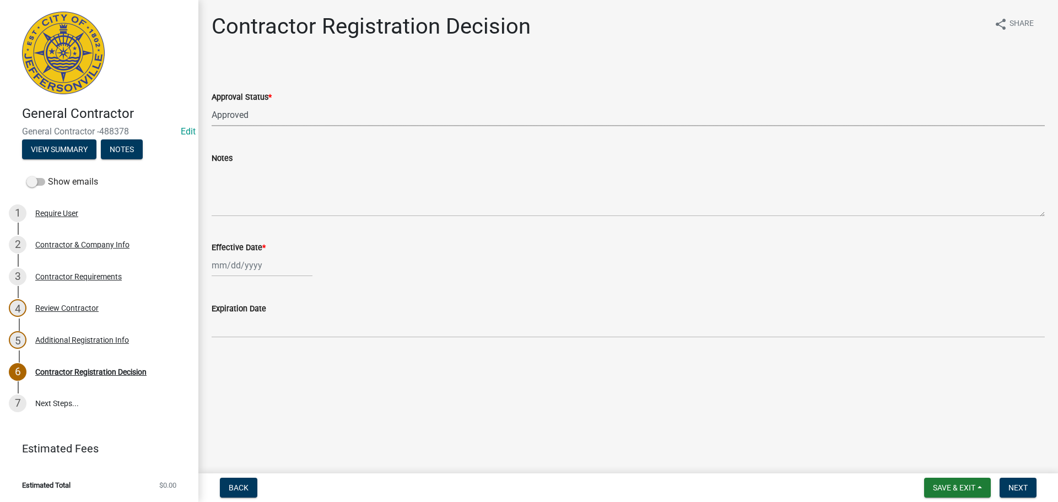
select select "2025"
click at [224, 340] on div "6" at bounding box center [223, 342] width 18 height 18
type input "10/06/2025"
click at [1016, 491] on span "Next" at bounding box center [1017, 487] width 19 height 9
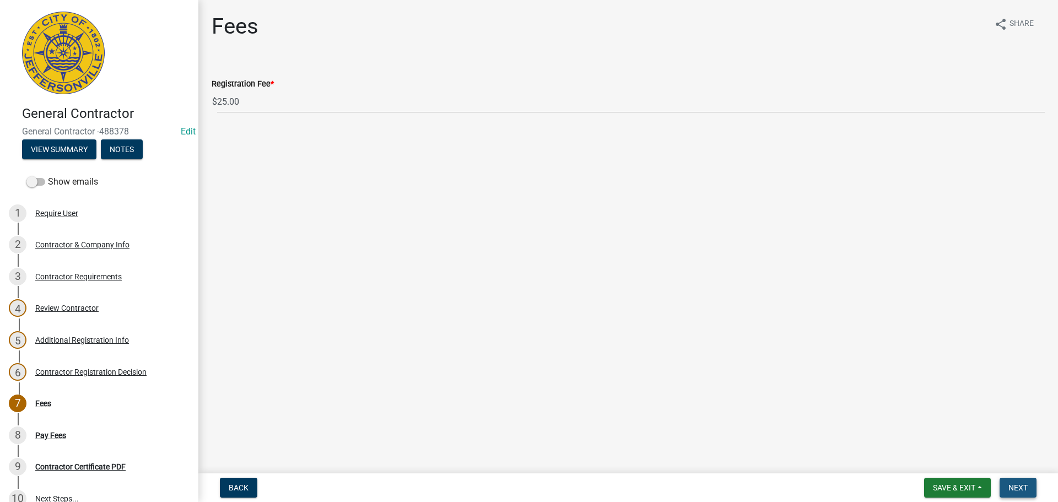
click at [1021, 488] on span "Next" at bounding box center [1017, 487] width 19 height 9
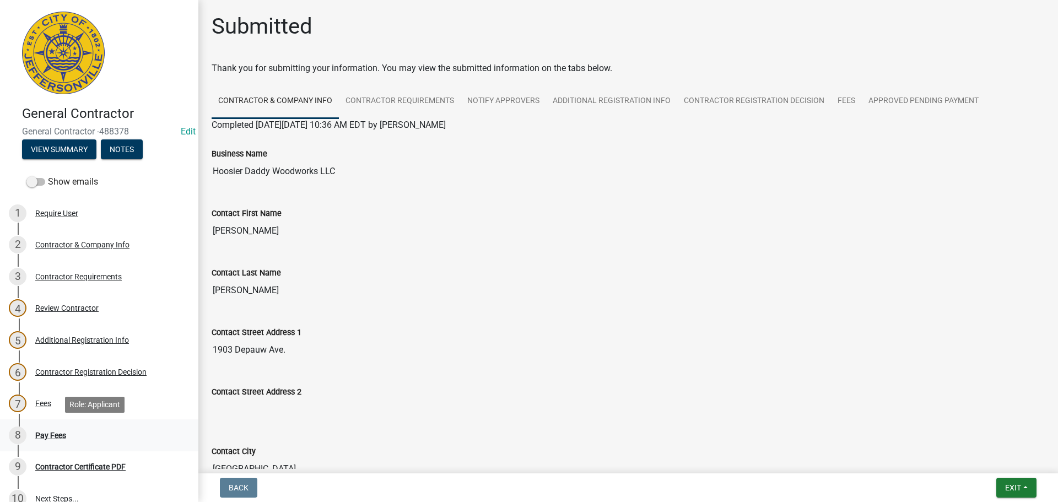
click at [46, 433] on div "Pay Fees" at bounding box center [50, 435] width 31 height 8
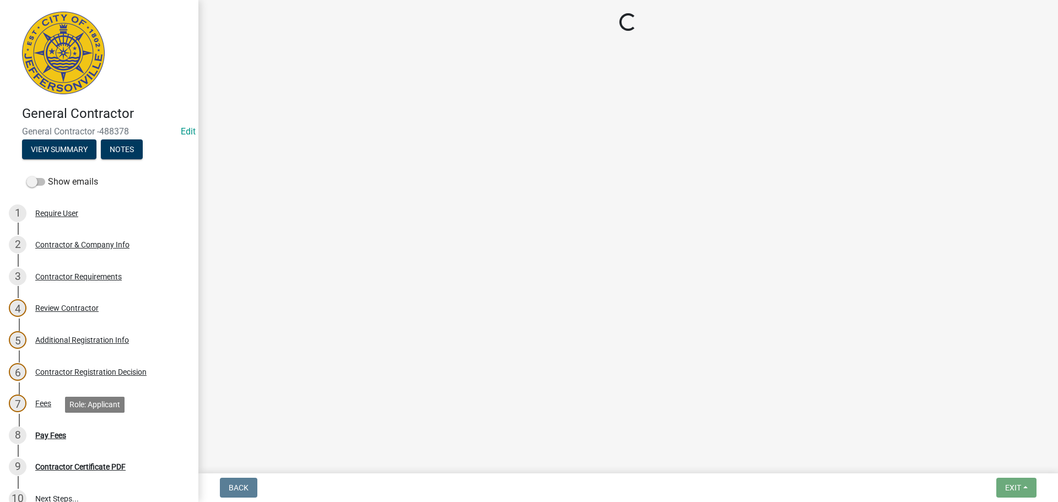
select select "3: 3"
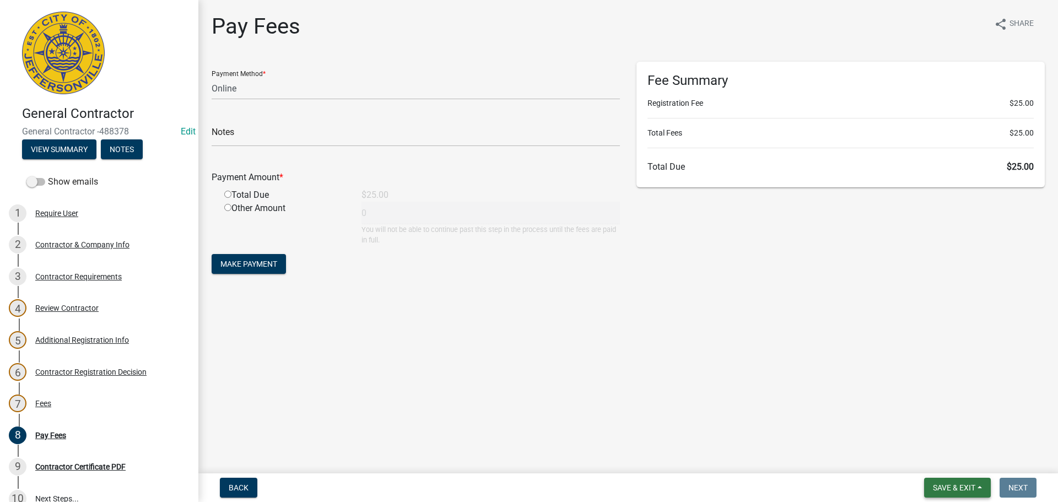
click at [949, 488] on span "Save & Exit" at bounding box center [954, 487] width 42 height 9
click at [927, 464] on button "Save & Exit" at bounding box center [946, 459] width 88 height 26
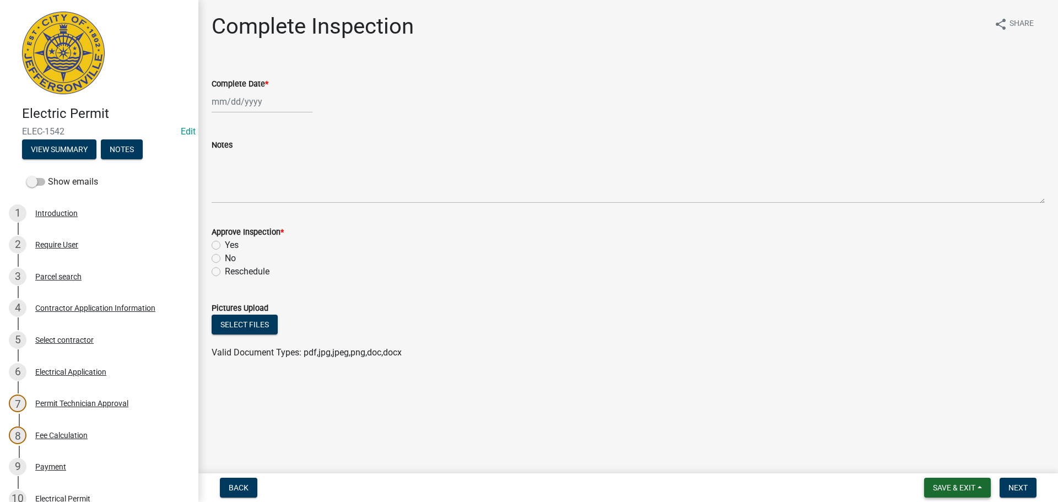
click at [955, 485] on span "Save & Exit" at bounding box center [954, 487] width 42 height 9
click at [927, 463] on button "Save & Exit" at bounding box center [946, 459] width 88 height 26
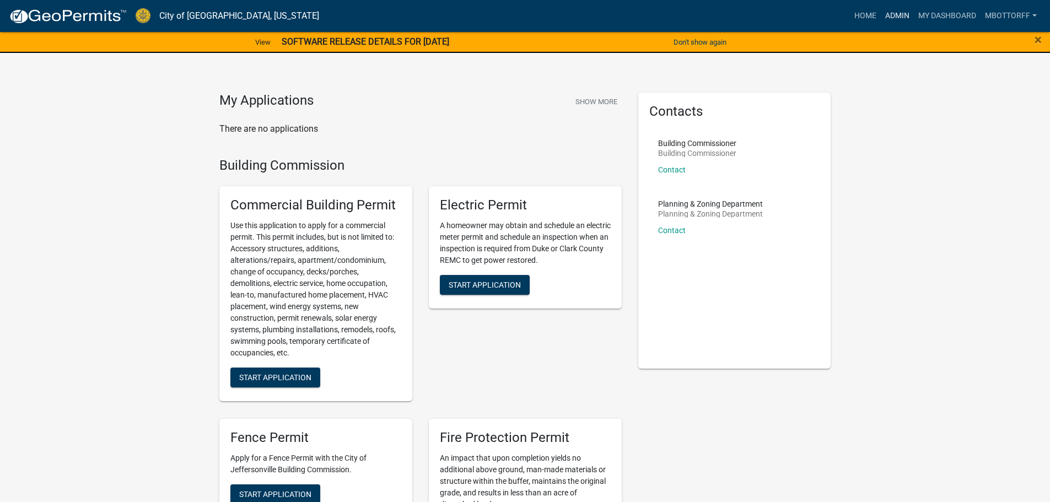
click at [893, 17] on link "Admin" at bounding box center [896, 16] width 33 height 21
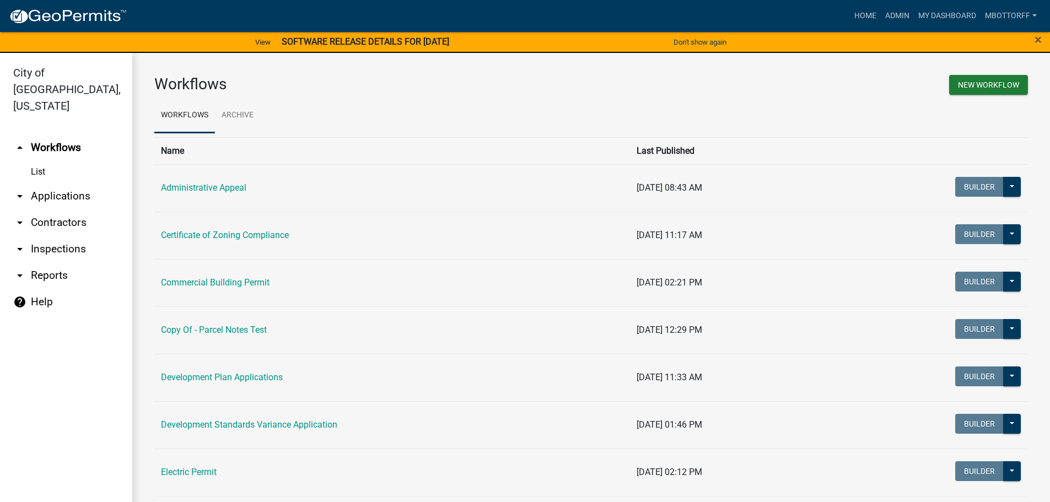
click at [57, 209] on link "arrow_drop_down Contractors" at bounding box center [66, 222] width 132 height 26
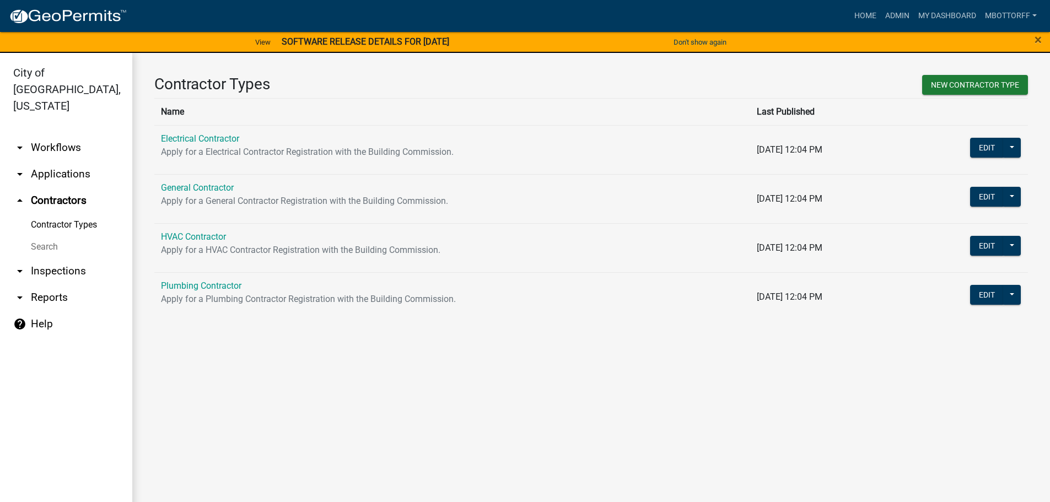
click at [42, 236] on link "Search" at bounding box center [66, 247] width 132 height 22
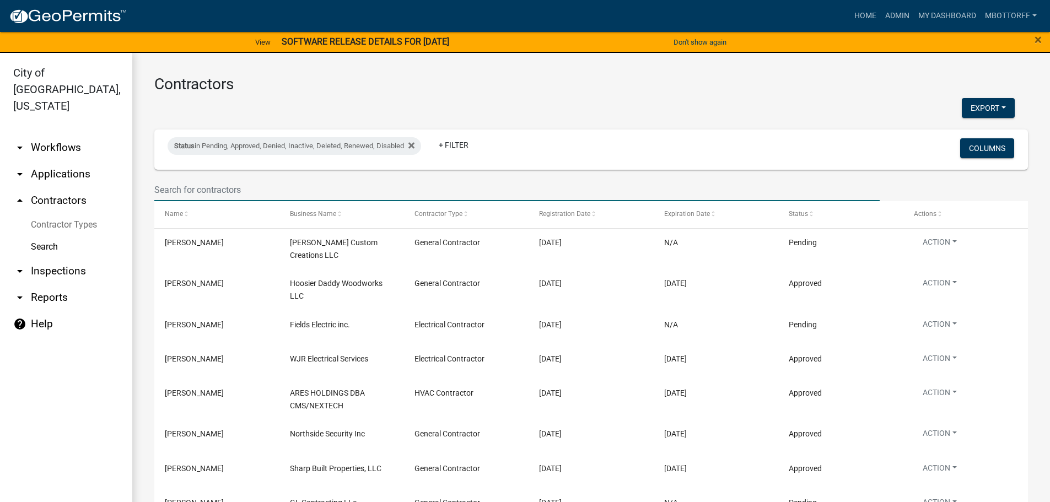
click at [211, 186] on input "text" at bounding box center [516, 190] width 725 height 23
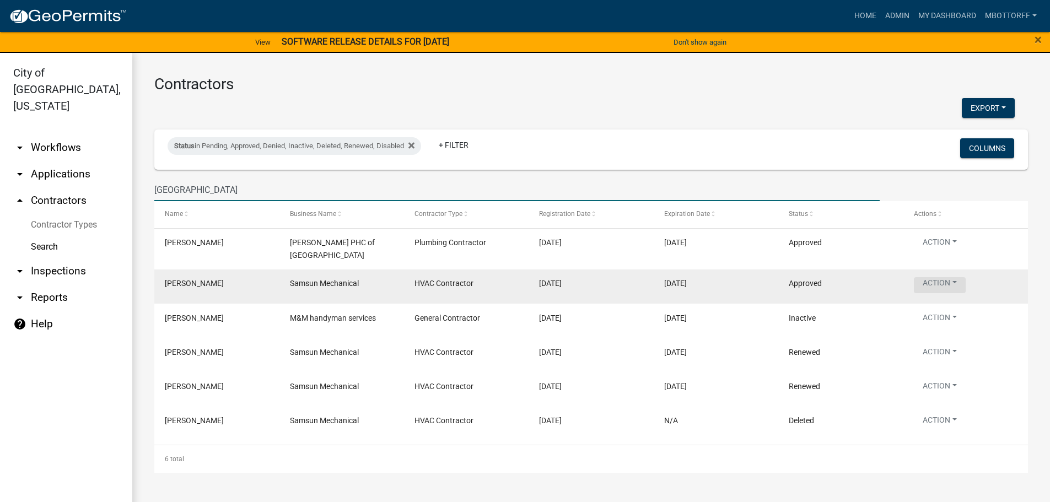
type input "samsun"
click at [956, 278] on button "Action" at bounding box center [939, 285] width 52 height 16
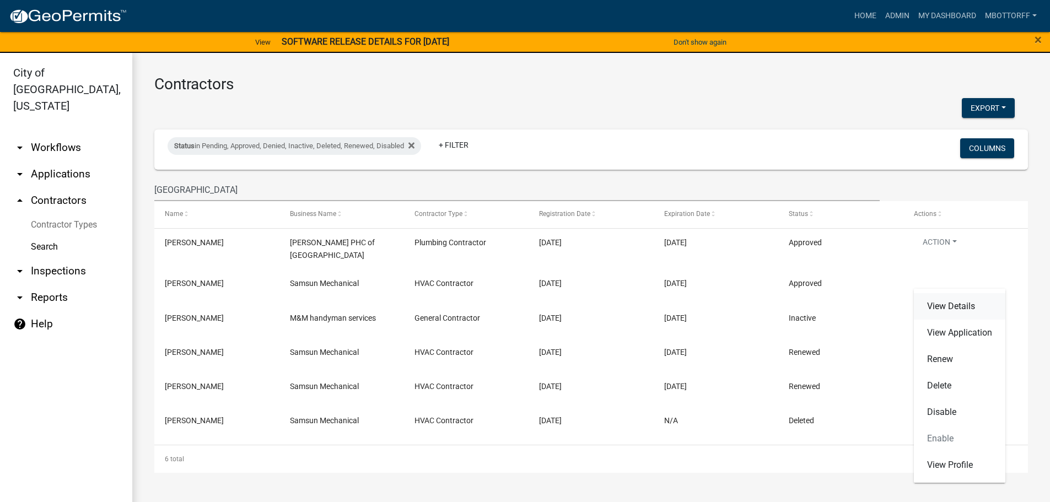
click at [954, 306] on link "View Details" at bounding box center [958, 306] width 91 height 26
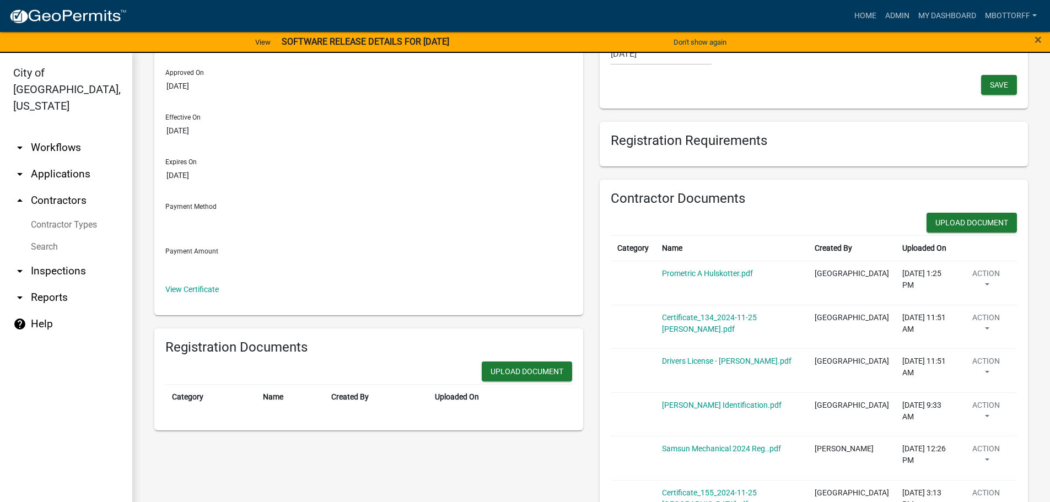
scroll to position [110, 0]
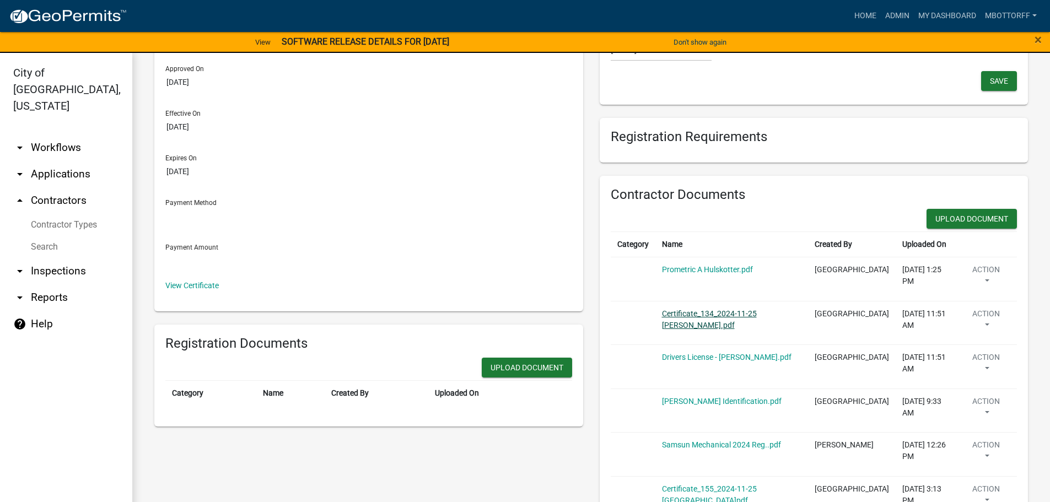
click at [685, 325] on link "Certificate_134_2024-11-25 Newton.pdf" at bounding box center [709, 319] width 95 height 20
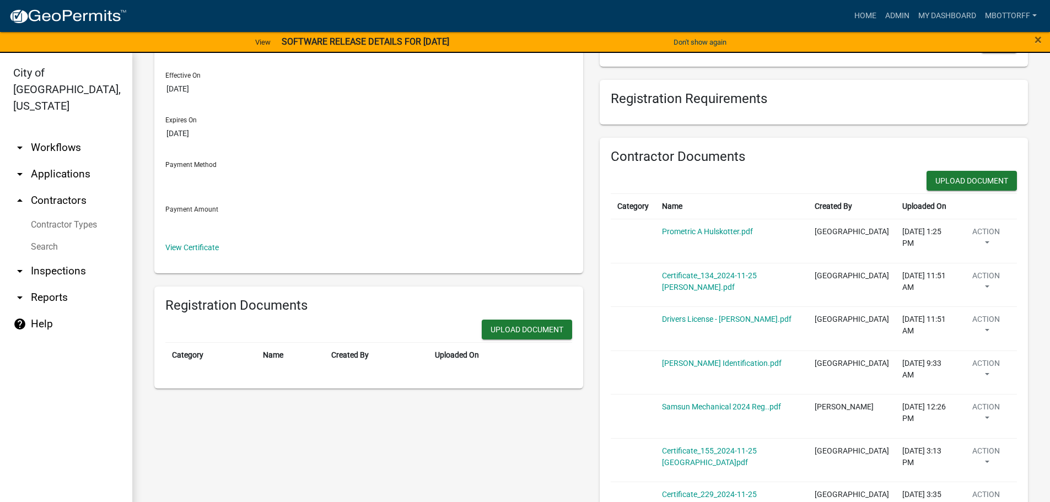
scroll to position [220, 0]
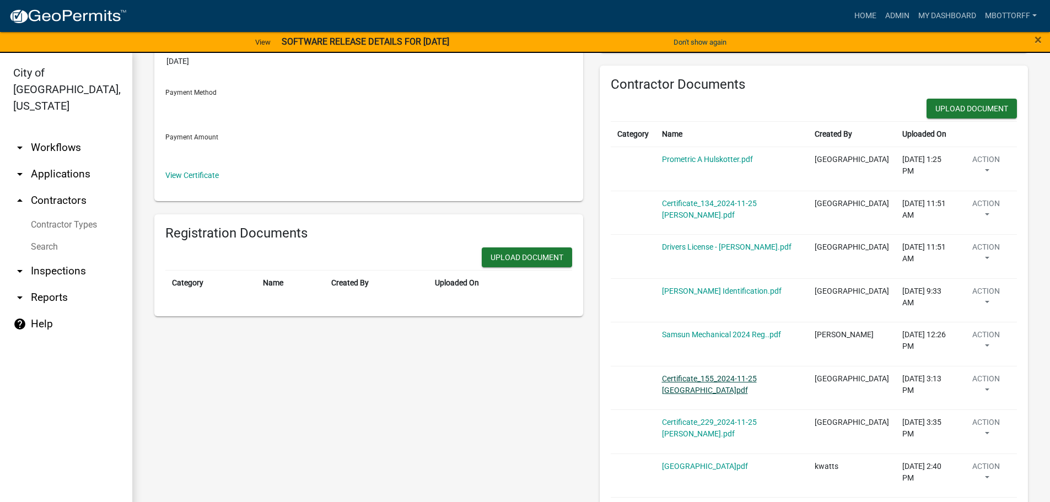
click at [689, 393] on link "Certificate_155_2024-11-25 Jeffersonville.pdf" at bounding box center [709, 384] width 95 height 20
click at [980, 396] on button "Action" at bounding box center [985, 387] width 48 height 28
click at [970, 433] on link "Delete" at bounding box center [1005, 419] width 88 height 26
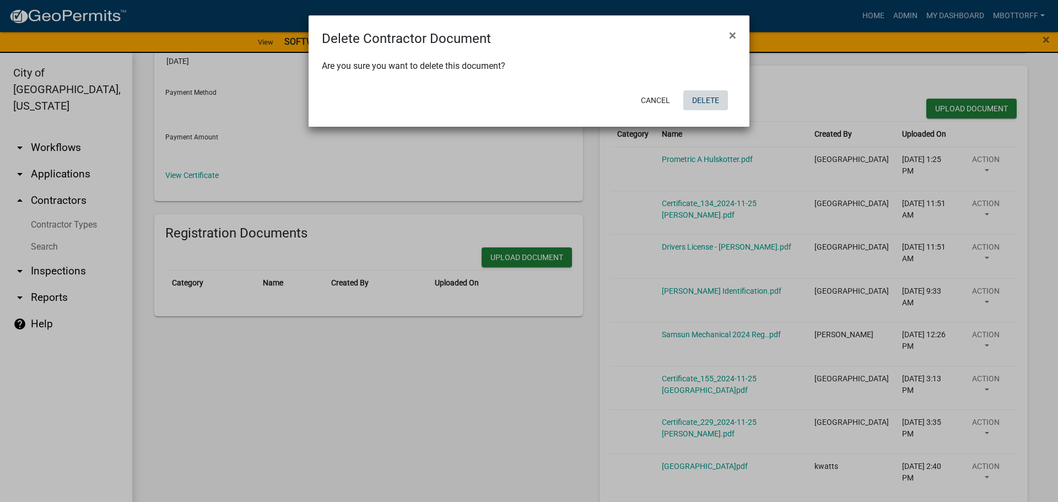
click at [700, 96] on button "Delete" at bounding box center [705, 100] width 45 height 20
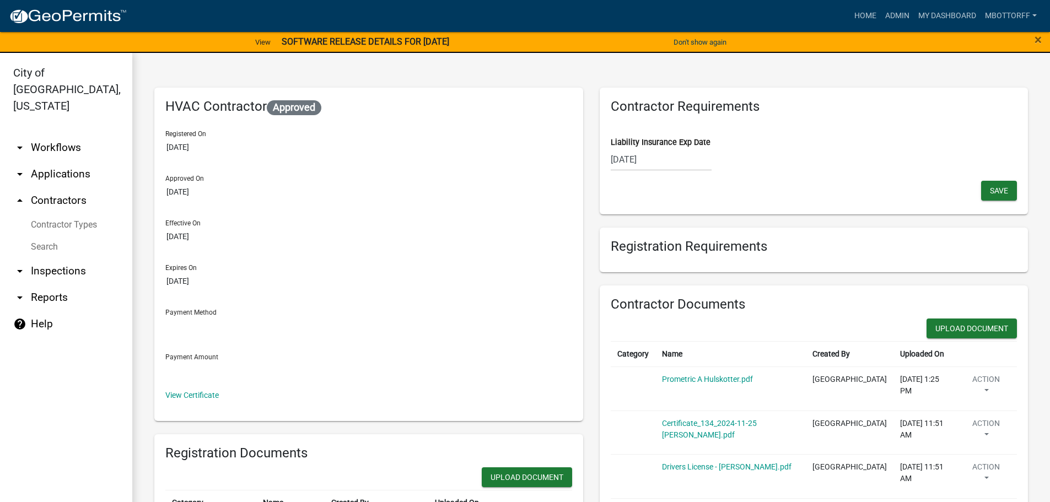
scroll to position [0, 0]
click at [663, 159] on div "11/25/2025" at bounding box center [660, 160] width 101 height 23
select select "11"
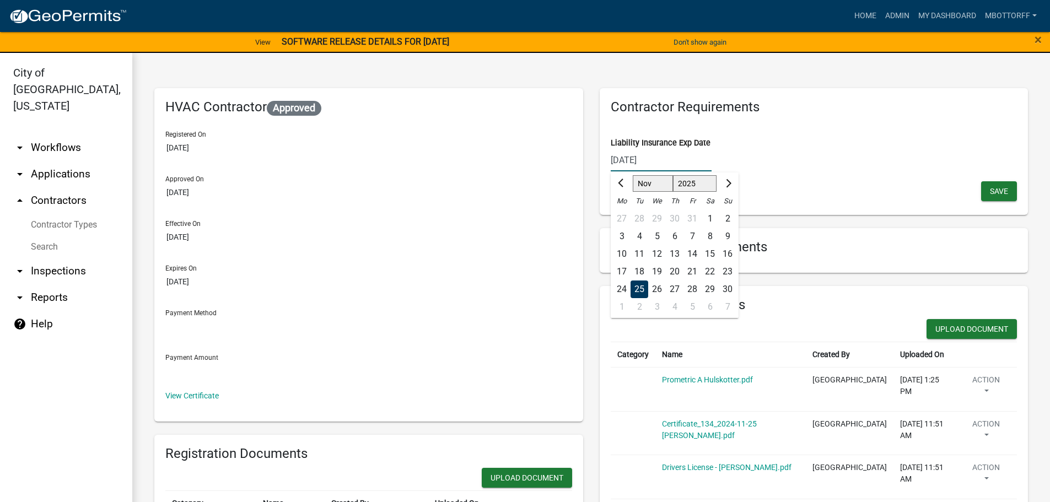
click at [662, 159] on input "11/25/2025" at bounding box center [660, 160] width 101 height 23
type input "11/25/2026"
click at [998, 191] on span "Save" at bounding box center [999, 190] width 18 height 9
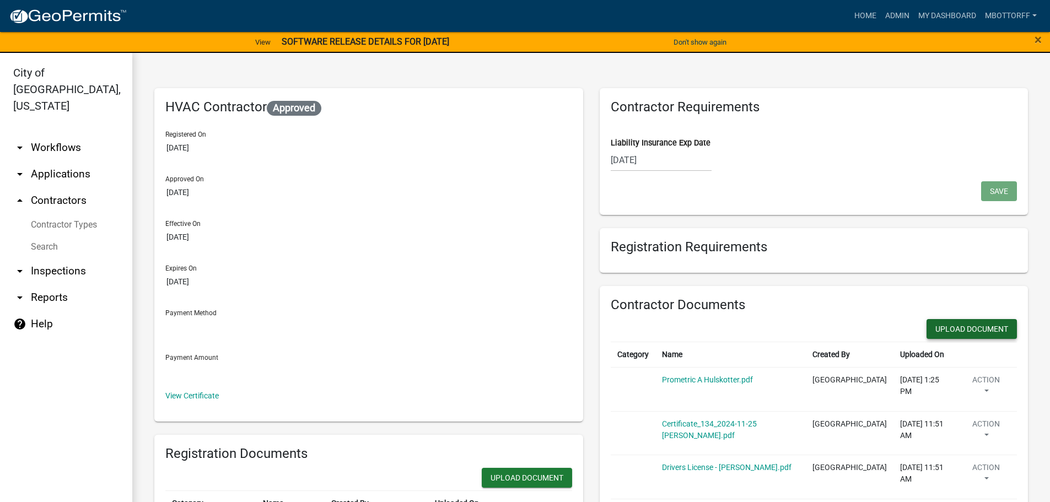
click at [949, 331] on button "Upload Document" at bounding box center [971, 329] width 90 height 20
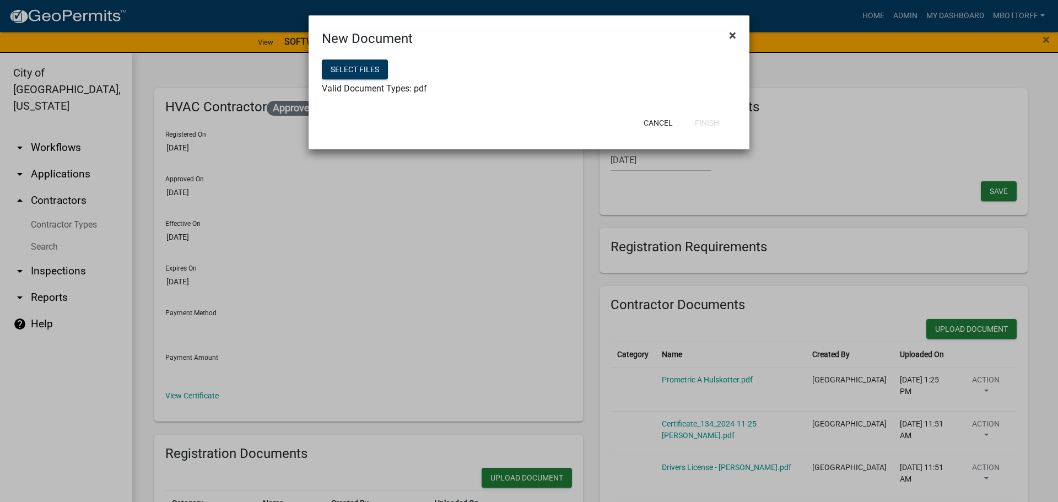
click at [733, 36] on span "×" at bounding box center [732, 35] width 7 height 15
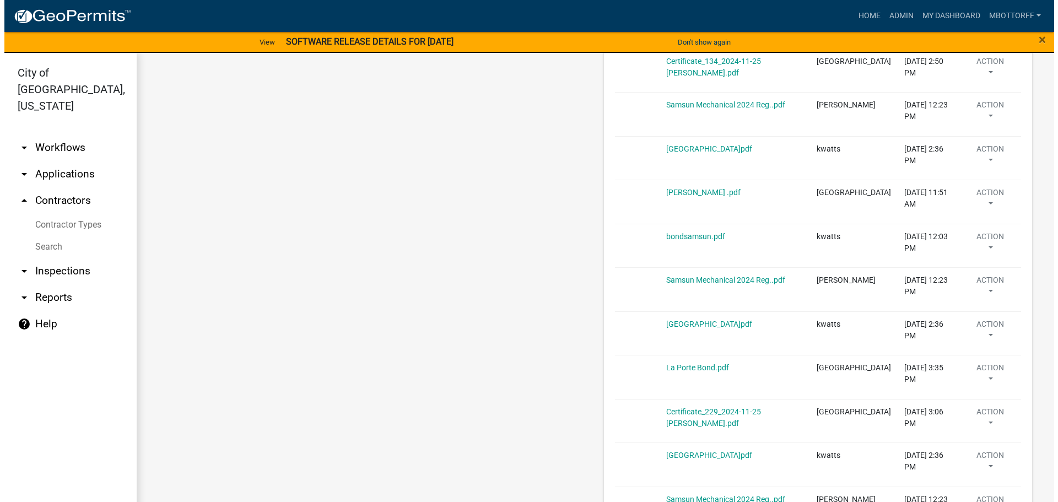
scroll to position [635, 0]
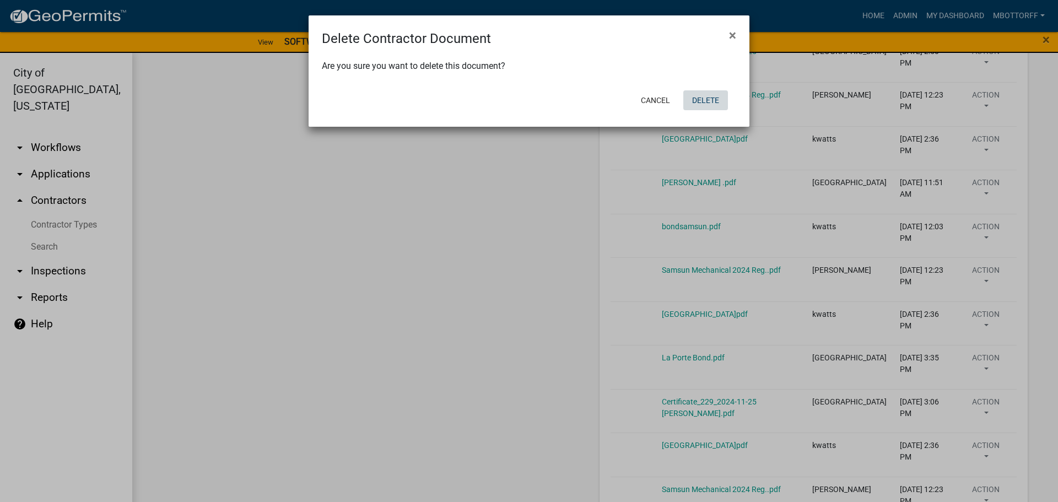
click at [702, 102] on button "Delete" at bounding box center [705, 100] width 45 height 20
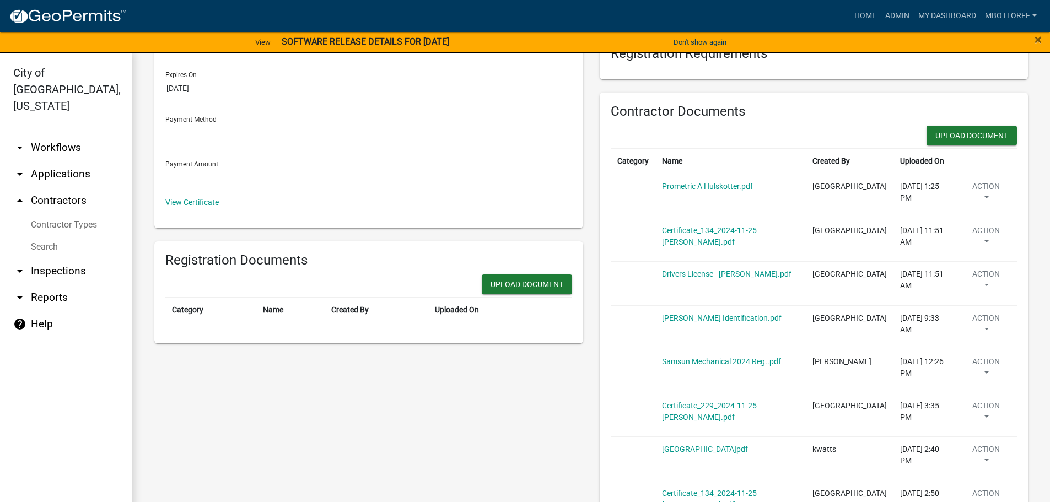
scroll to position [162, 0]
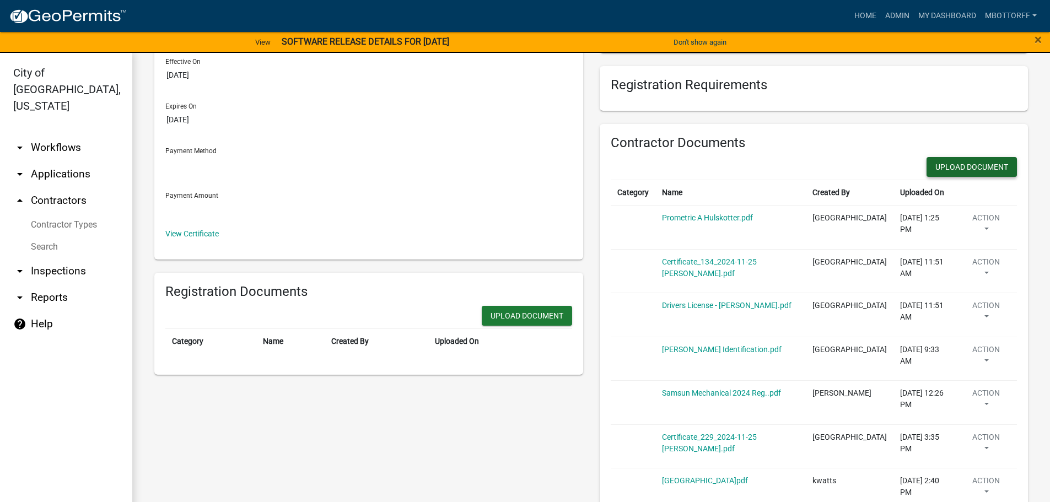
click at [952, 174] on button "Upload Document" at bounding box center [971, 167] width 90 height 20
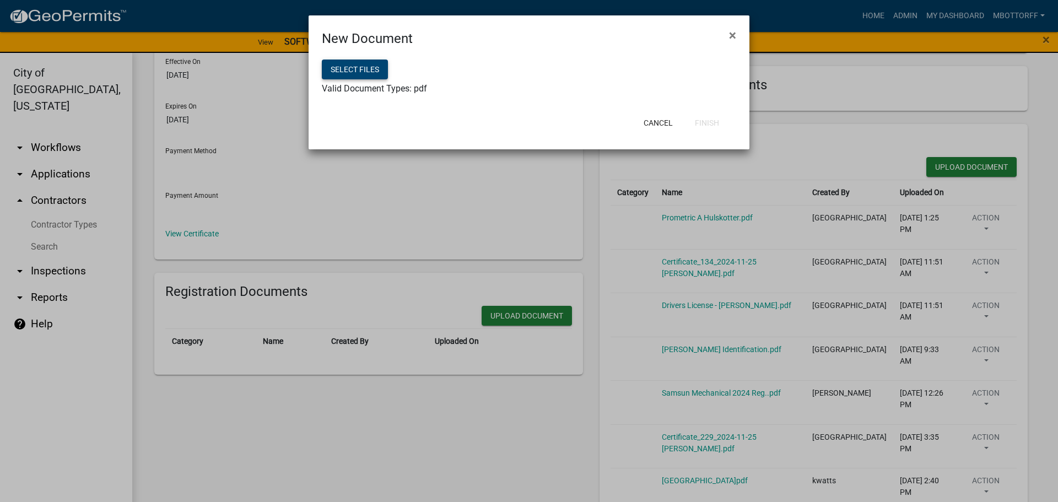
click at [371, 70] on button "Select files" at bounding box center [355, 70] width 66 height 20
click at [706, 122] on button "Finish" at bounding box center [707, 123] width 42 height 20
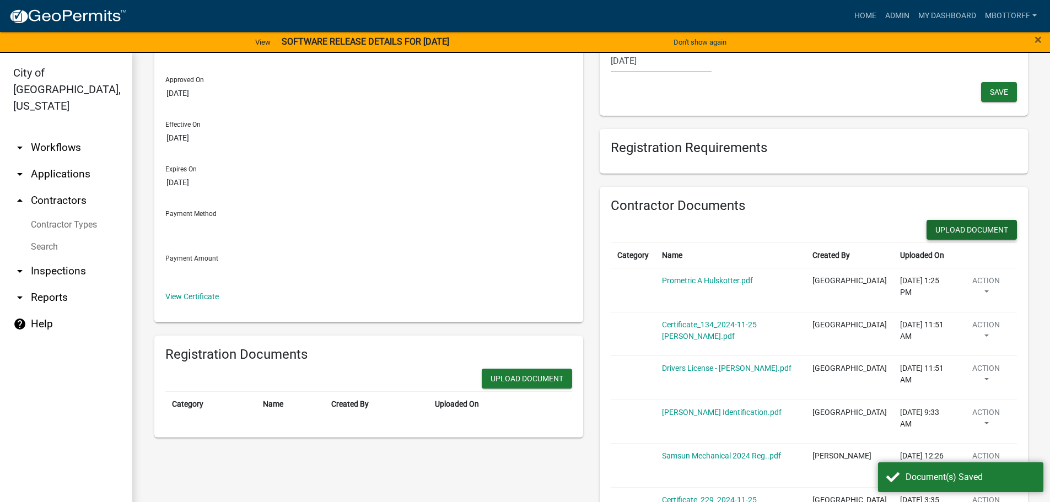
scroll to position [0, 0]
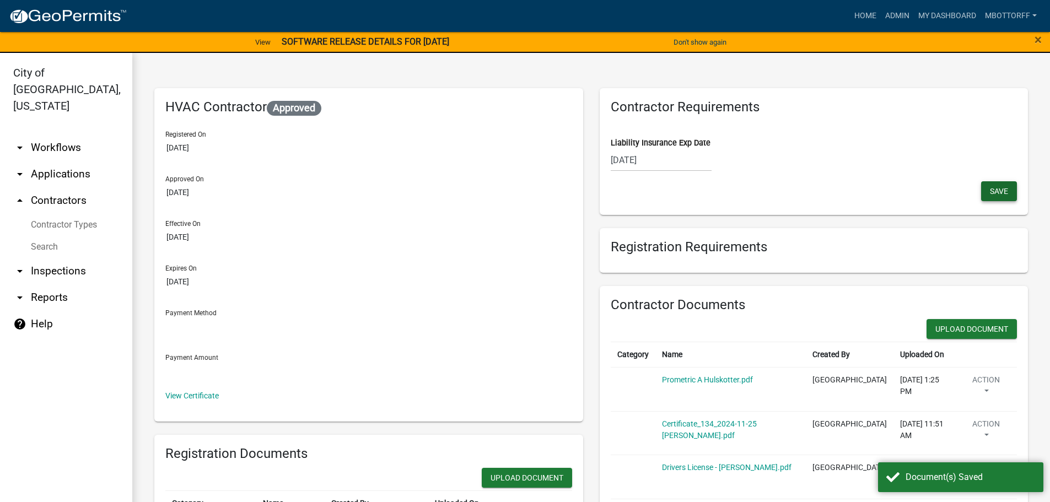
click at [990, 190] on span "Save" at bounding box center [999, 190] width 18 height 9
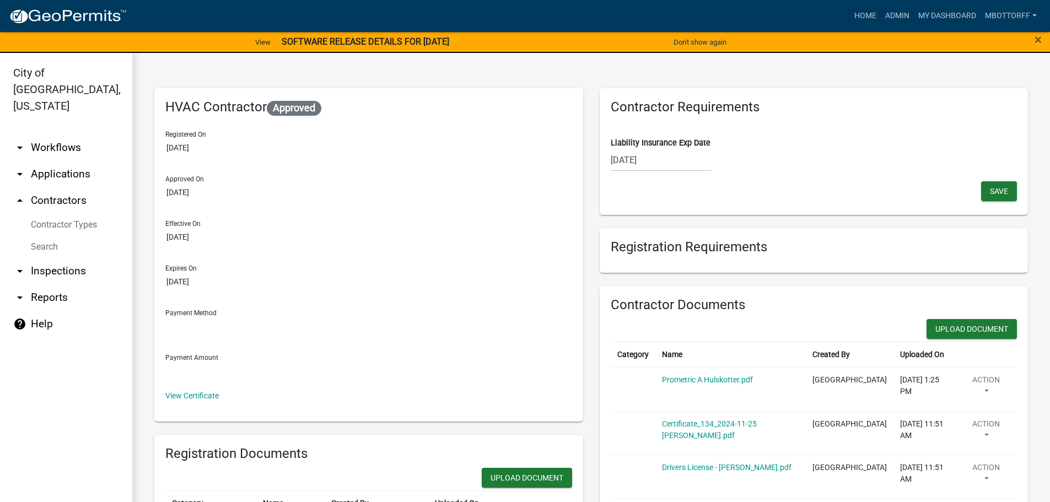
click at [57, 258] on link "arrow_drop_down Inspections" at bounding box center [66, 271] width 132 height 26
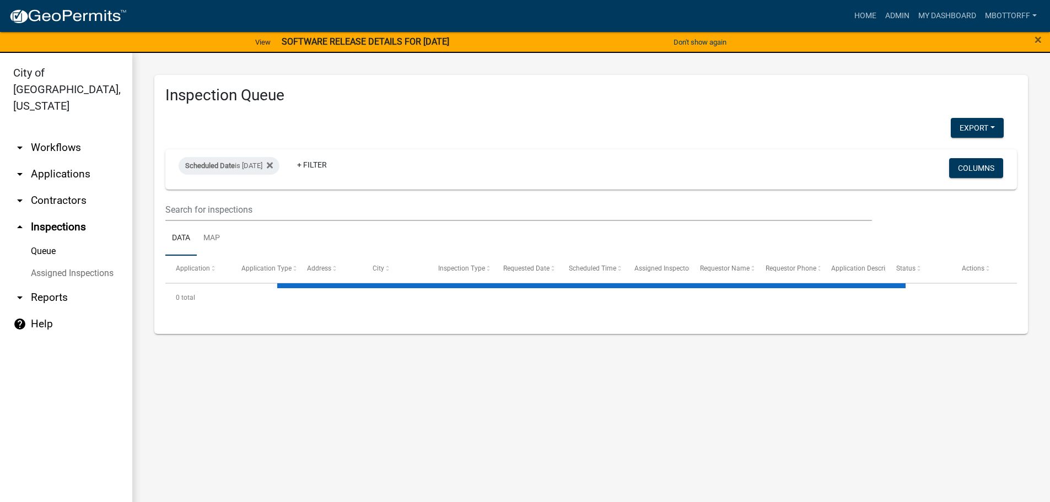
select select "3: 100"
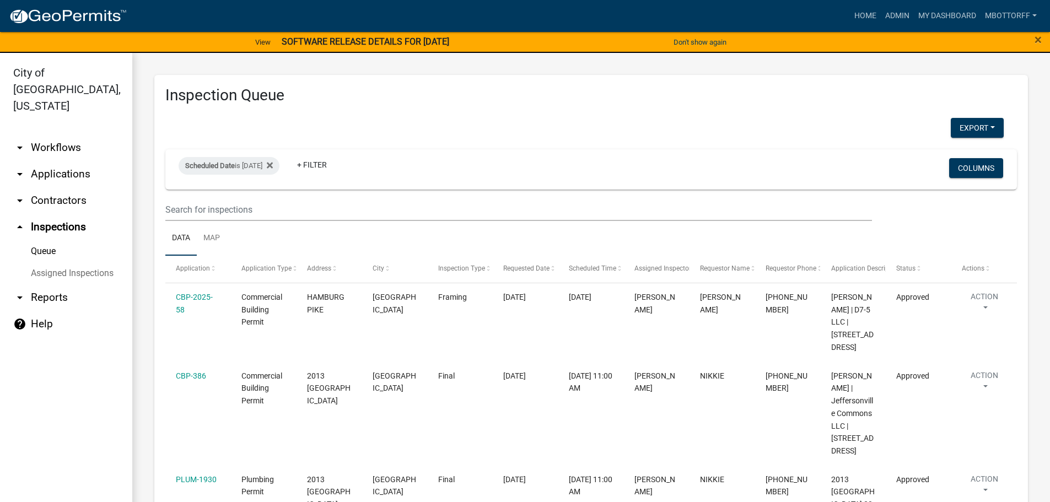
click at [78, 262] on link "Assigned Inspections" at bounding box center [66, 273] width 132 height 22
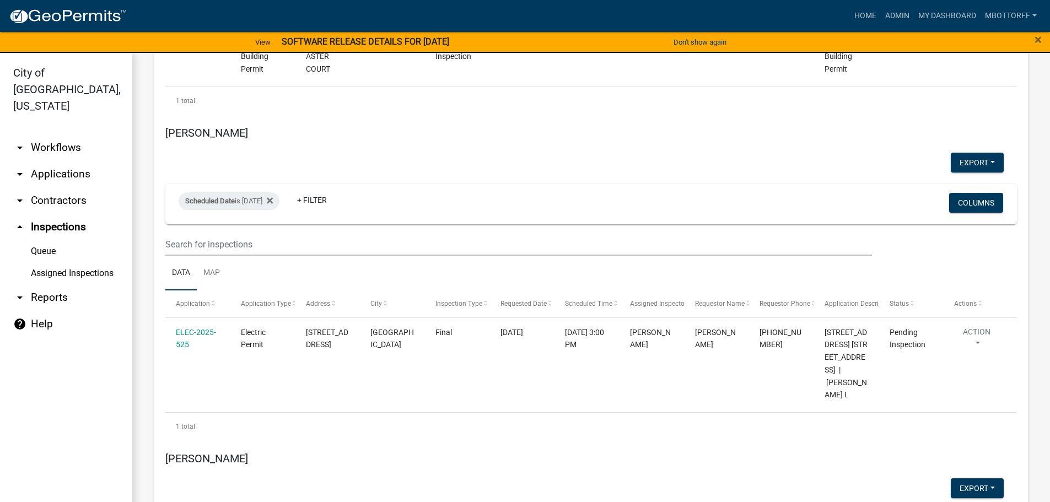
scroll to position [2424, 0]
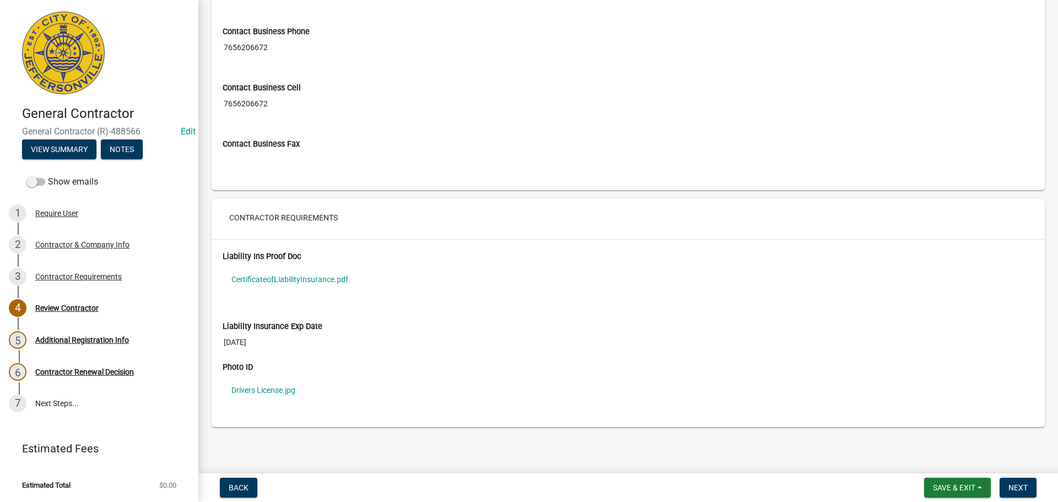
scroll to position [779, 0]
click at [281, 273] on link "CertificateofLiabilityInsurance.pdf" at bounding box center [628, 278] width 811 height 25
click at [276, 388] on link "Drivers License.jpg" at bounding box center [628, 388] width 811 height 25
click at [255, 283] on link "CertificateofLiabilityInsurance.pdf" at bounding box center [628, 278] width 811 height 25
click at [945, 482] on button "Save & Exit" at bounding box center [957, 488] width 67 height 20
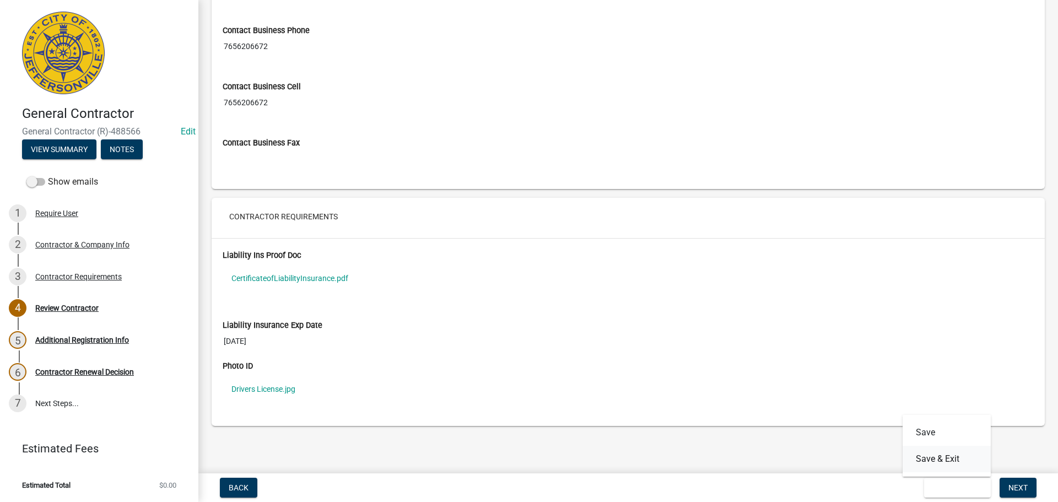
click at [918, 453] on button "Save & Exit" at bounding box center [946, 459] width 88 height 26
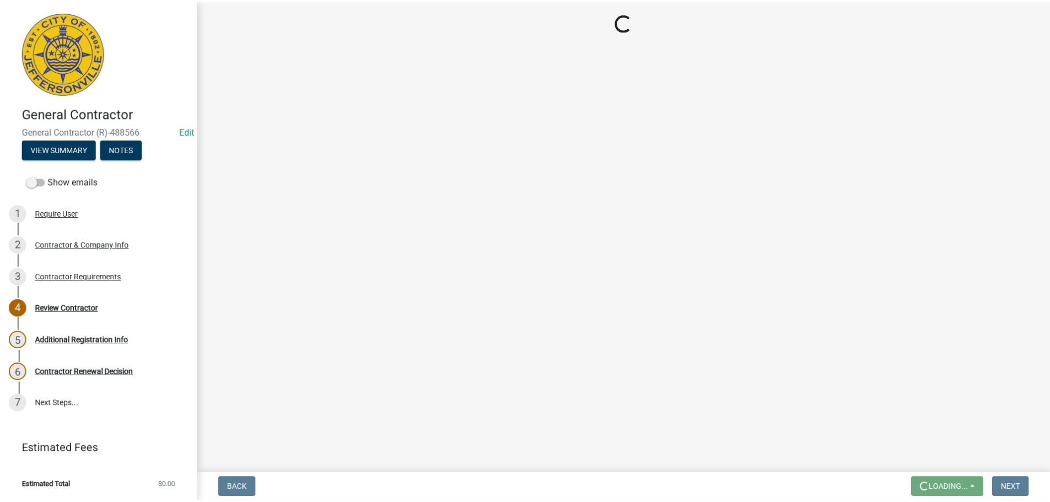
scroll to position [0, 0]
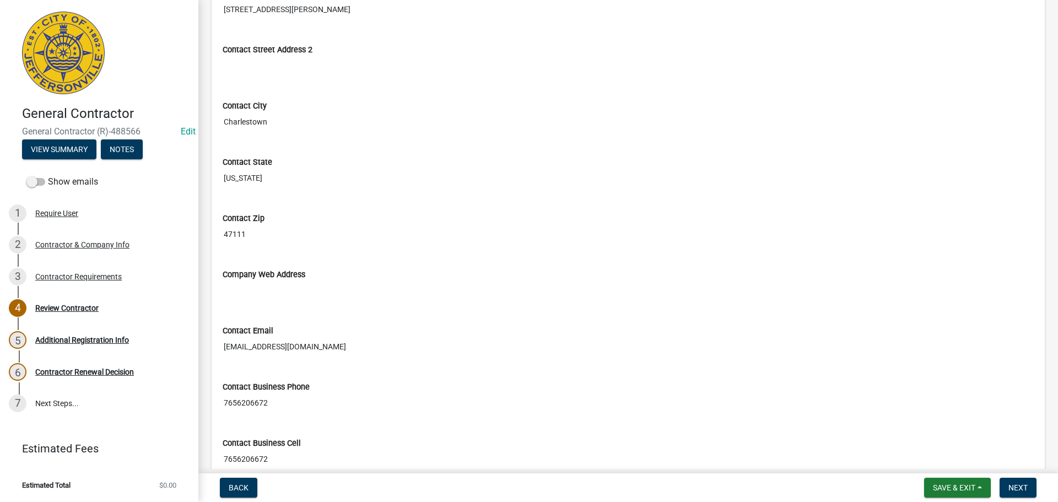
scroll to position [441, 0]
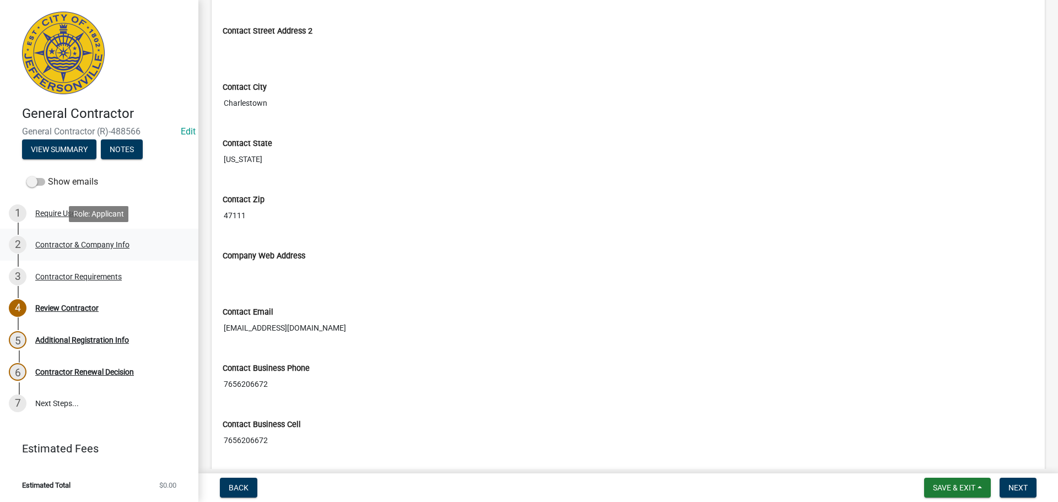
click at [59, 244] on div "Contractor & Company Info" at bounding box center [82, 245] width 94 height 8
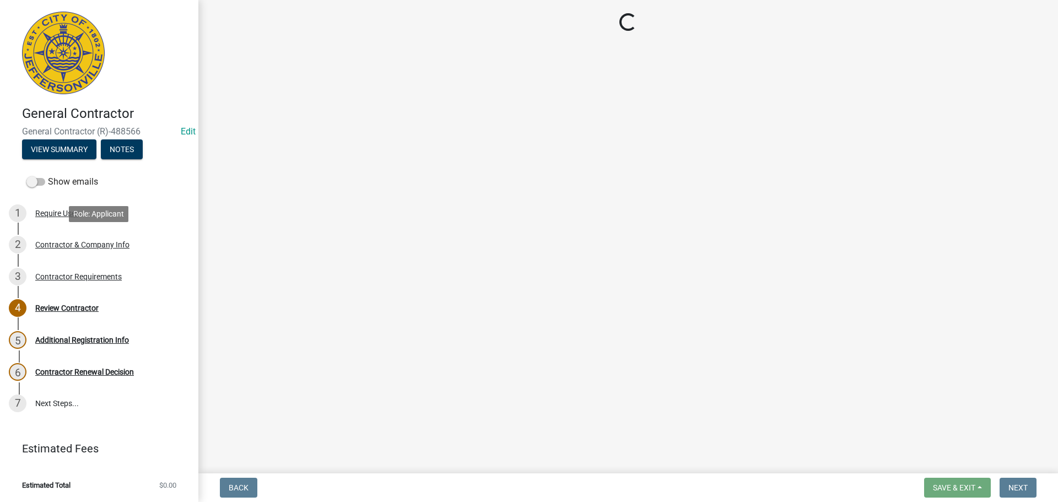
scroll to position [0, 0]
select select "IN"
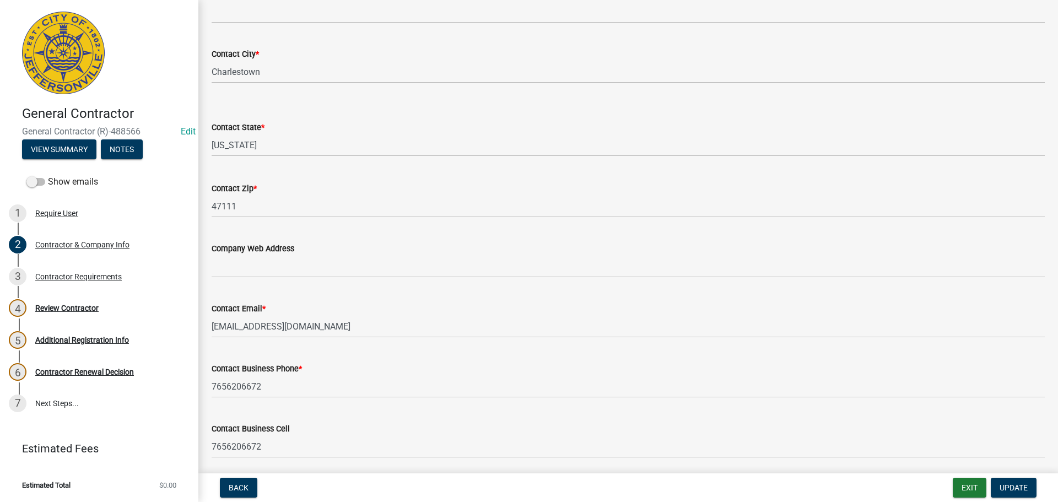
scroll to position [496, 0]
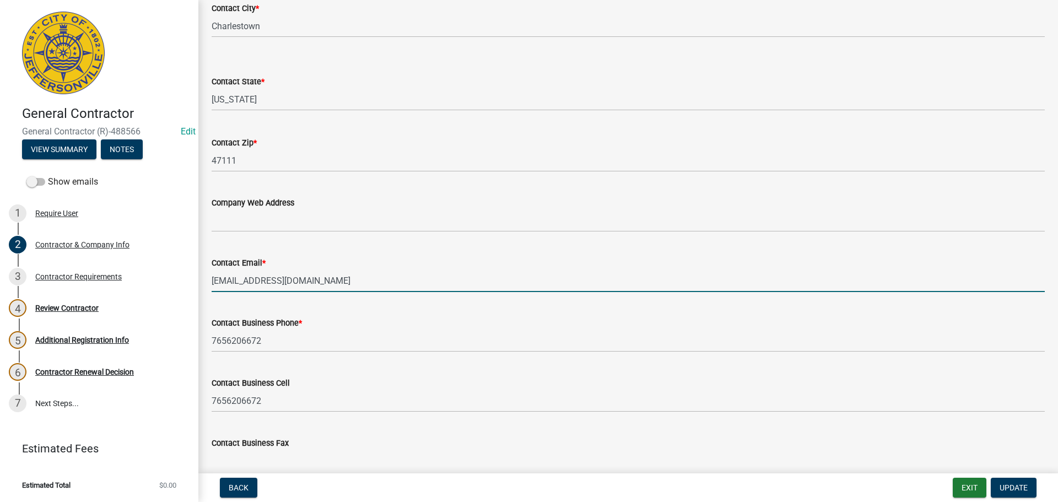
drag, startPoint x: 293, startPoint y: 283, endPoint x: 208, endPoint y: 280, distance: 84.9
click at [208, 280] on div "Contact Email * hwhiatt@gmail.com" at bounding box center [628, 266] width 850 height 51
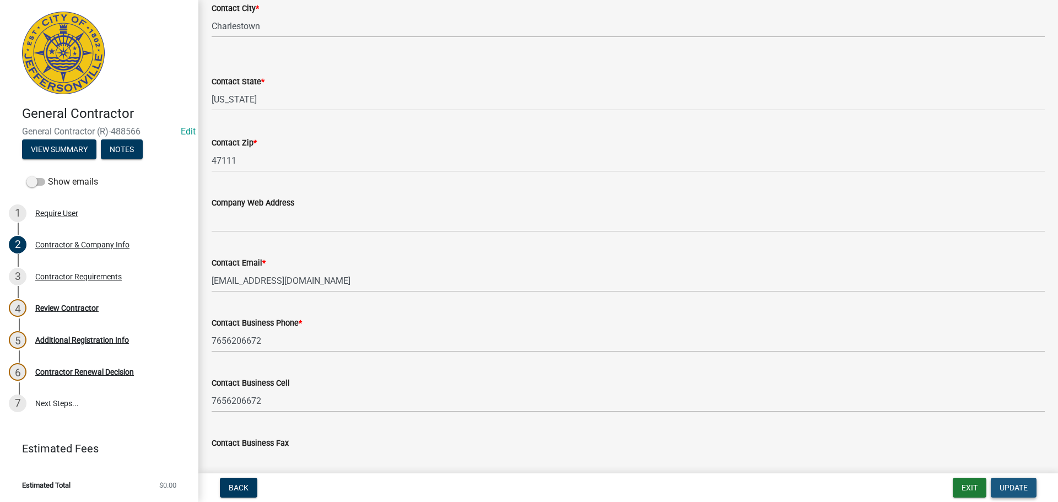
click at [1001, 486] on span "Update" at bounding box center [1013, 487] width 28 height 9
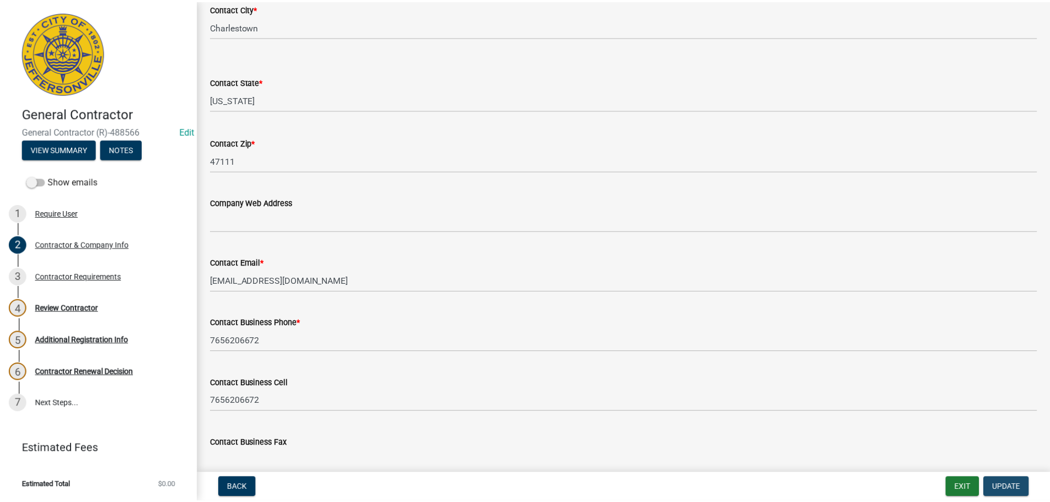
scroll to position [0, 0]
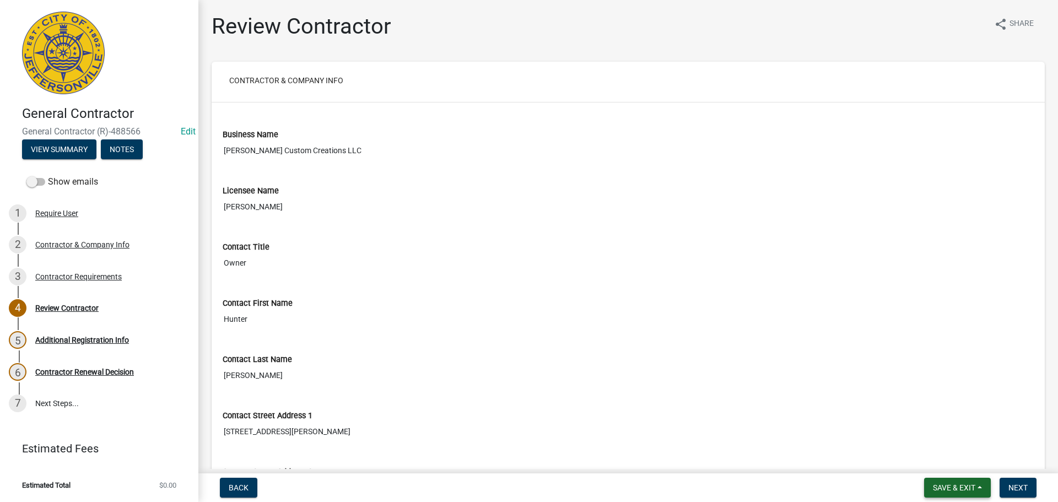
click at [953, 489] on span "Save & Exit" at bounding box center [954, 487] width 42 height 9
click at [929, 462] on button "Save & Exit" at bounding box center [946, 459] width 88 height 26
click at [954, 485] on span "Save & Exit" at bounding box center [954, 487] width 42 height 9
drag, startPoint x: 940, startPoint y: 465, endPoint x: 917, endPoint y: 455, distance: 25.7
click at [936, 463] on button "Save & Exit" at bounding box center [946, 459] width 88 height 26
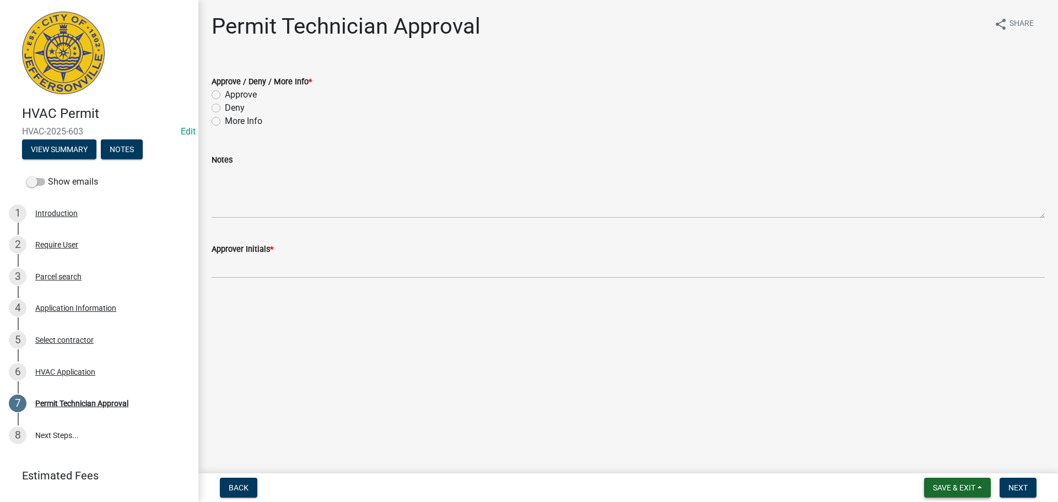
drag, startPoint x: 955, startPoint y: 490, endPoint x: 950, endPoint y: 483, distance: 8.4
click at [955, 490] on span "Save & Exit" at bounding box center [954, 487] width 42 height 9
click at [941, 456] on button "Save & Exit" at bounding box center [946, 459] width 88 height 26
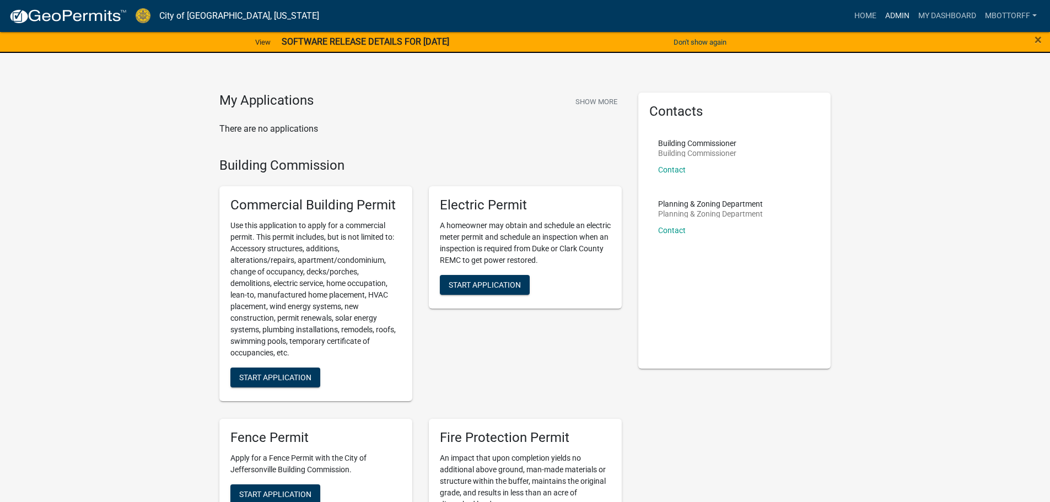
click at [892, 15] on link "Admin" at bounding box center [896, 16] width 33 height 21
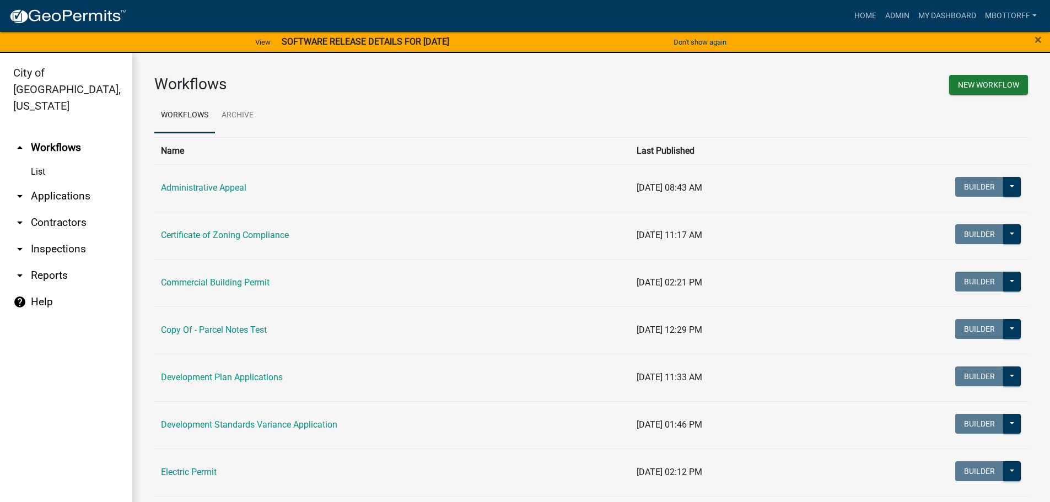
click at [45, 183] on link "arrow_drop_down Applications" at bounding box center [66, 196] width 132 height 26
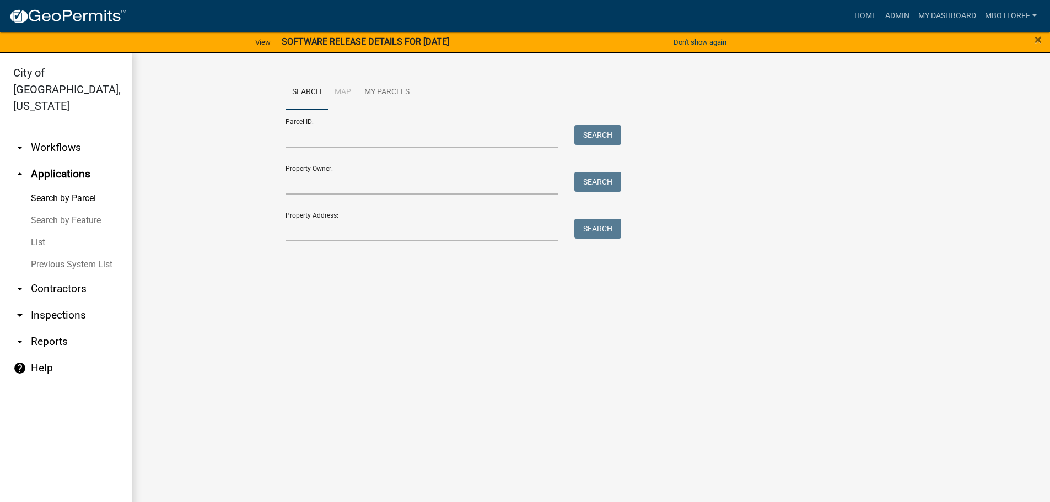
click at [48, 275] on link "arrow_drop_down Contractors" at bounding box center [66, 288] width 132 height 26
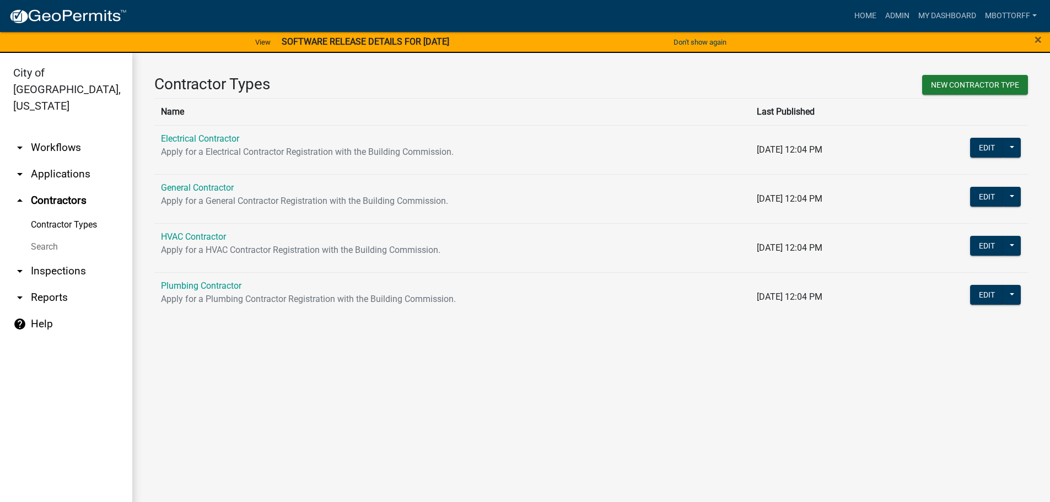
click at [49, 236] on link "Search" at bounding box center [66, 247] width 132 height 22
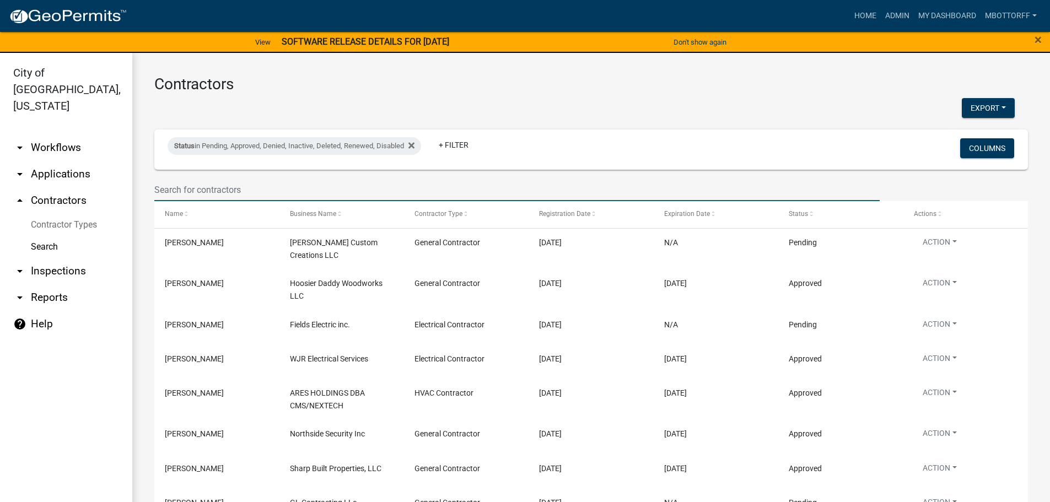
click at [179, 188] on input "text" at bounding box center [516, 190] width 725 height 23
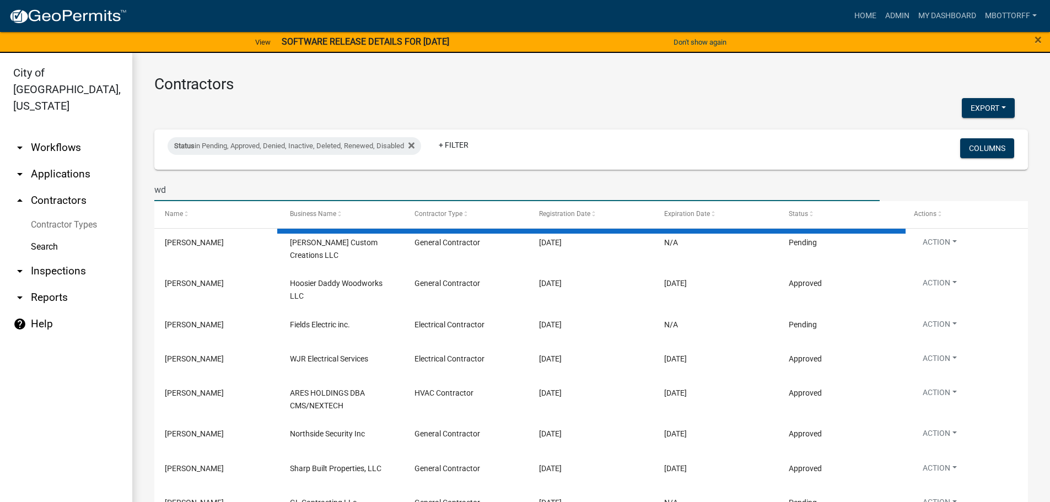
type input "w"
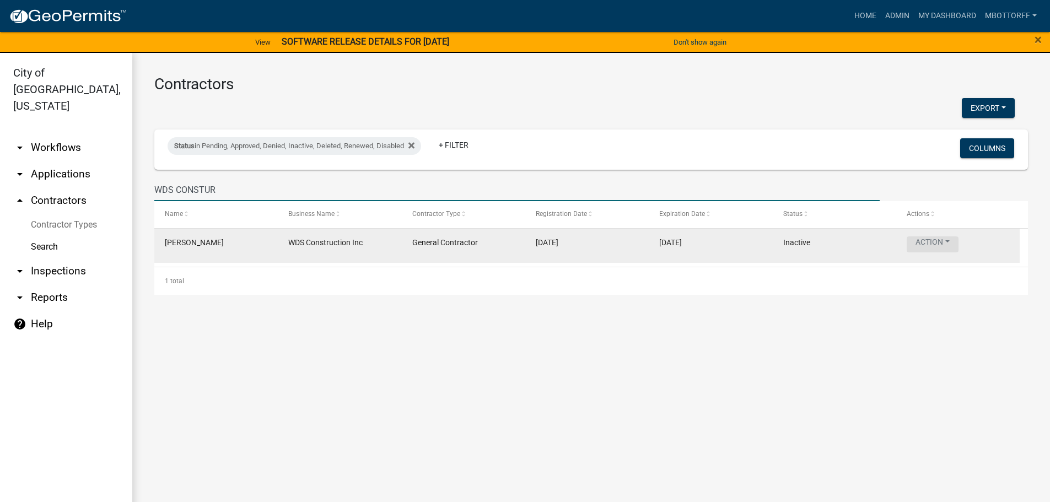
type input "WDS CONSTUR"
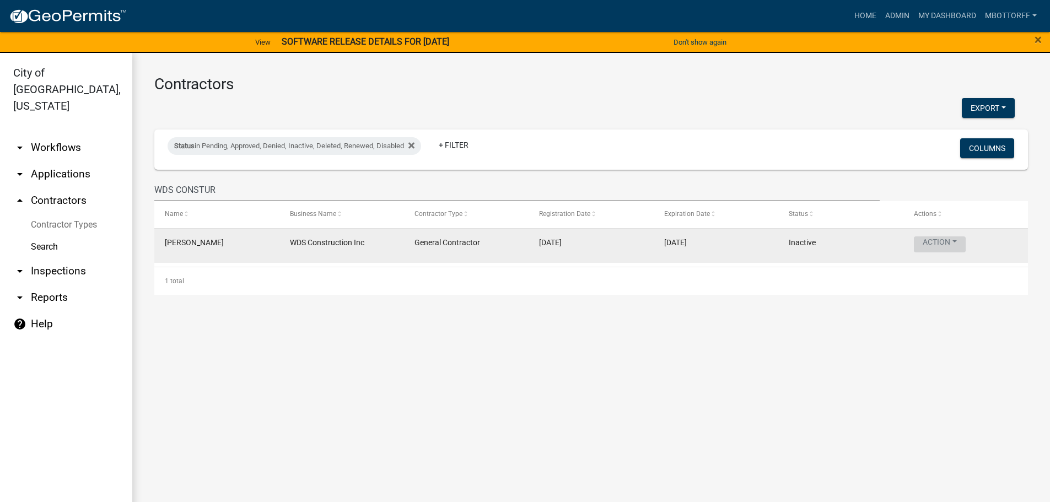
click at [947, 239] on button "Action" at bounding box center [939, 244] width 52 height 16
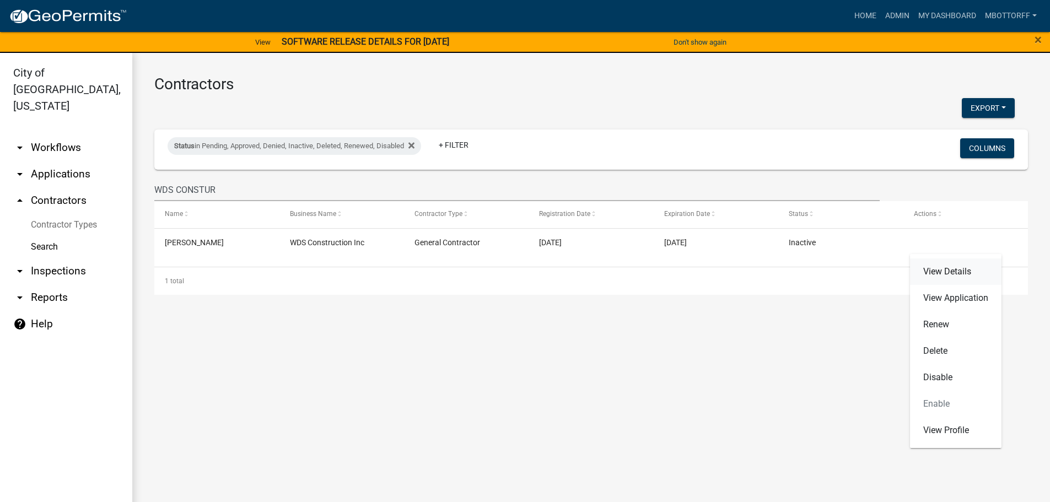
click at [944, 267] on link "View Details" at bounding box center [955, 271] width 91 height 26
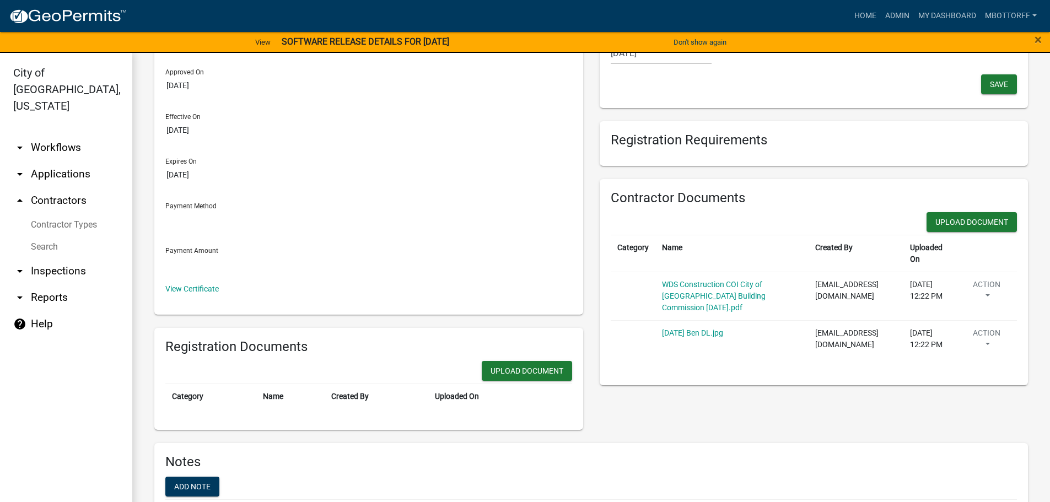
scroll to position [110, 0]
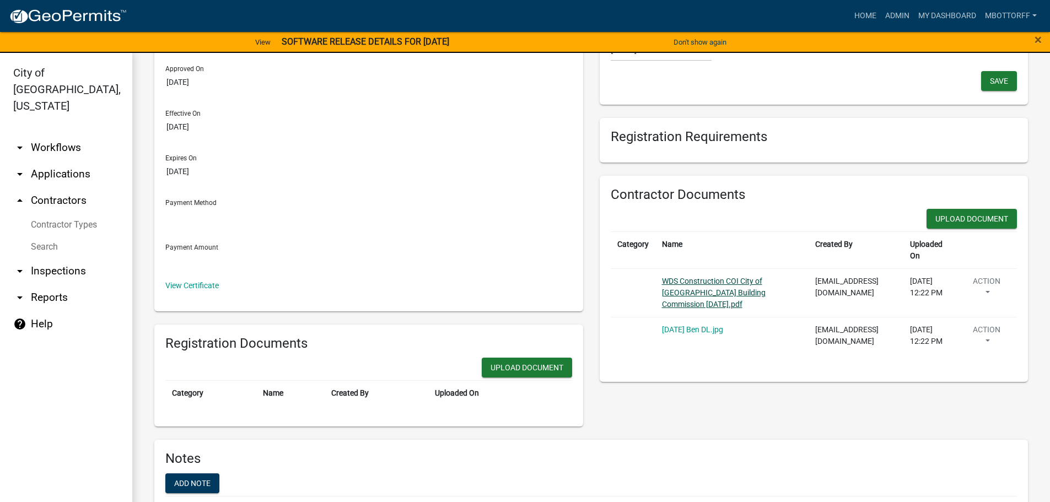
click at [683, 290] on link "WDS Construction COI City of Jeffersonville Building Commission 3-10-25.pdf" at bounding box center [714, 293] width 104 height 32
click at [975, 291] on button "Action" at bounding box center [986, 289] width 47 height 28
click at [971, 322] on link "Delete" at bounding box center [1001, 322] width 88 height 26
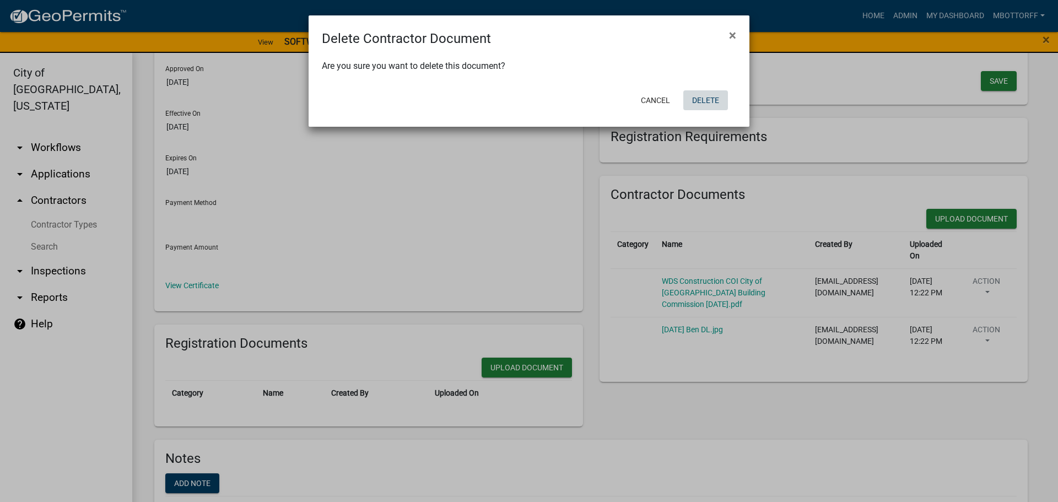
click at [697, 102] on button "Delete" at bounding box center [705, 100] width 45 height 20
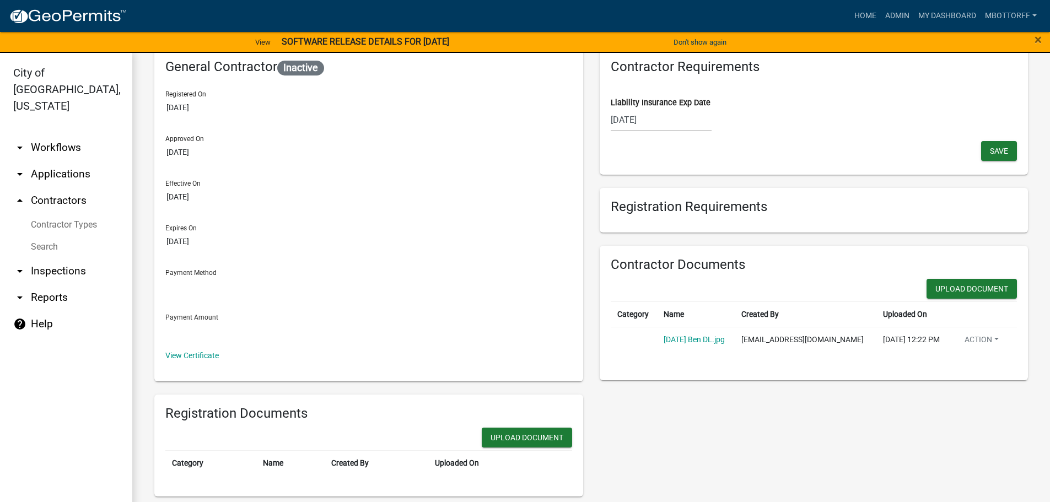
scroll to position [0, 0]
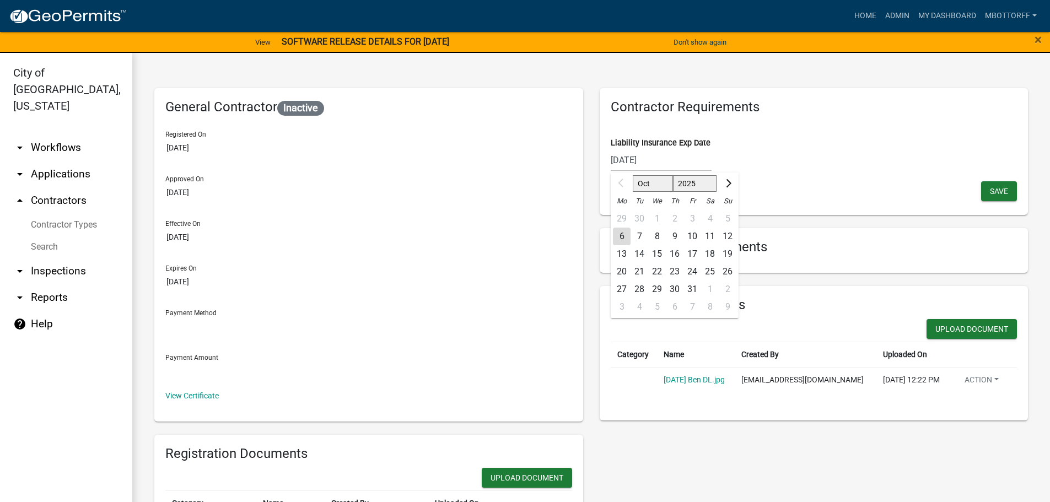
click at [658, 156] on div "10/01/2025 Oct Nov Dec 2025 2026 2027 2028 2029 2030 2031 2032 2033 2034 2035 2…" at bounding box center [660, 160] width 101 height 23
click at [658, 156] on input "10/01/2025" at bounding box center [660, 160] width 101 height 23
type input "10/01/2026"
click at [953, 331] on button "Upload Document" at bounding box center [971, 329] width 90 height 20
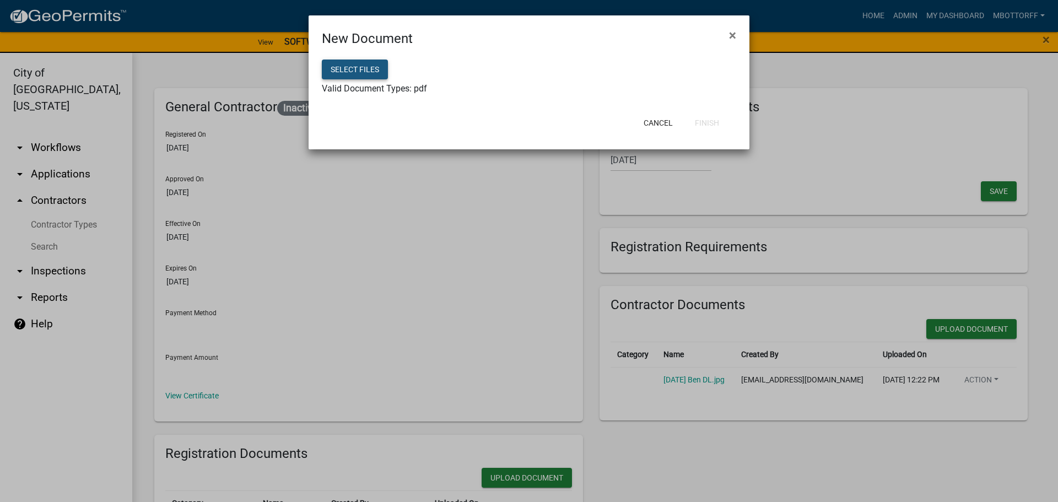
click at [374, 71] on button "Select files" at bounding box center [355, 70] width 66 height 20
click at [705, 124] on button "Finish" at bounding box center [707, 123] width 42 height 20
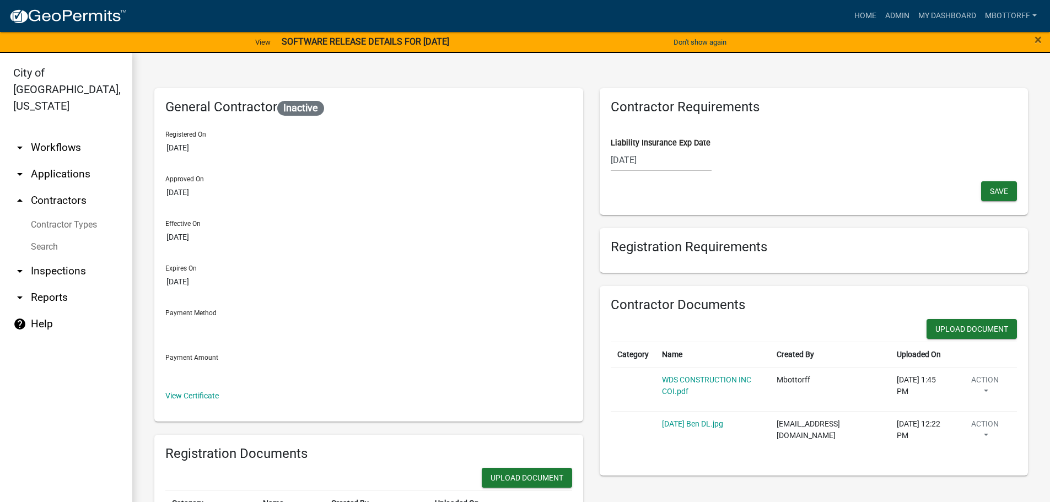
click at [41, 236] on link "Search" at bounding box center [66, 247] width 132 height 22
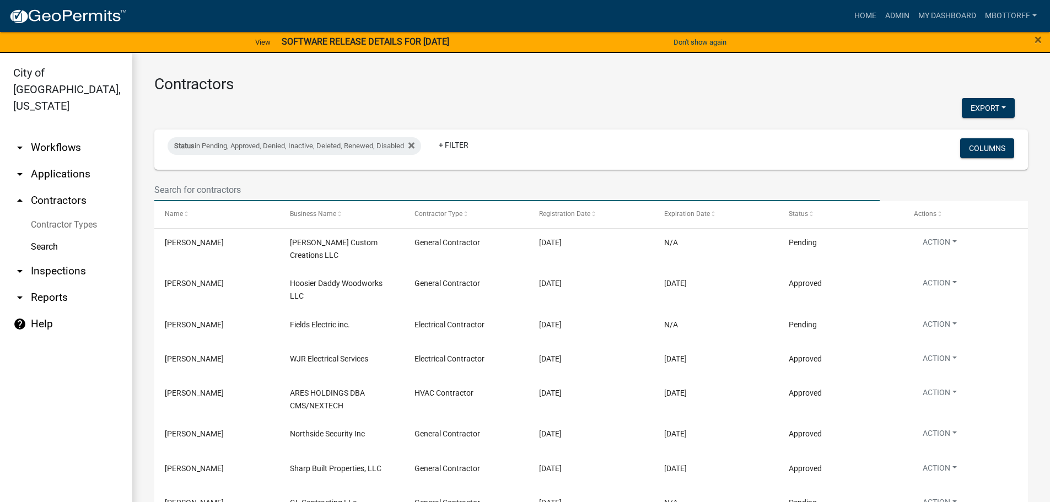
click at [223, 190] on input "text" at bounding box center [516, 190] width 725 height 23
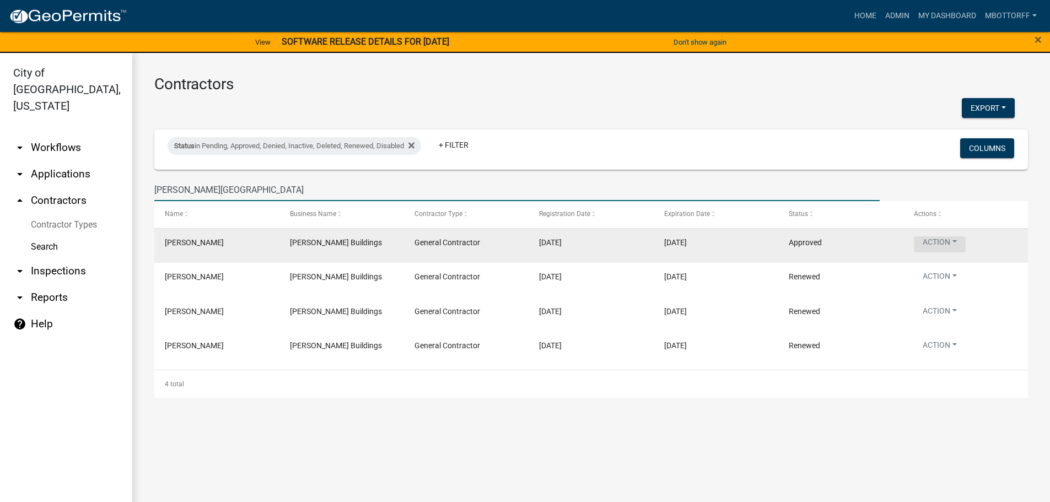
type input "MORTON BUILDING"
click at [951, 237] on button "Action" at bounding box center [939, 244] width 52 height 16
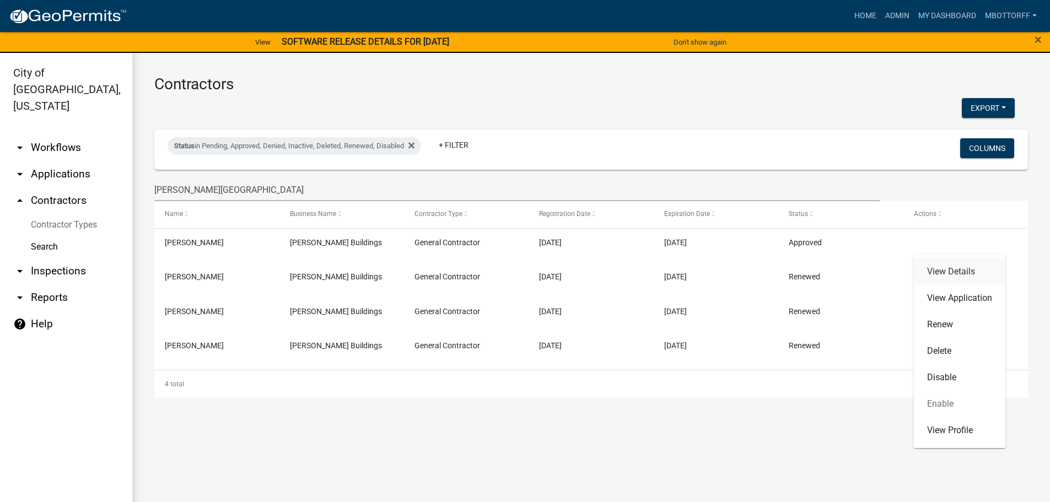
click at [952, 269] on link "View Details" at bounding box center [958, 271] width 91 height 26
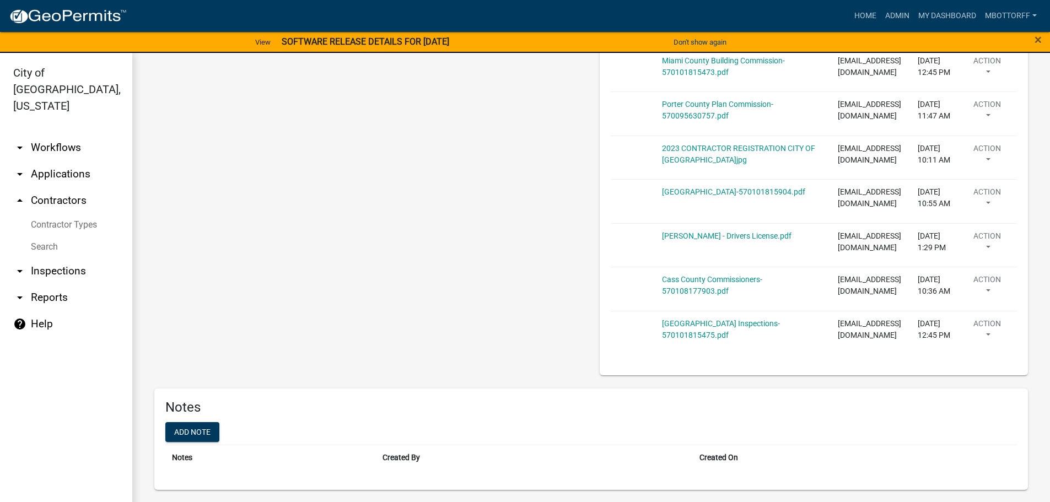
scroll to position [1212, 0]
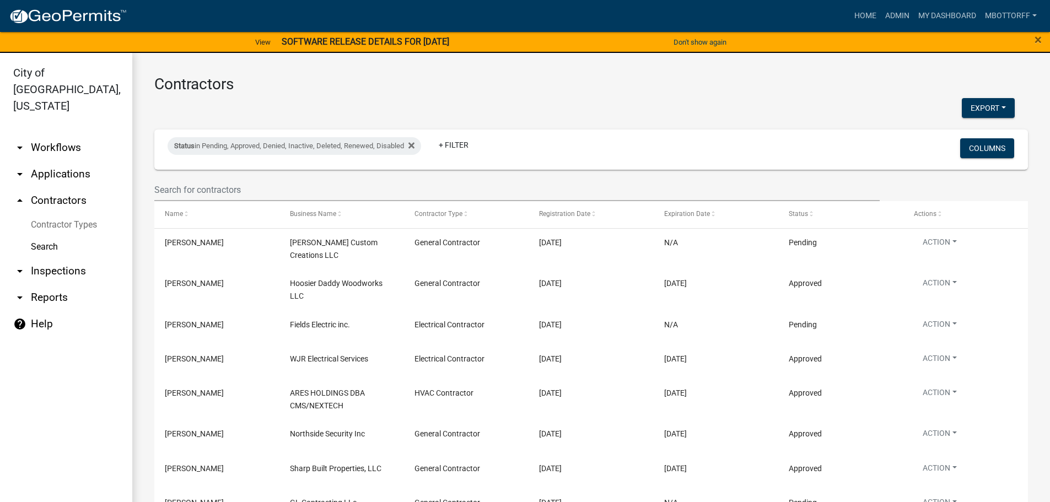
drag, startPoint x: 69, startPoint y: 206, endPoint x: 96, endPoint y: 204, distance: 27.6
click at [69, 214] on link "Contractor Types" at bounding box center [66, 225] width 132 height 22
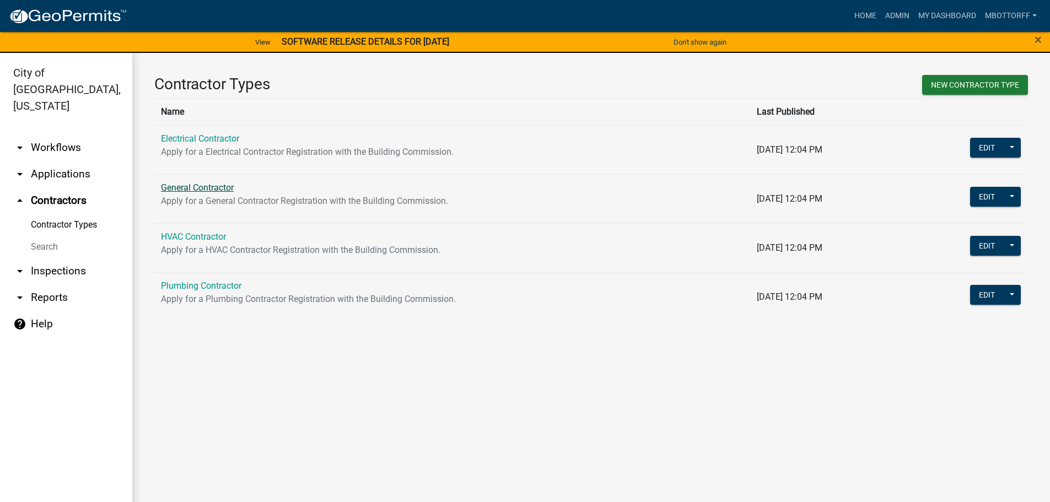
click at [182, 185] on link "General Contractor" at bounding box center [197, 187] width 73 height 10
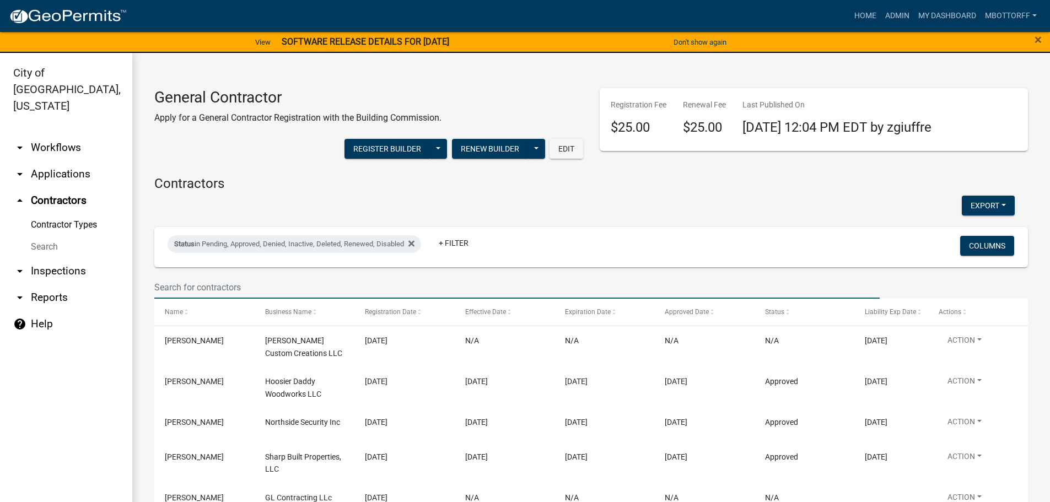
click at [176, 284] on input "text" at bounding box center [516, 287] width 725 height 23
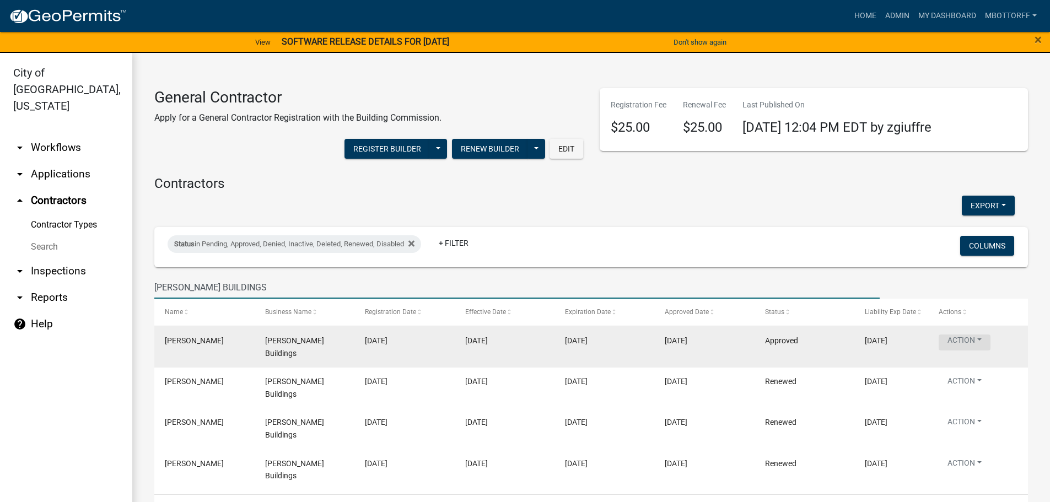
type input "MORTON BUILDINGS"
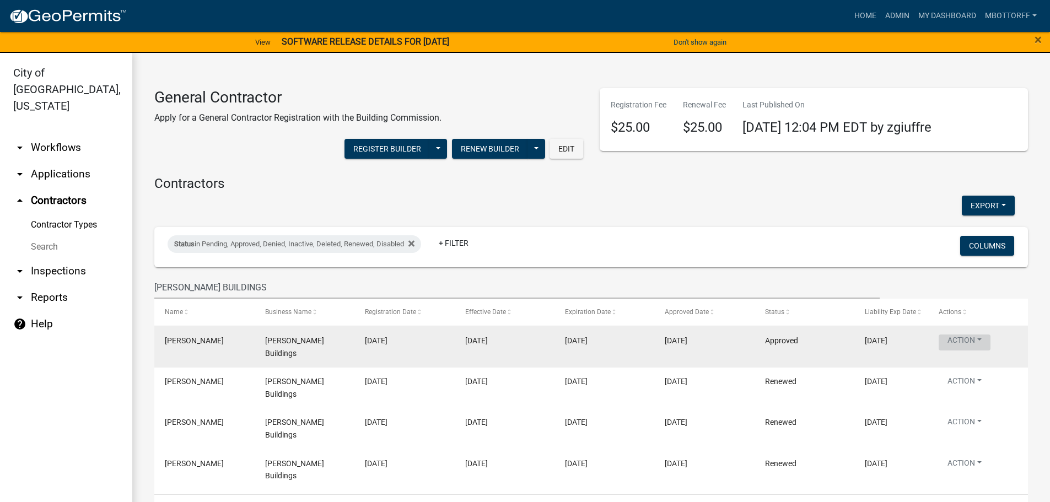
click at [978, 341] on button "Action" at bounding box center [964, 342] width 52 height 16
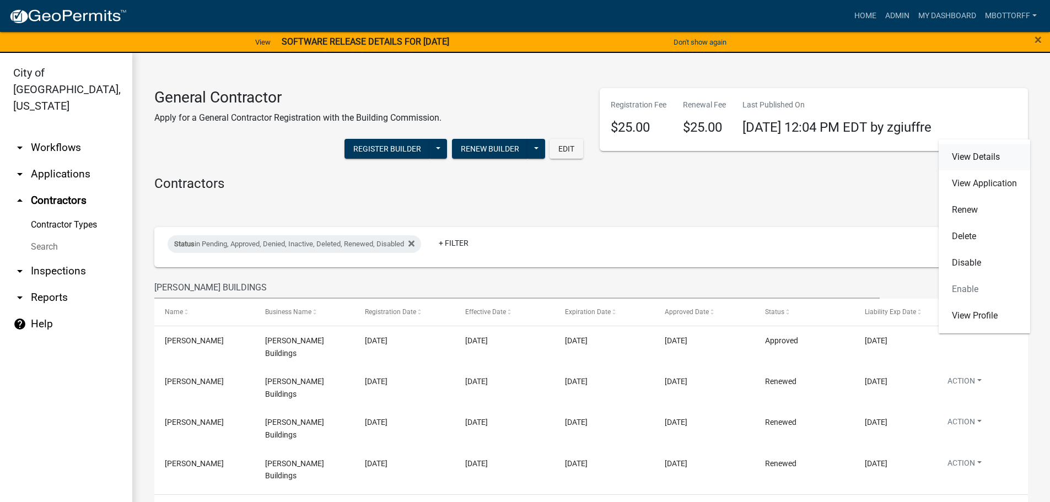
click at [964, 158] on link "View Details" at bounding box center [983, 157] width 91 height 26
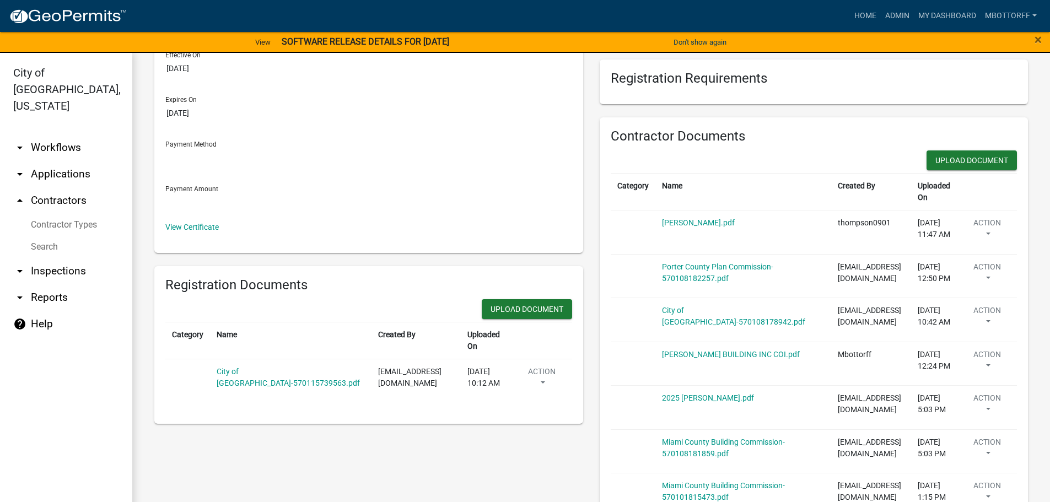
scroll to position [220, 0]
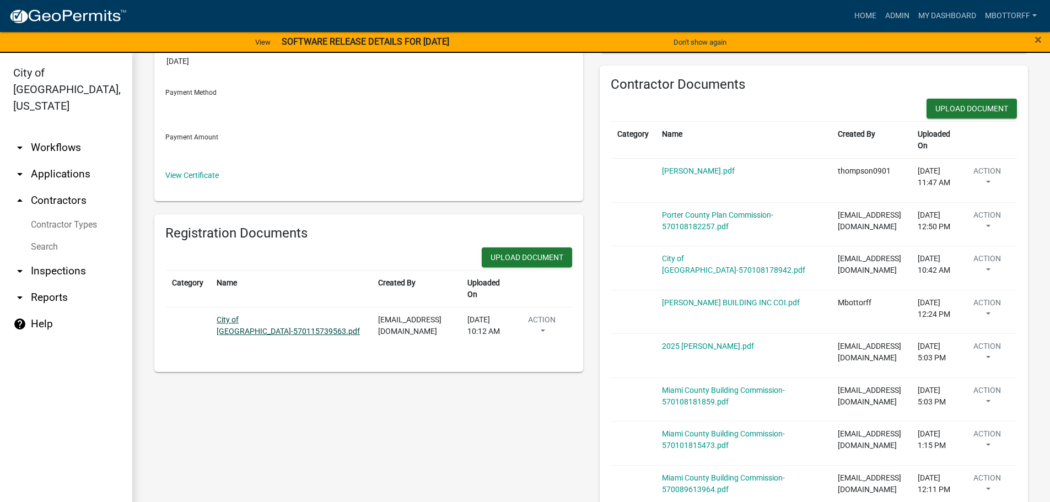
click at [336, 315] on link "City of Jeffersonville-570115739563.pdf" at bounding box center [288, 325] width 143 height 20
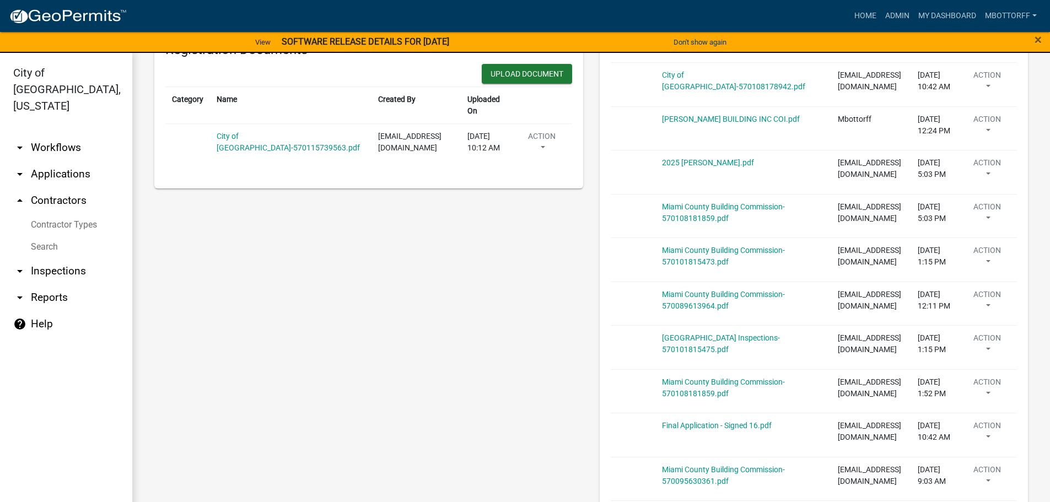
scroll to position [386, 0]
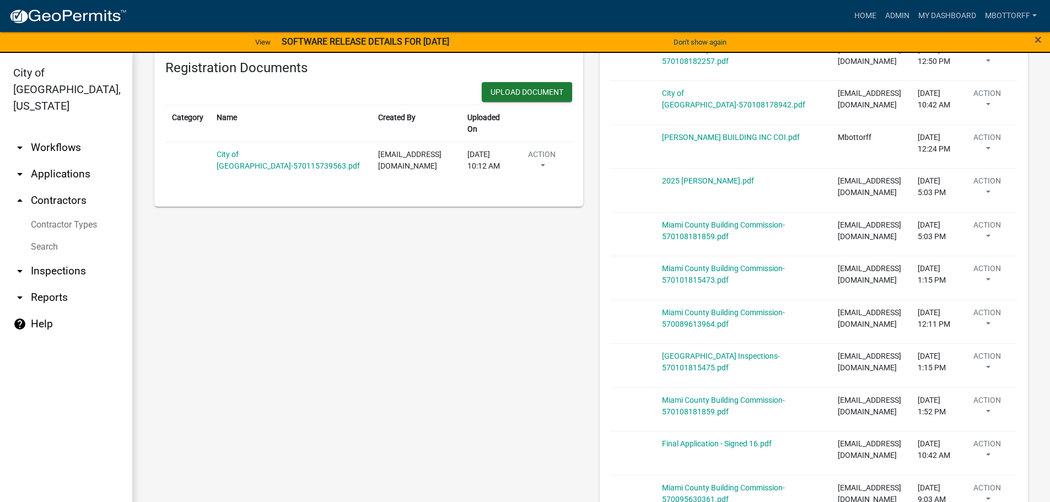
select select "9"
select select "2026"
type input "10/01/2026"
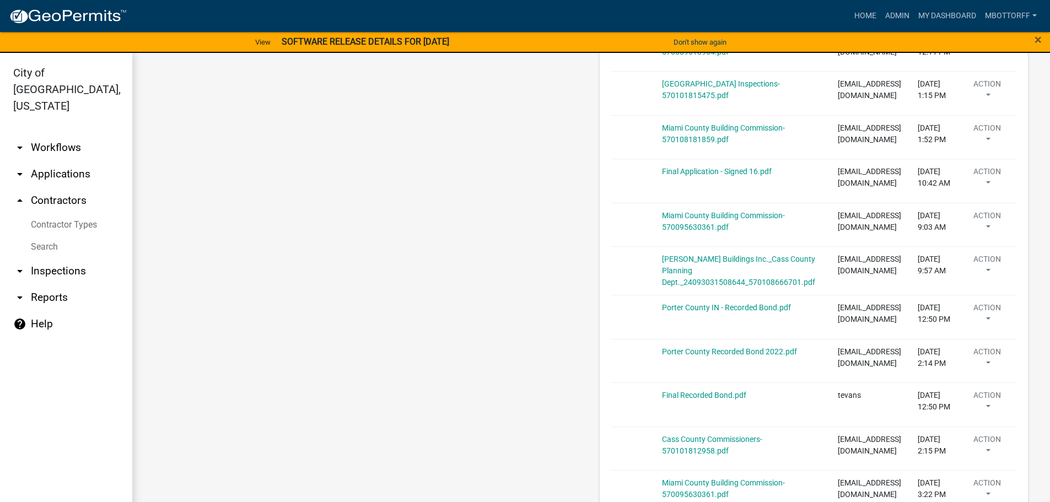
scroll to position [657, 0]
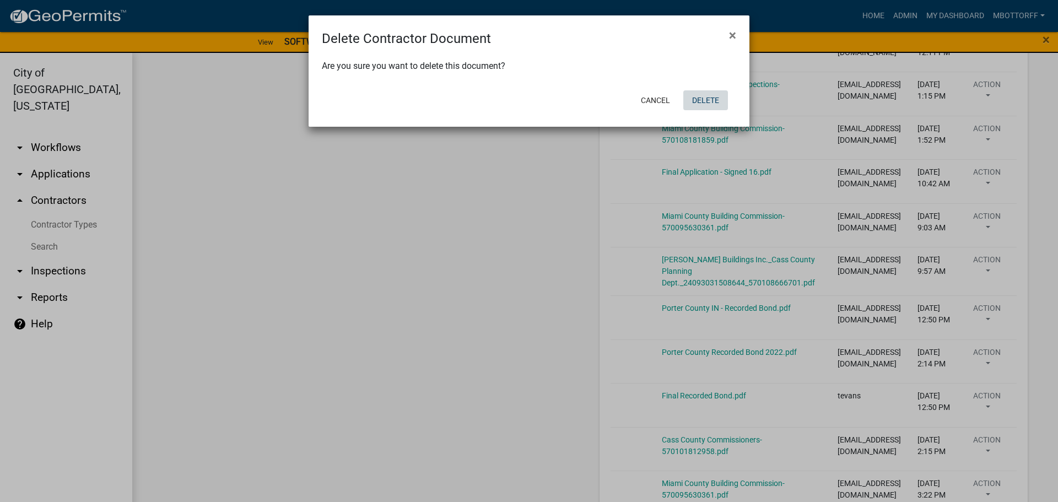
click at [716, 97] on button "Delete" at bounding box center [705, 100] width 45 height 20
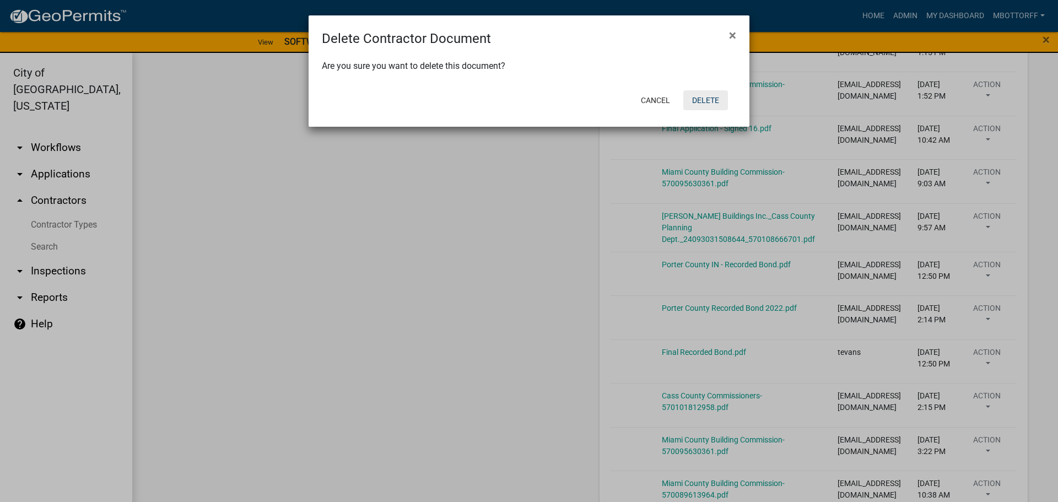
click at [707, 102] on button "Delete" at bounding box center [705, 100] width 45 height 20
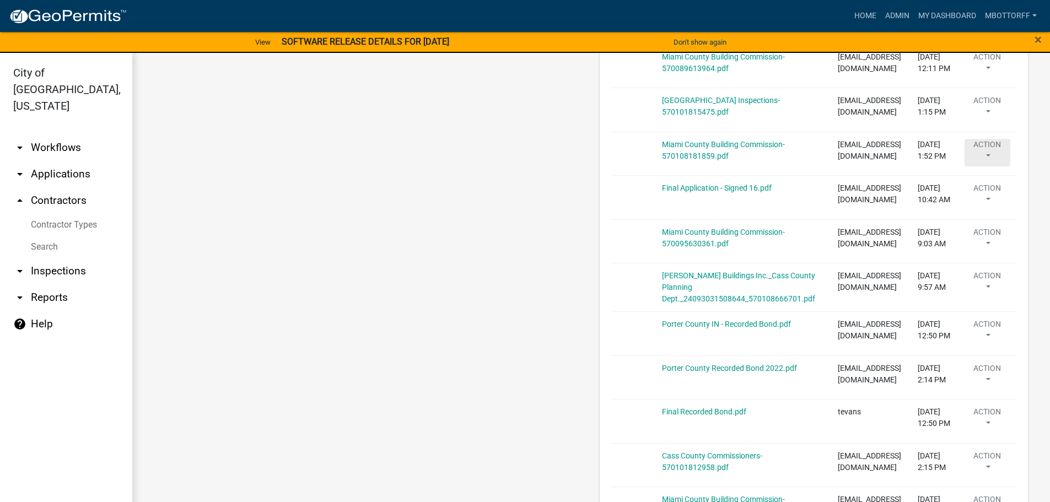
scroll to position [538, 0]
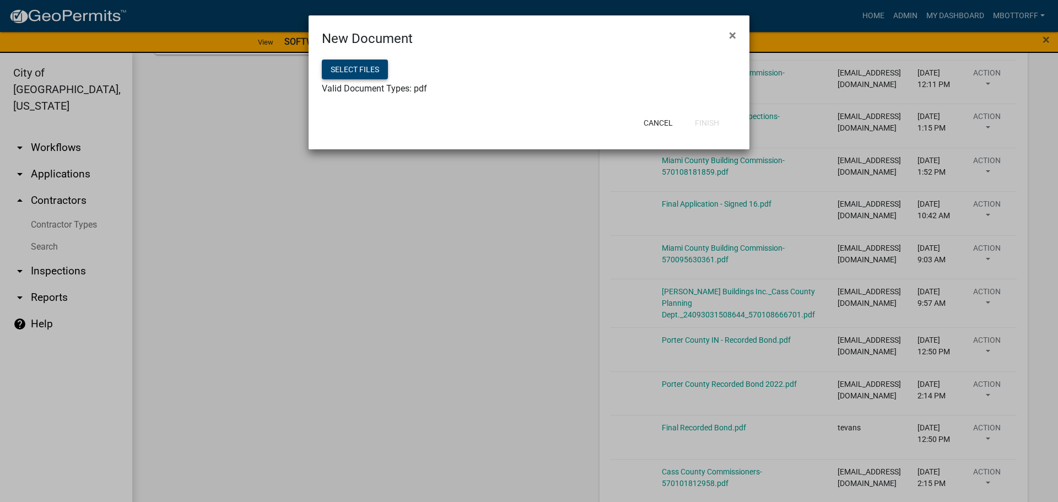
click at [345, 75] on button "Select files" at bounding box center [355, 70] width 66 height 20
click at [360, 72] on button "Select files" at bounding box center [355, 70] width 66 height 20
click at [712, 122] on button "Finish" at bounding box center [707, 123] width 42 height 20
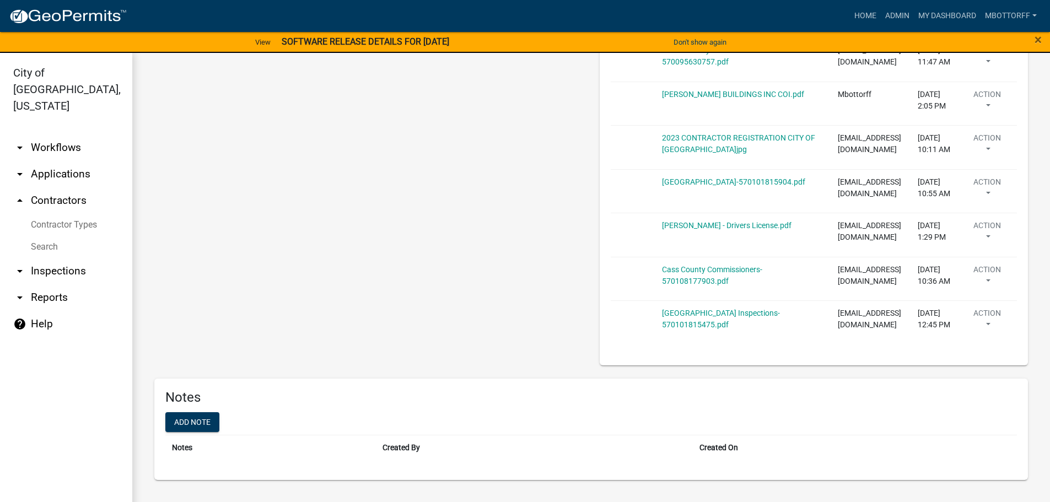
scroll to position [1342, 0]
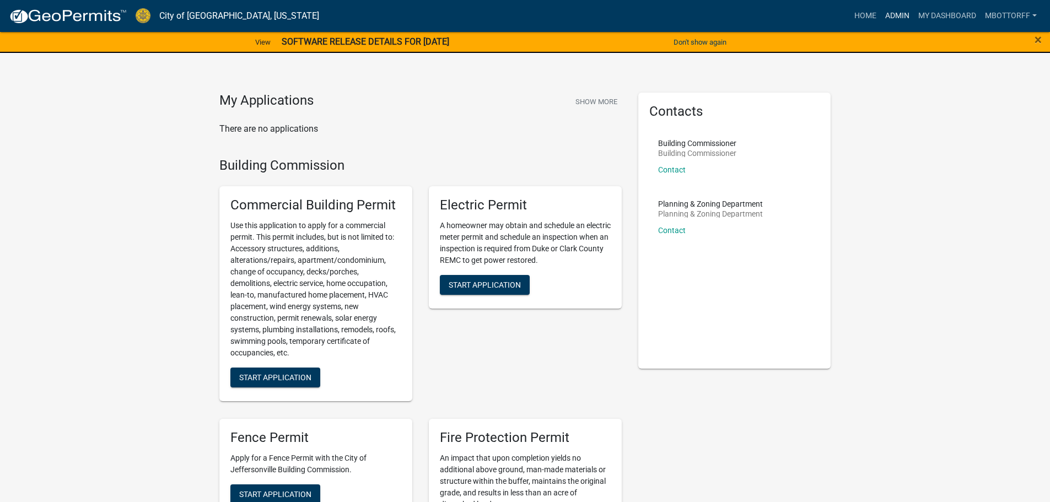
click at [898, 13] on link "Admin" at bounding box center [896, 16] width 33 height 21
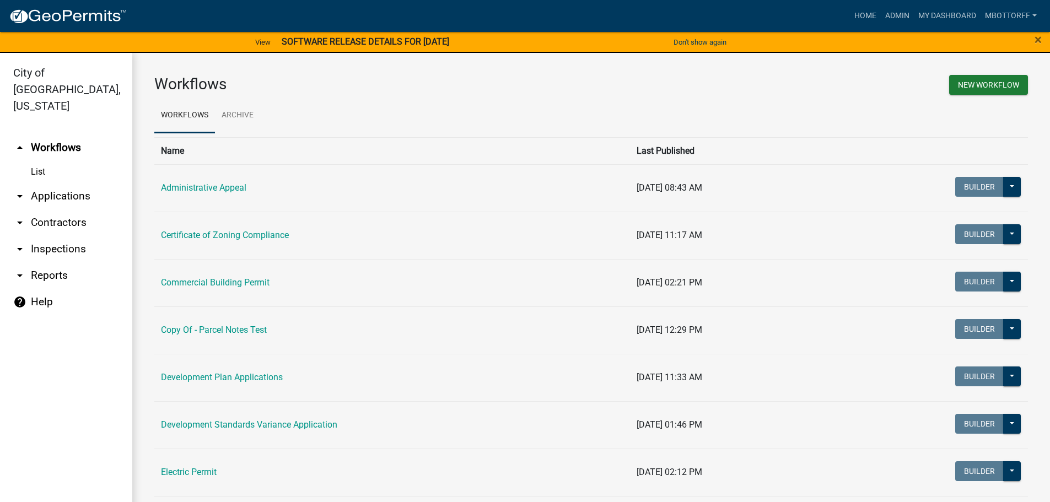
click at [51, 236] on link "arrow_drop_down Inspections" at bounding box center [66, 249] width 132 height 26
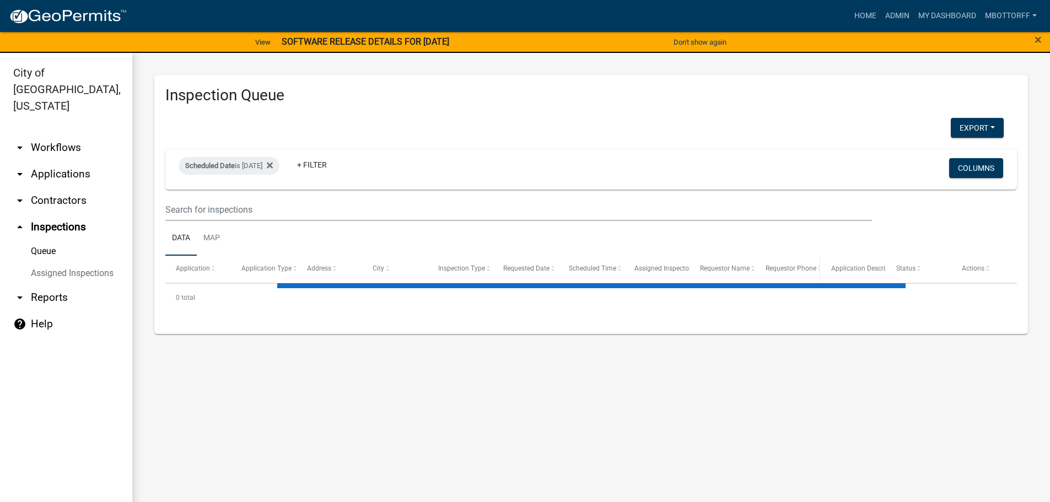
select select "3: 100"
